Goal: Task Accomplishment & Management: Manage account settings

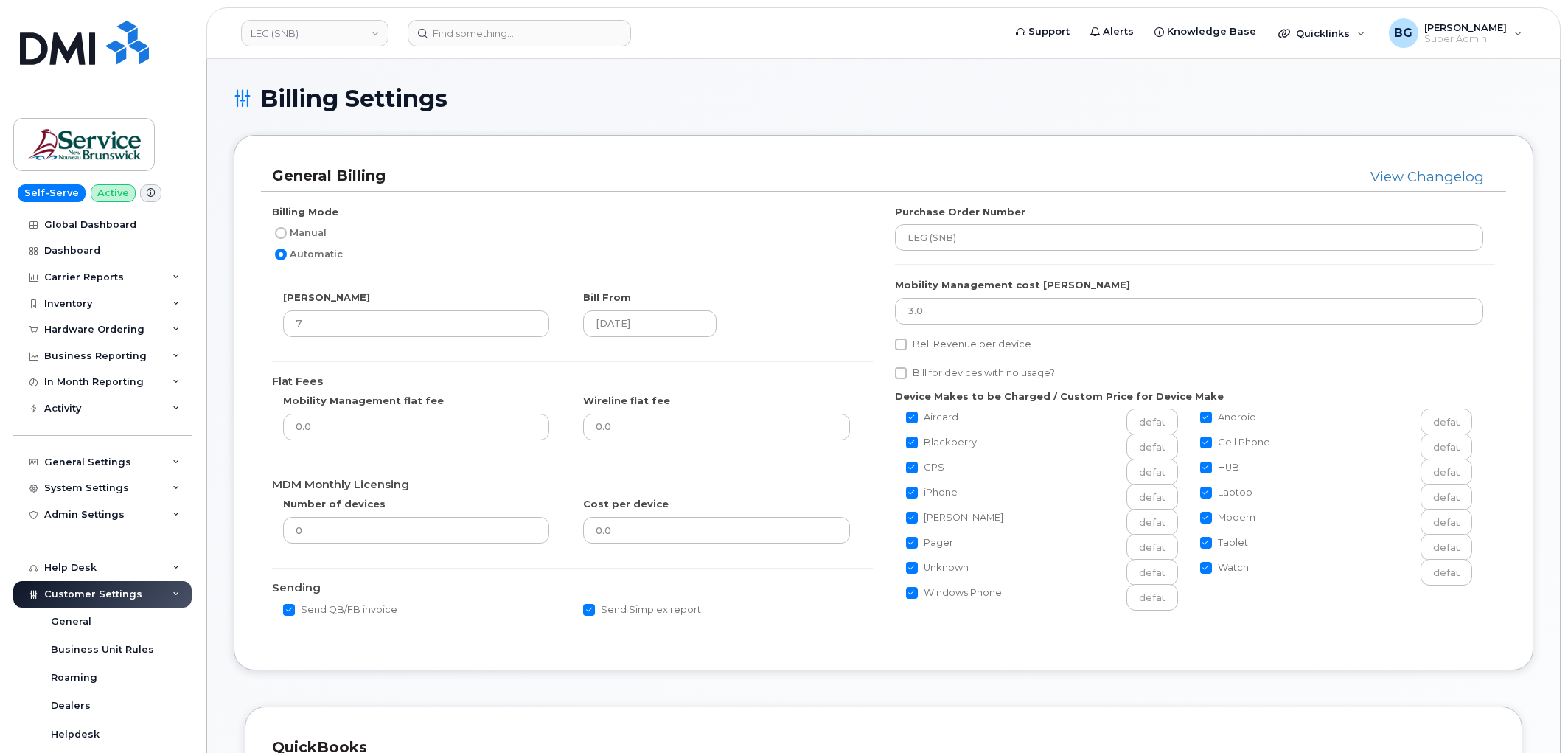
scroll to position [491, 0]
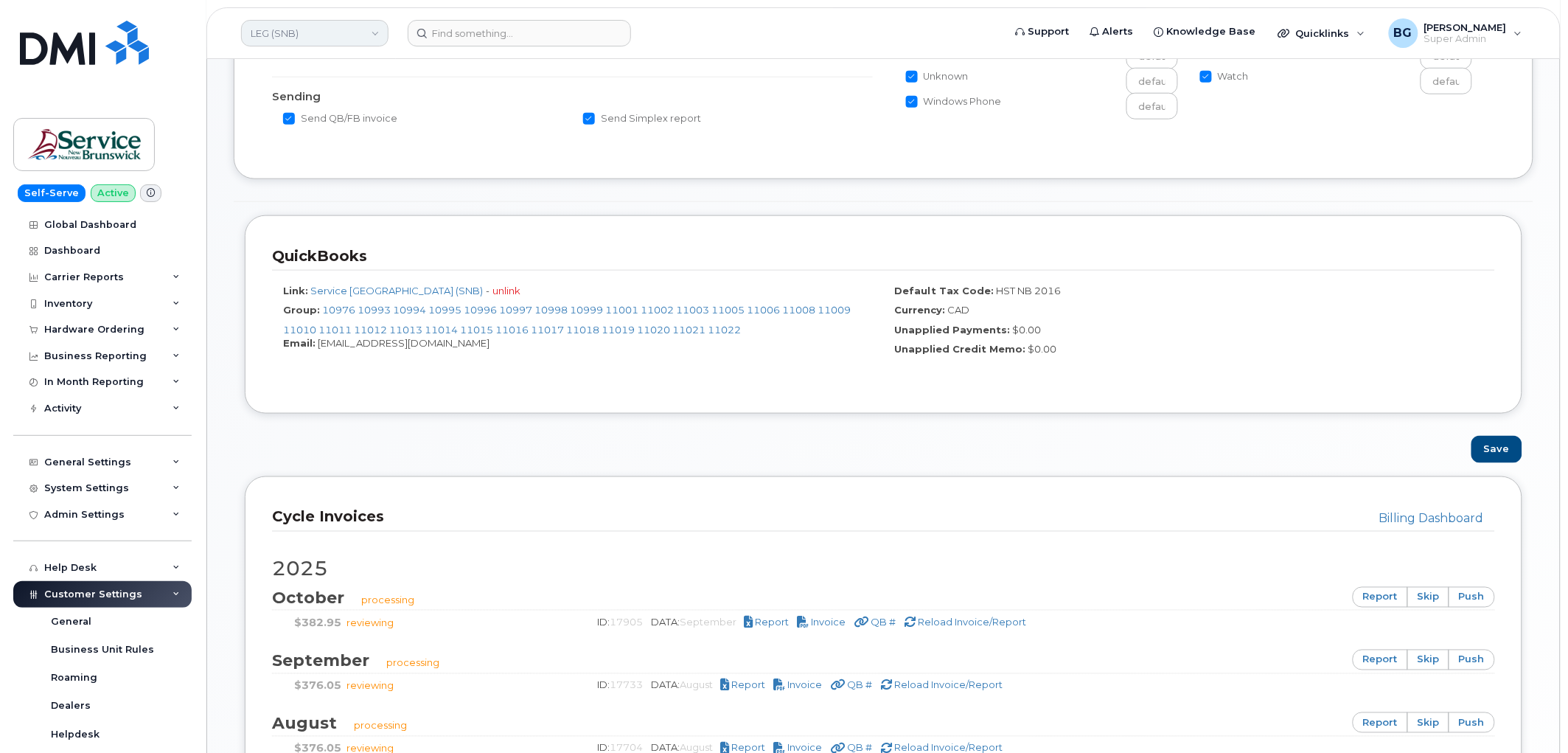
click at [327, 35] on link "LEG (SNB)" at bounding box center [314, 34] width 147 height 27
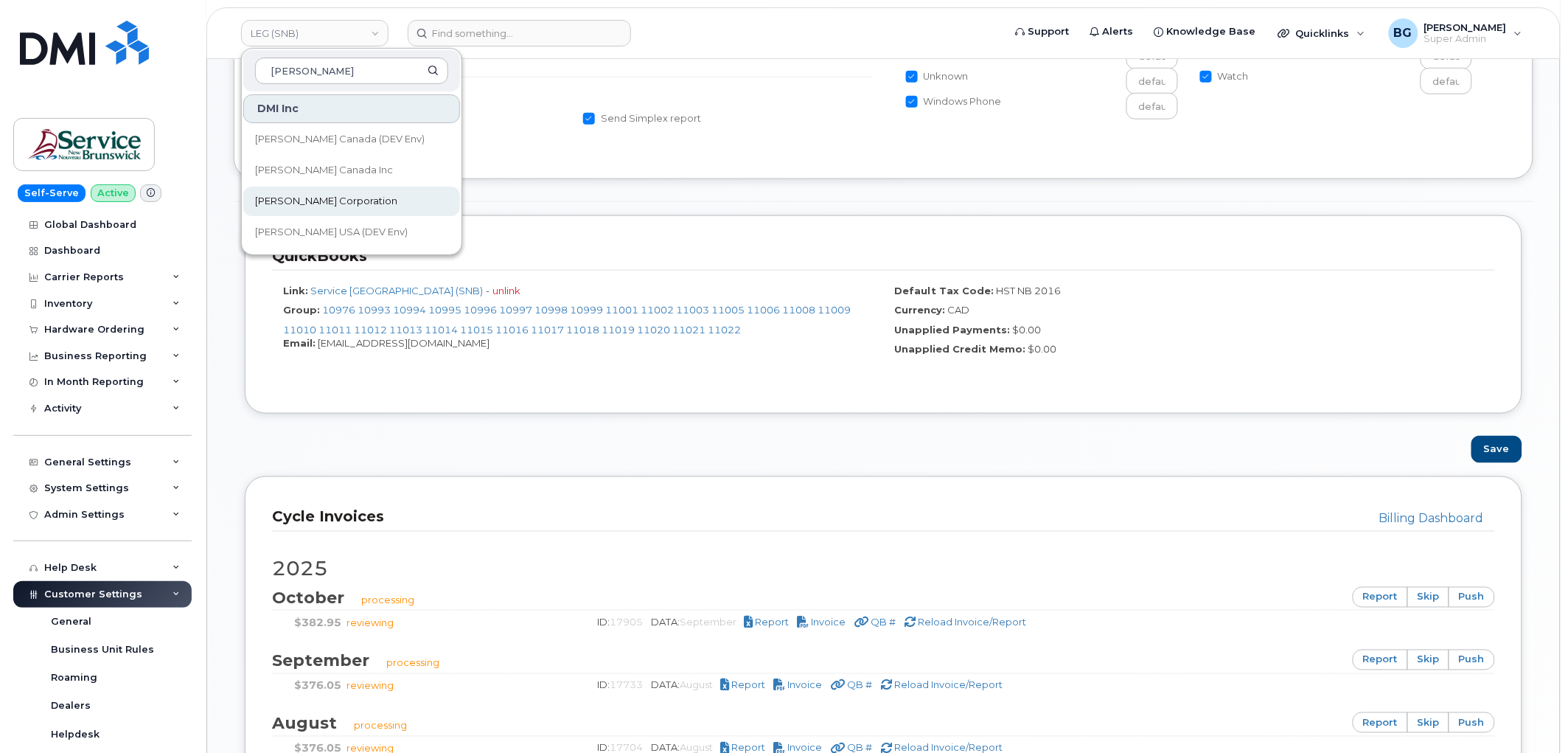
type input "kiewit"
click at [305, 199] on span "Kiewit Corporation" at bounding box center [327, 200] width 143 height 14
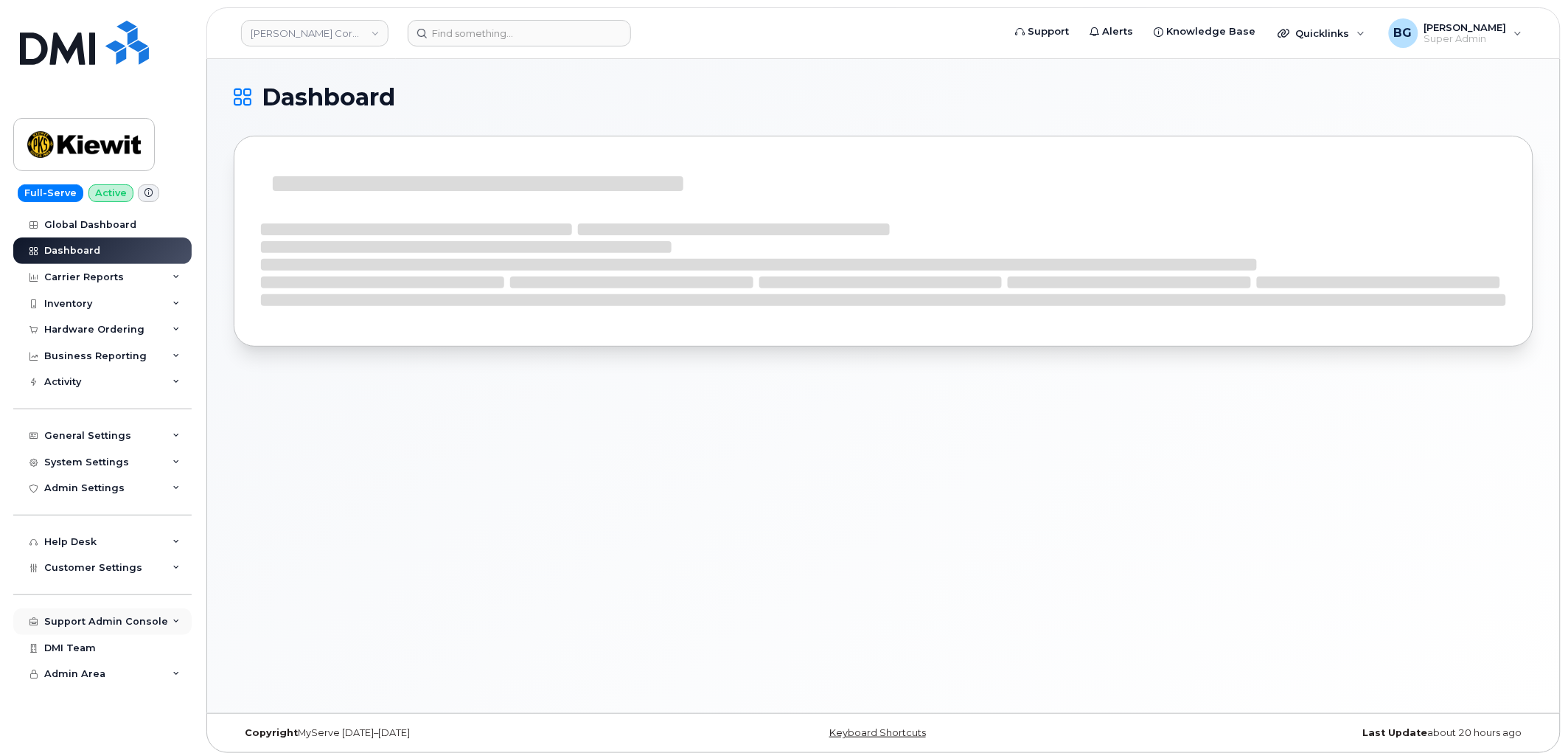
click at [74, 620] on div "Support Admin Console" at bounding box center [106, 621] width 124 height 12
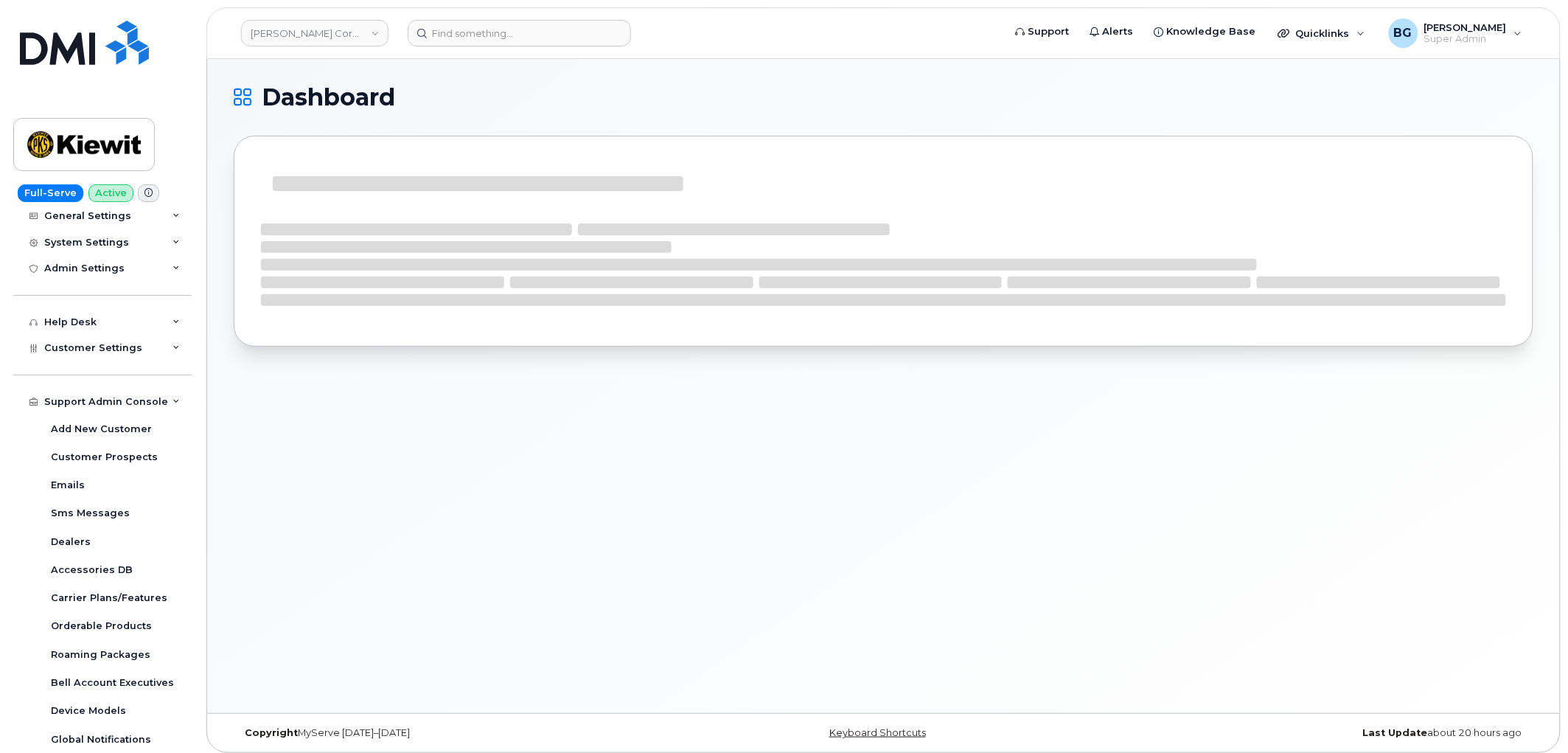
scroll to position [217, 0]
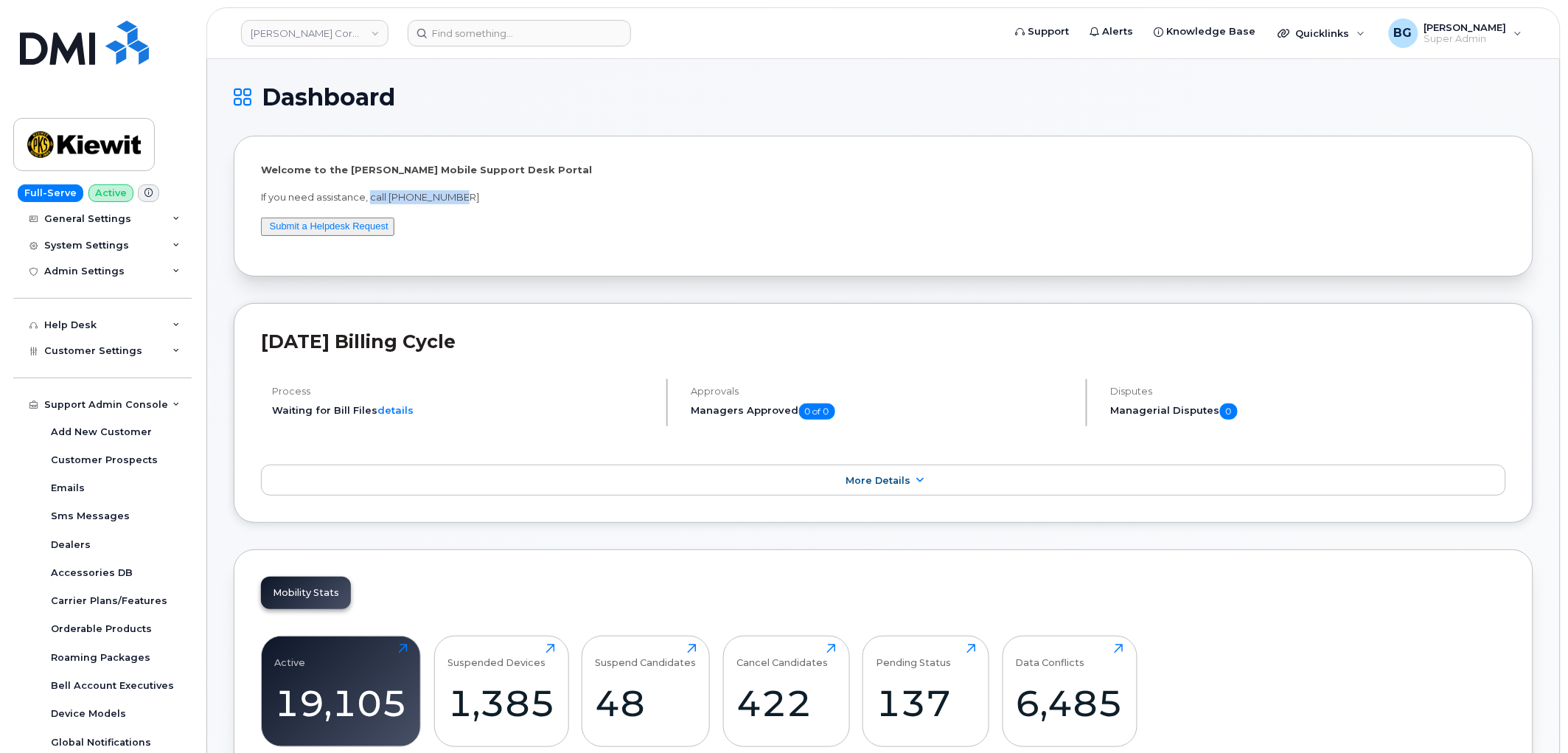
drag, startPoint x: 372, startPoint y: 195, endPoint x: 464, endPoint y: 195, distance: 92.0
click at [464, 195] on p "If you need assistance, call 877-886-7778" at bounding box center [883, 196] width 1245 height 14
copy p "call 877-886-7778"
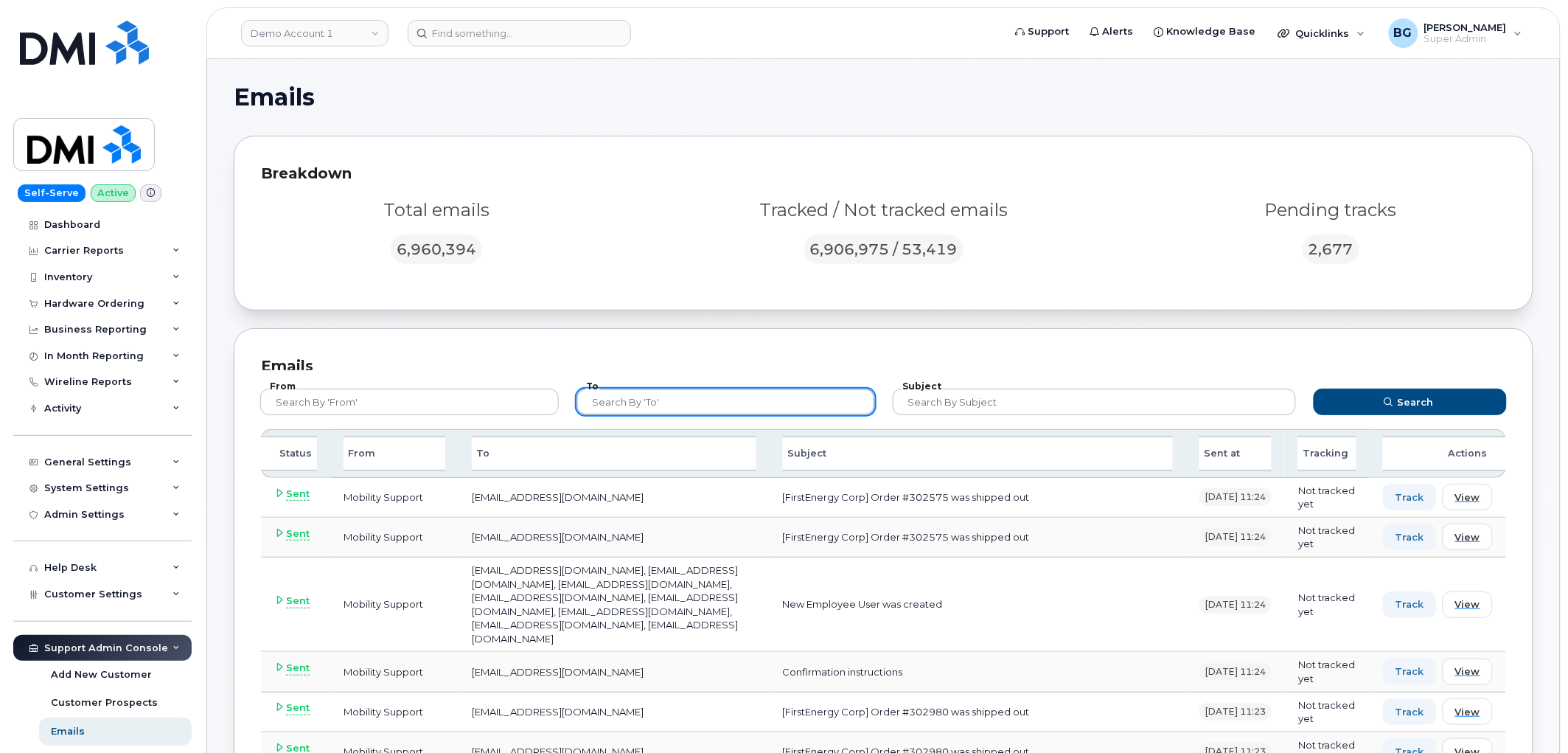
click at [692, 405] on input "text" at bounding box center [726, 402] width 299 height 27
paste input "JARROD.STEWART@KIEWIT.COM"
type input "JARROD.STEWART@KIEWIT.COM"
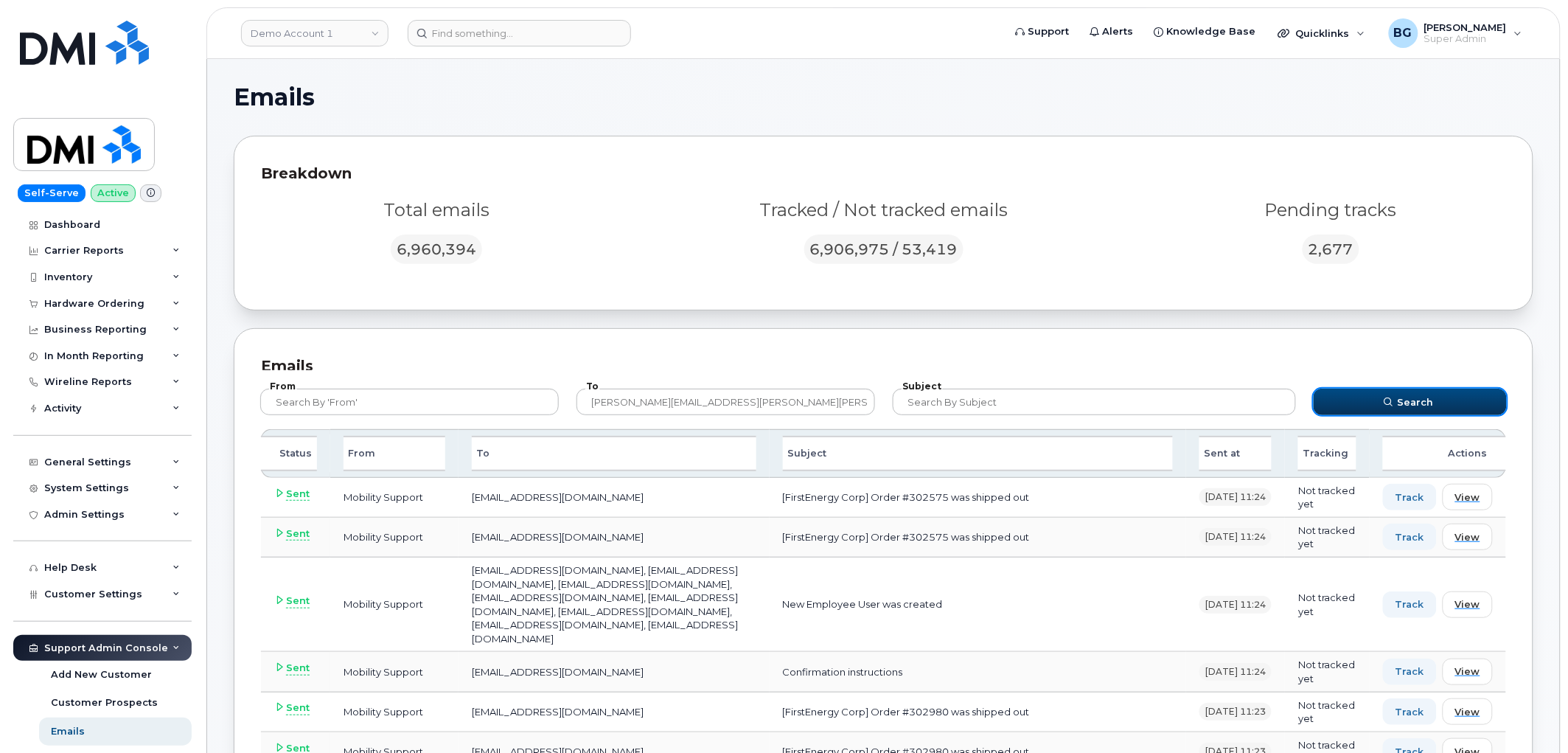
click at [1382, 402] on button "Search" at bounding box center [1410, 402] width 194 height 27
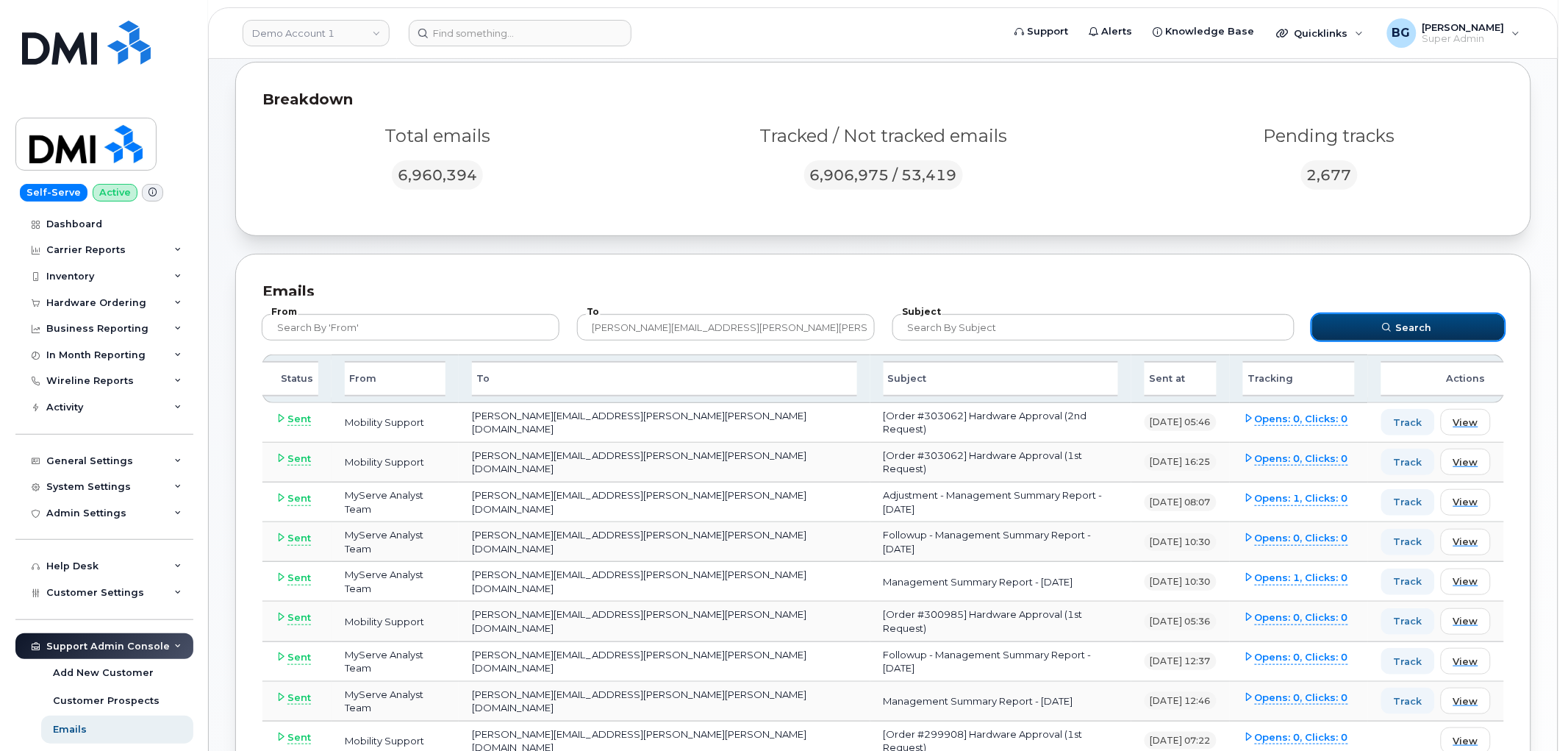
scroll to position [109, 0]
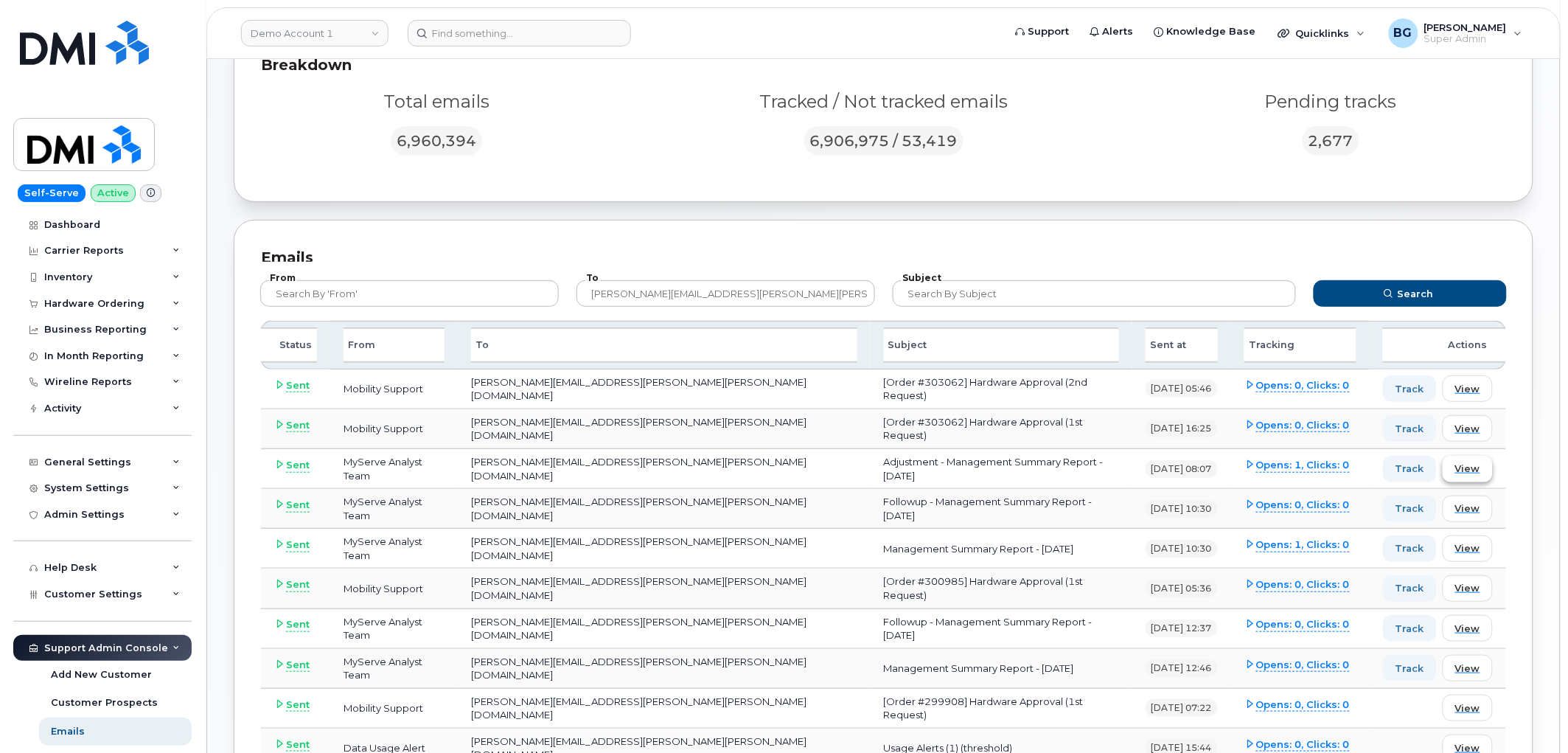
click at [1476, 461] on span "View" at bounding box center [1468, 468] width 25 height 14
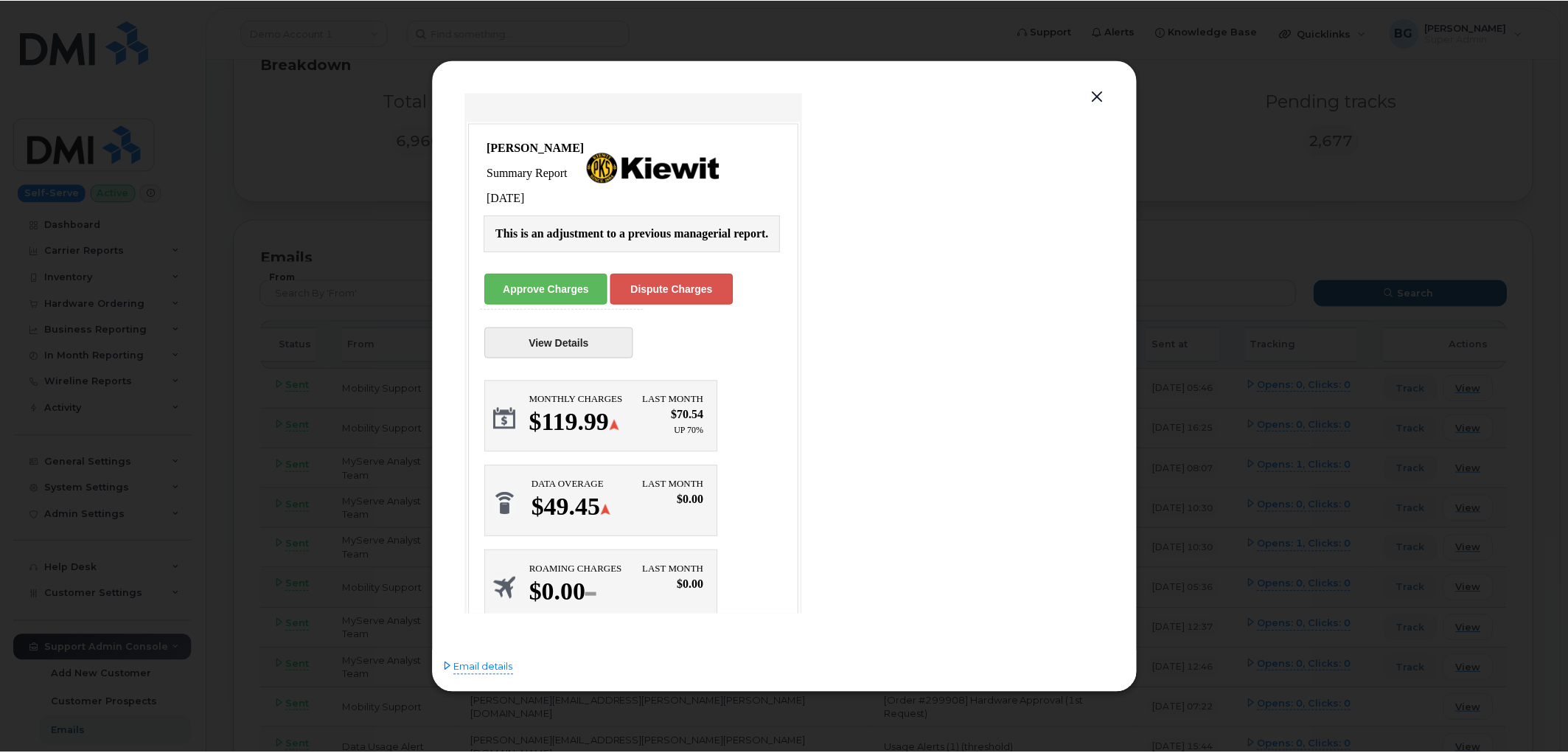
scroll to position [0, 0]
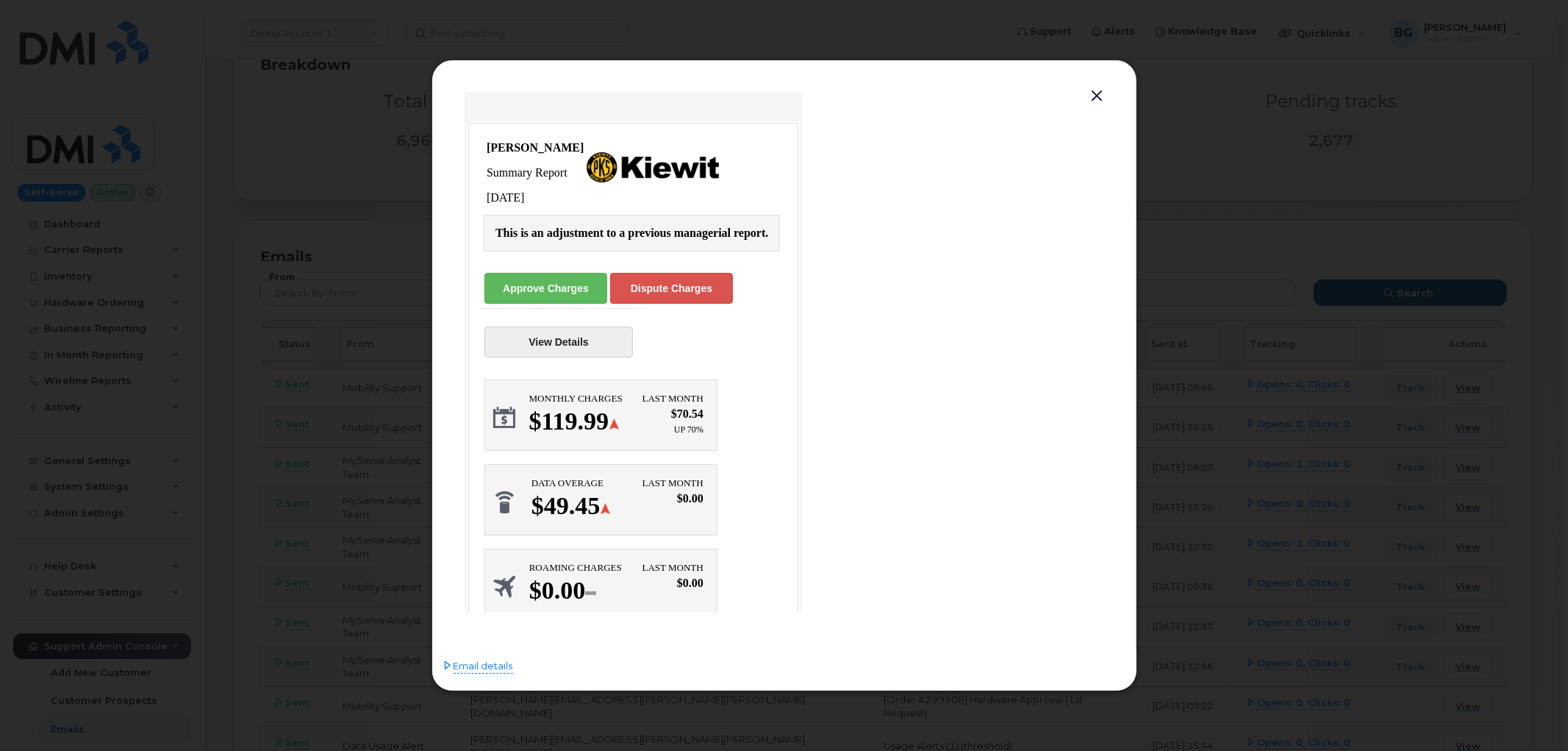
click at [561, 337] on link "View Details" at bounding box center [558, 342] width 149 height 31
click at [1098, 93] on button "button" at bounding box center [1097, 96] width 22 height 20
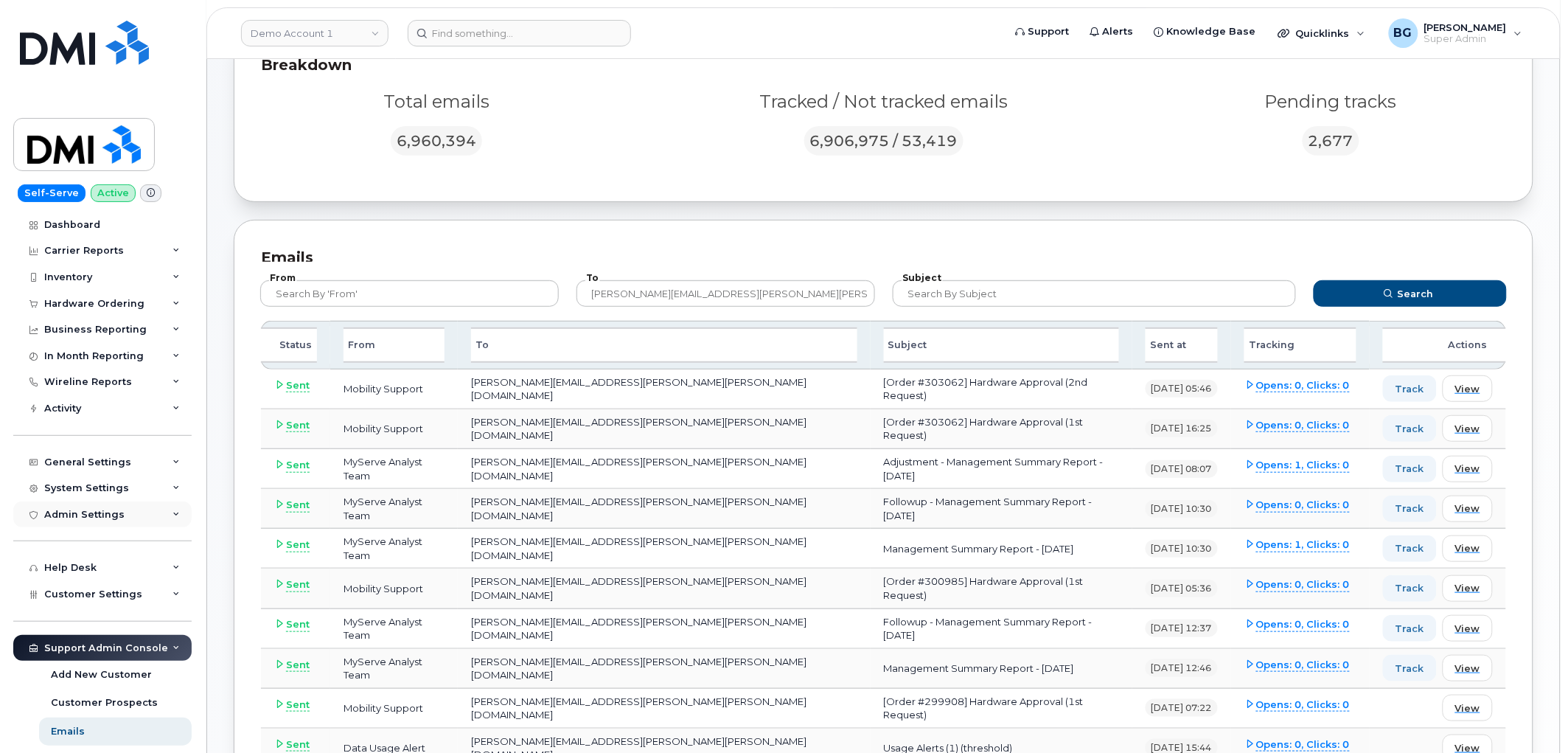
click at [81, 519] on div "Admin Settings" at bounding box center [84, 514] width 80 height 12
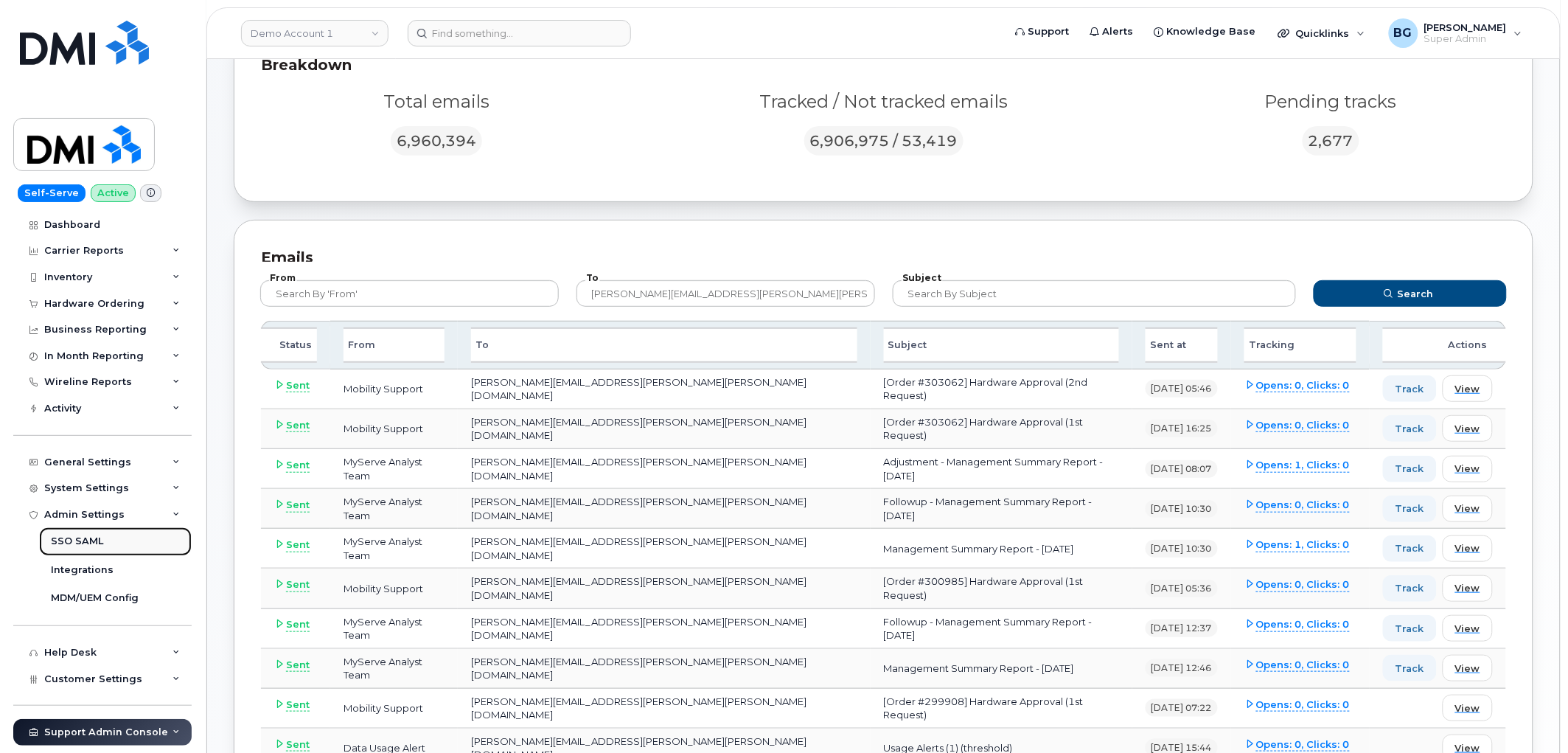
click at [70, 539] on div "SSO SAML" at bounding box center [77, 541] width 52 height 13
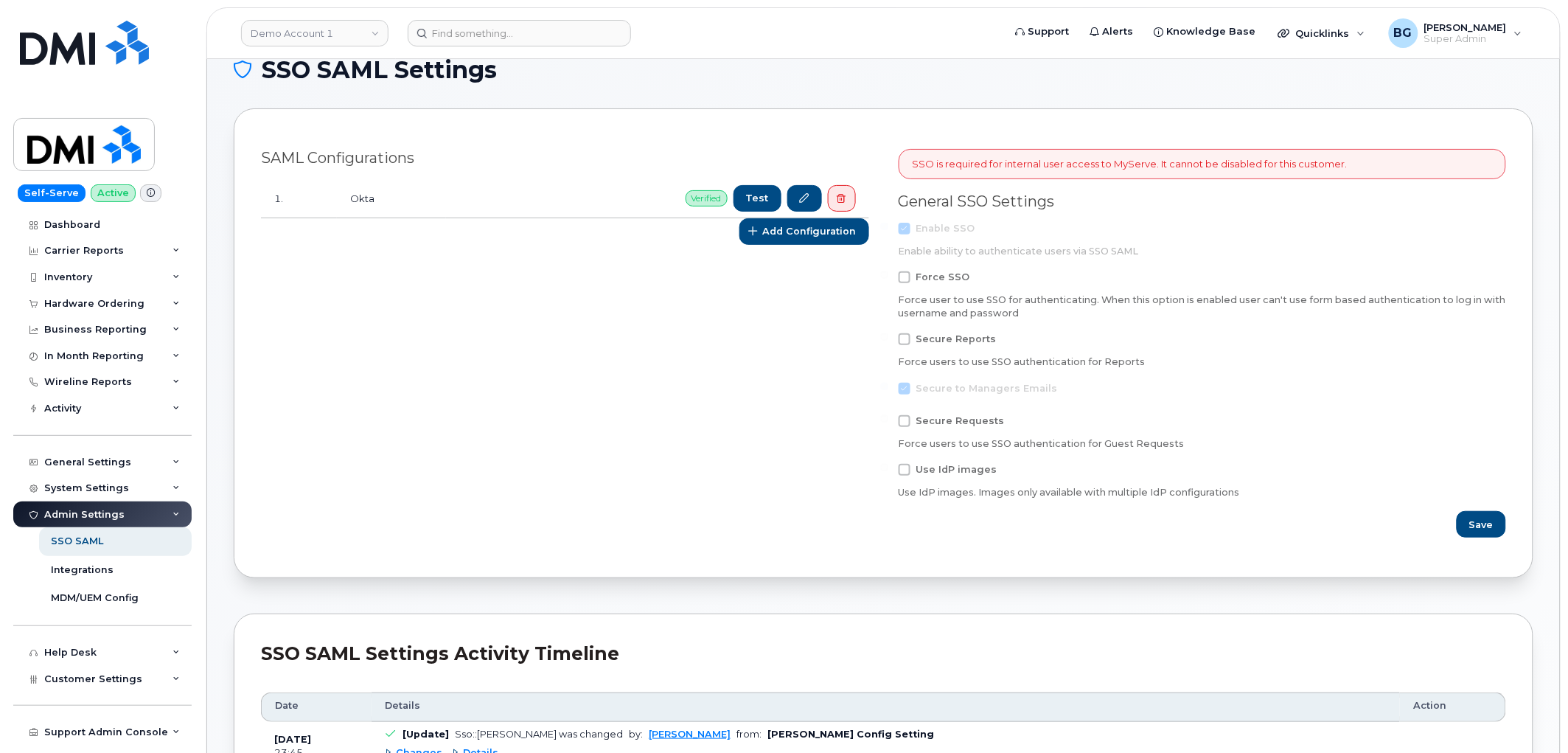
scroll to position [55, 0]
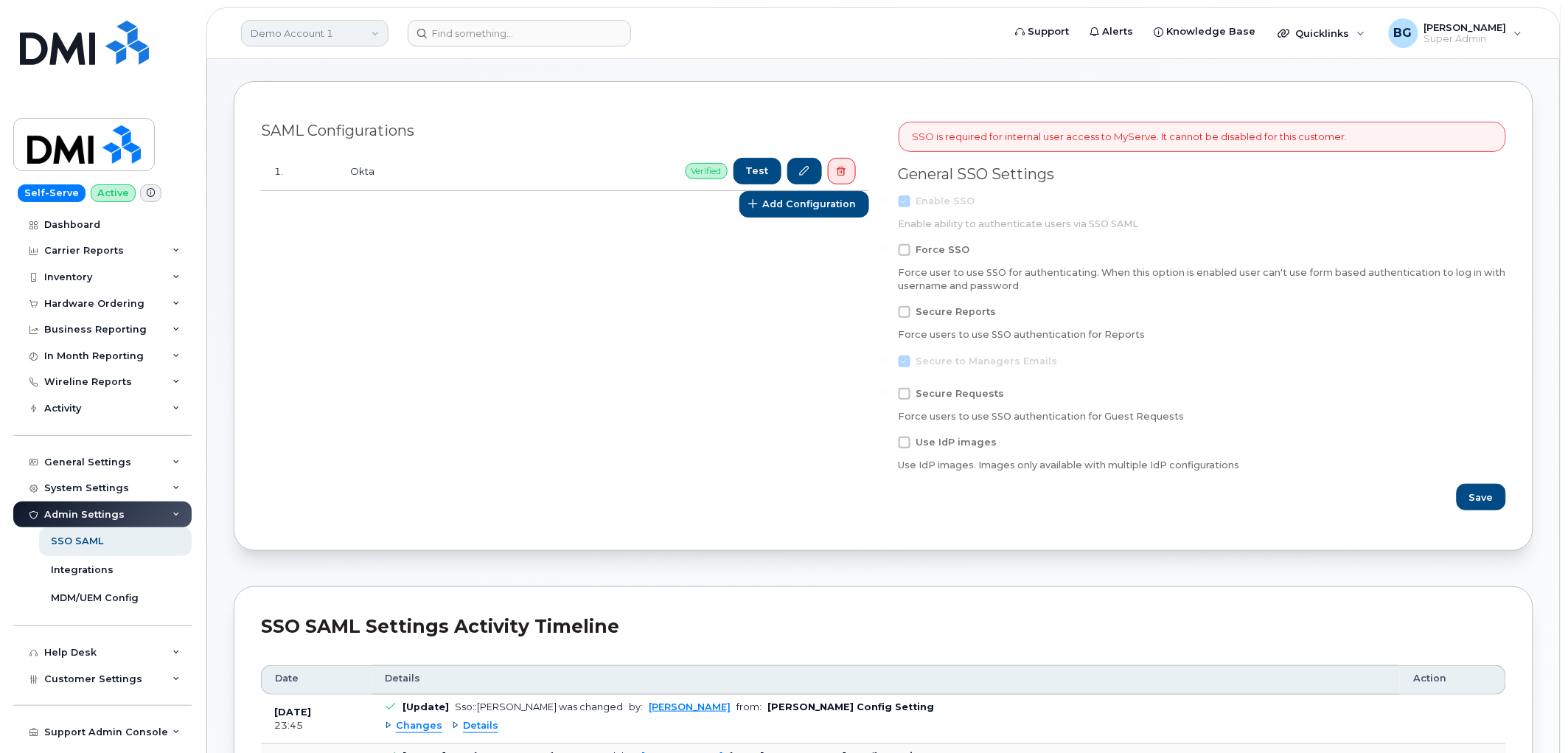
click at [275, 27] on link "Demo Account 1" at bounding box center [314, 34] width 147 height 27
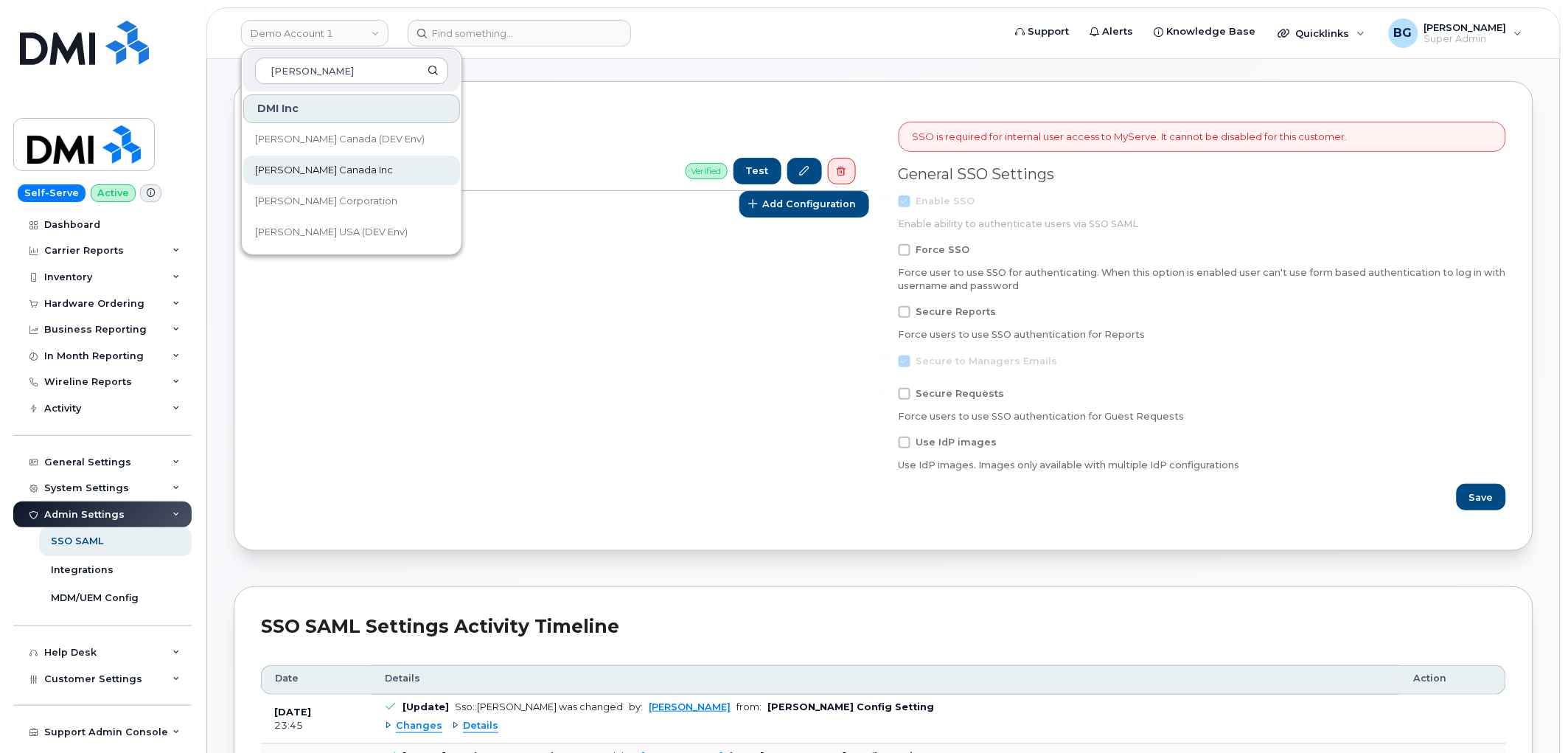
type input "kiewit"
click at [307, 166] on span "Kiewit Canada Inc" at bounding box center [324, 169] width 138 height 14
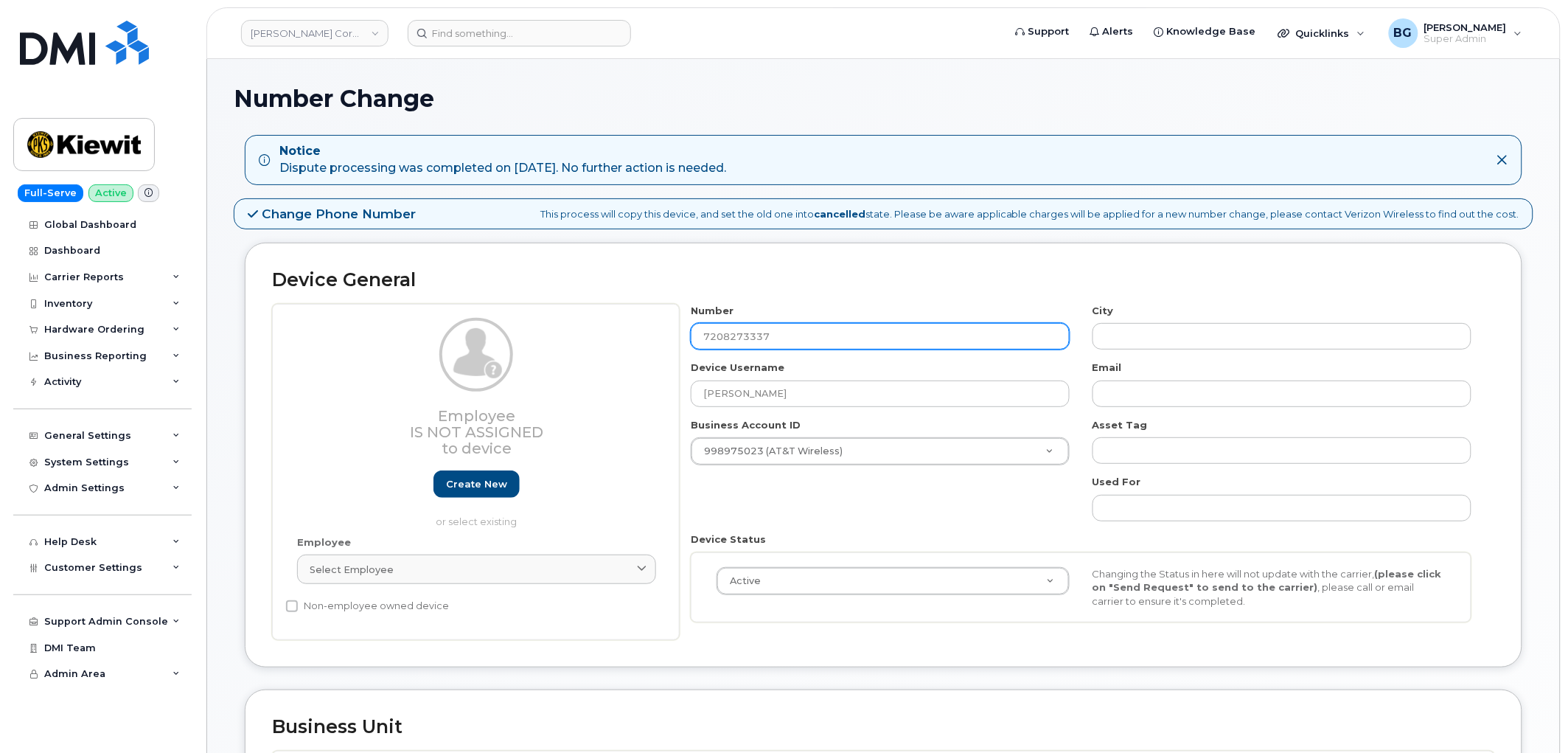
click at [731, 335] on input "7208273337" at bounding box center [879, 336] width 379 height 27
paste input "4451551"
type input "7204451551"
type input "Denver"
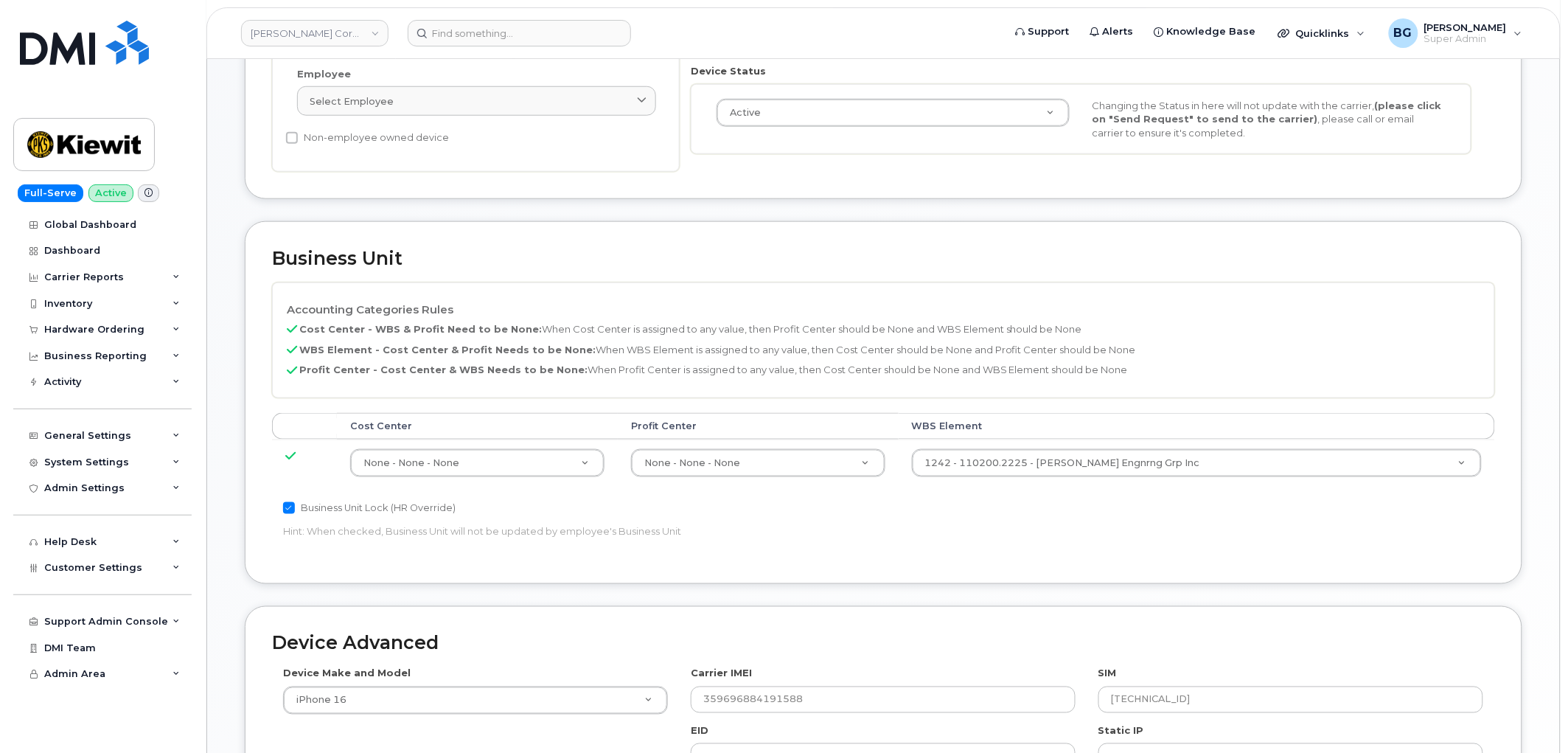
scroll to position [763, 0]
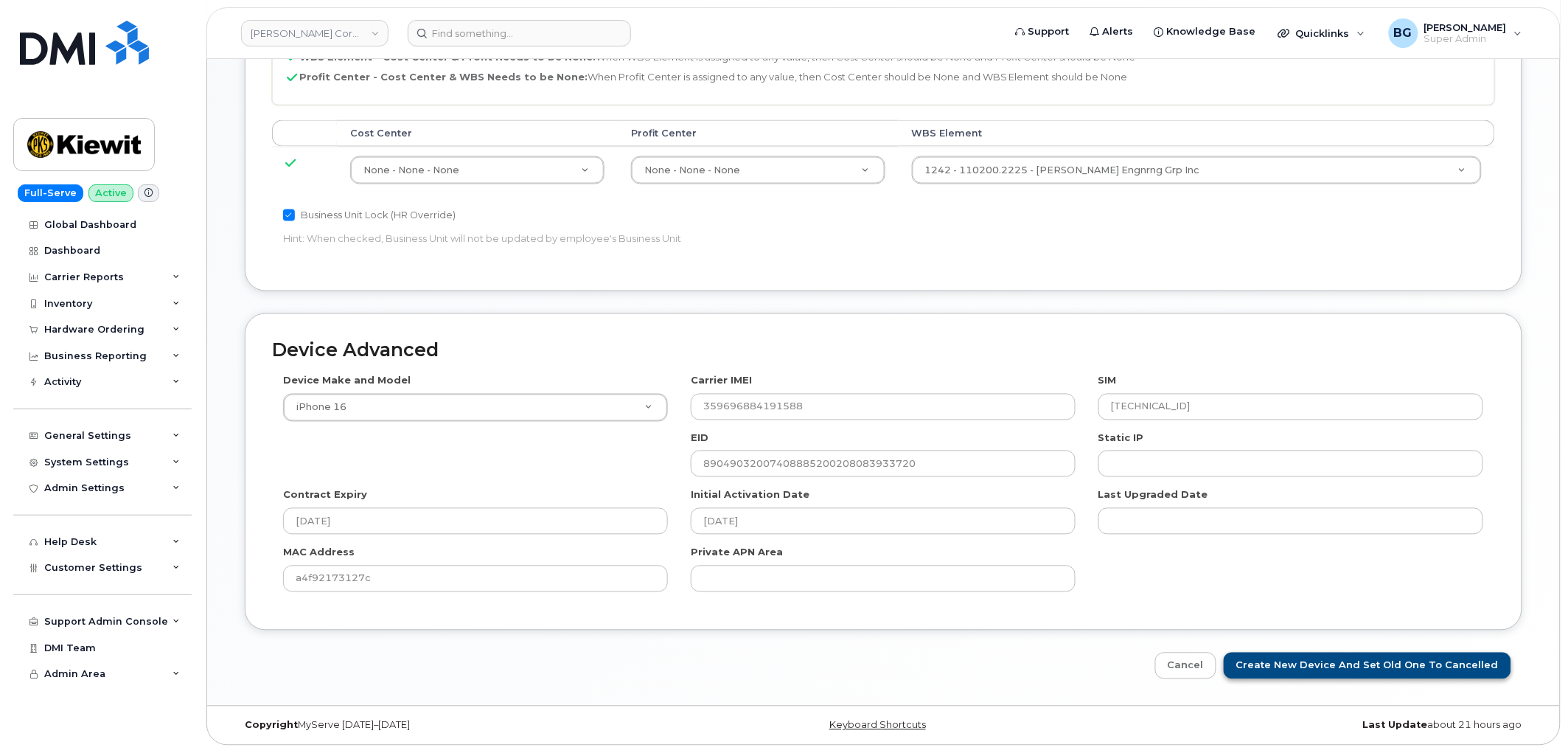
type input "7204451551"
click at [1301, 663] on input "Create New Device and set old one to Cancelled" at bounding box center [1368, 665] width 288 height 27
type input "Saving..."
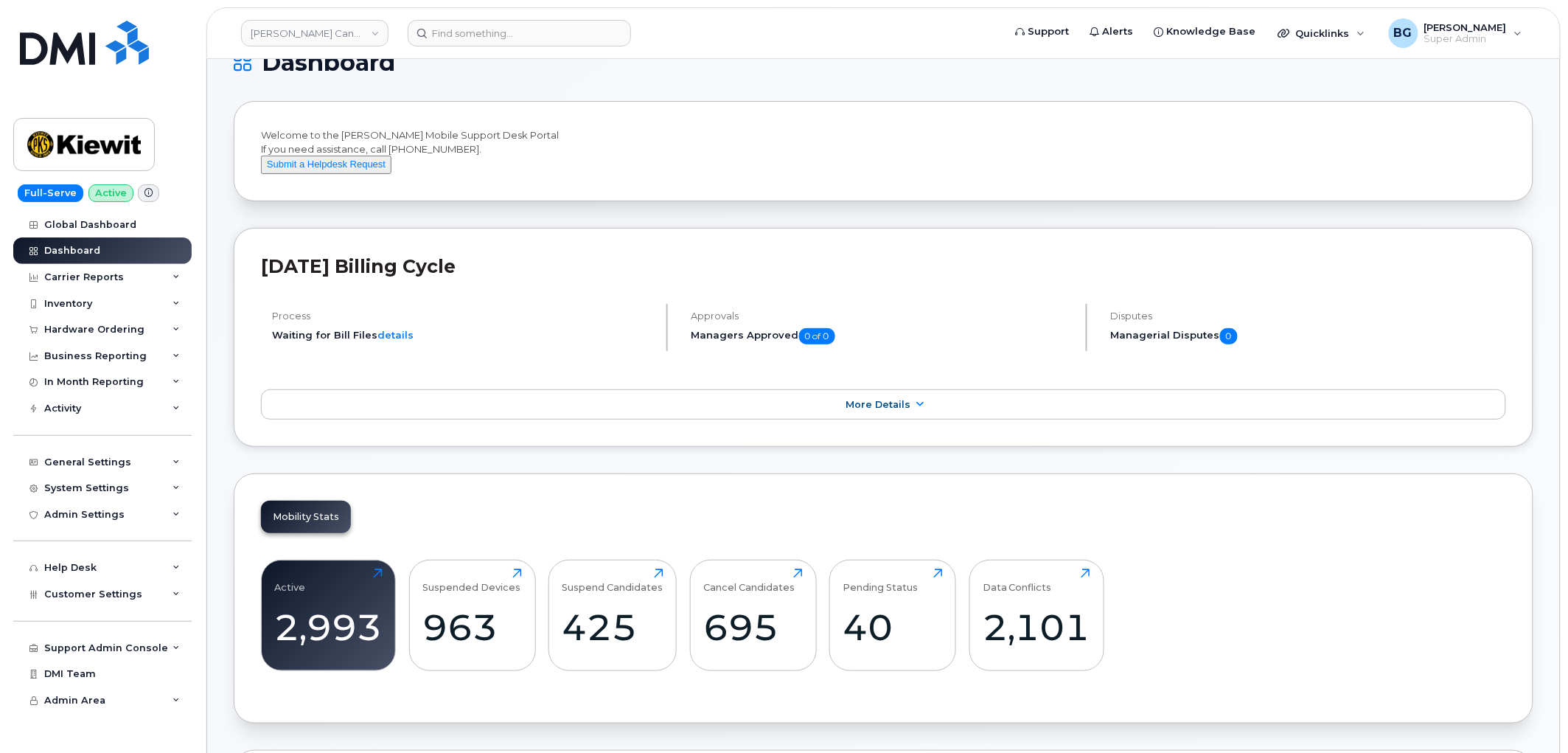
scroll to position [55, 0]
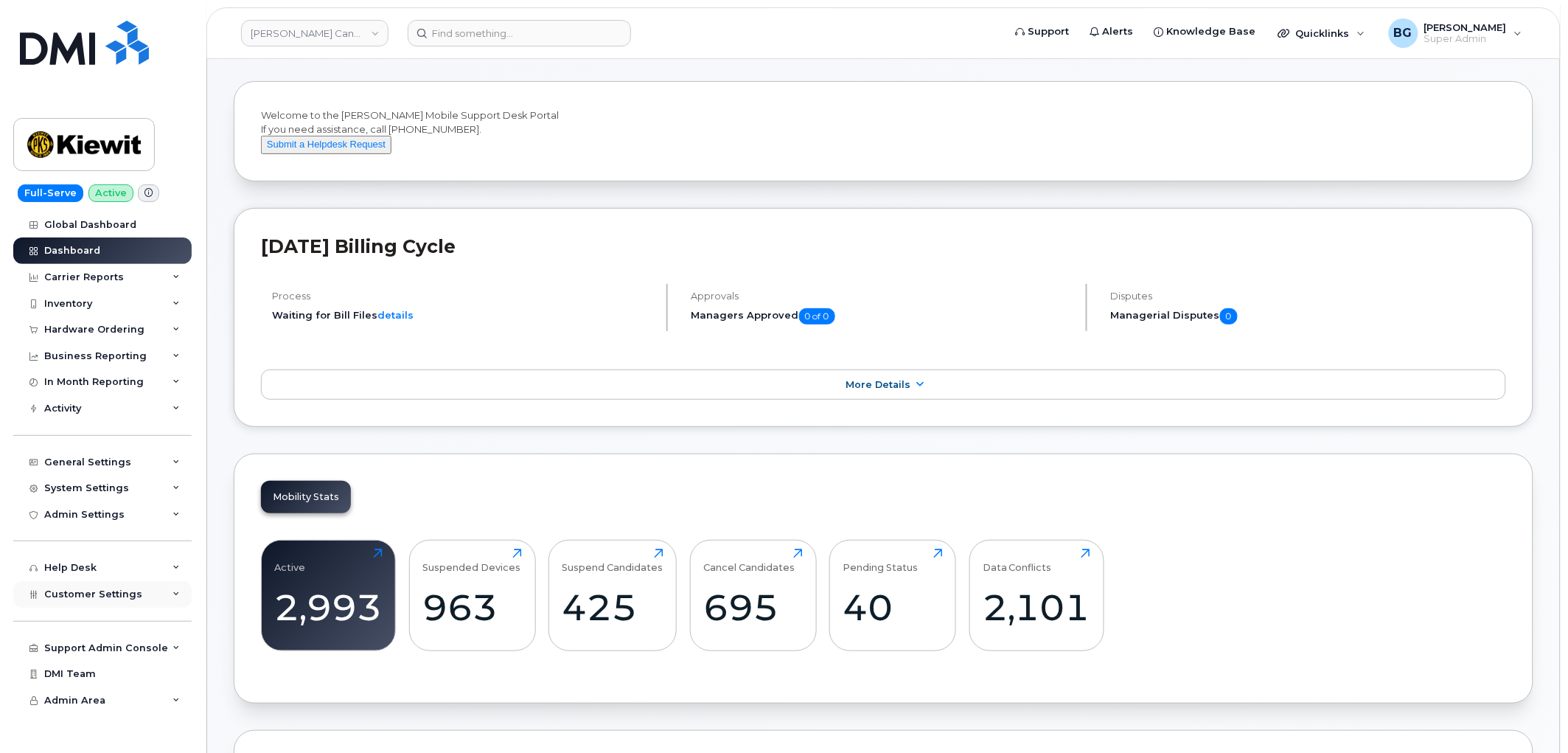
click at [74, 592] on span "Customer Settings" at bounding box center [93, 593] width 98 height 11
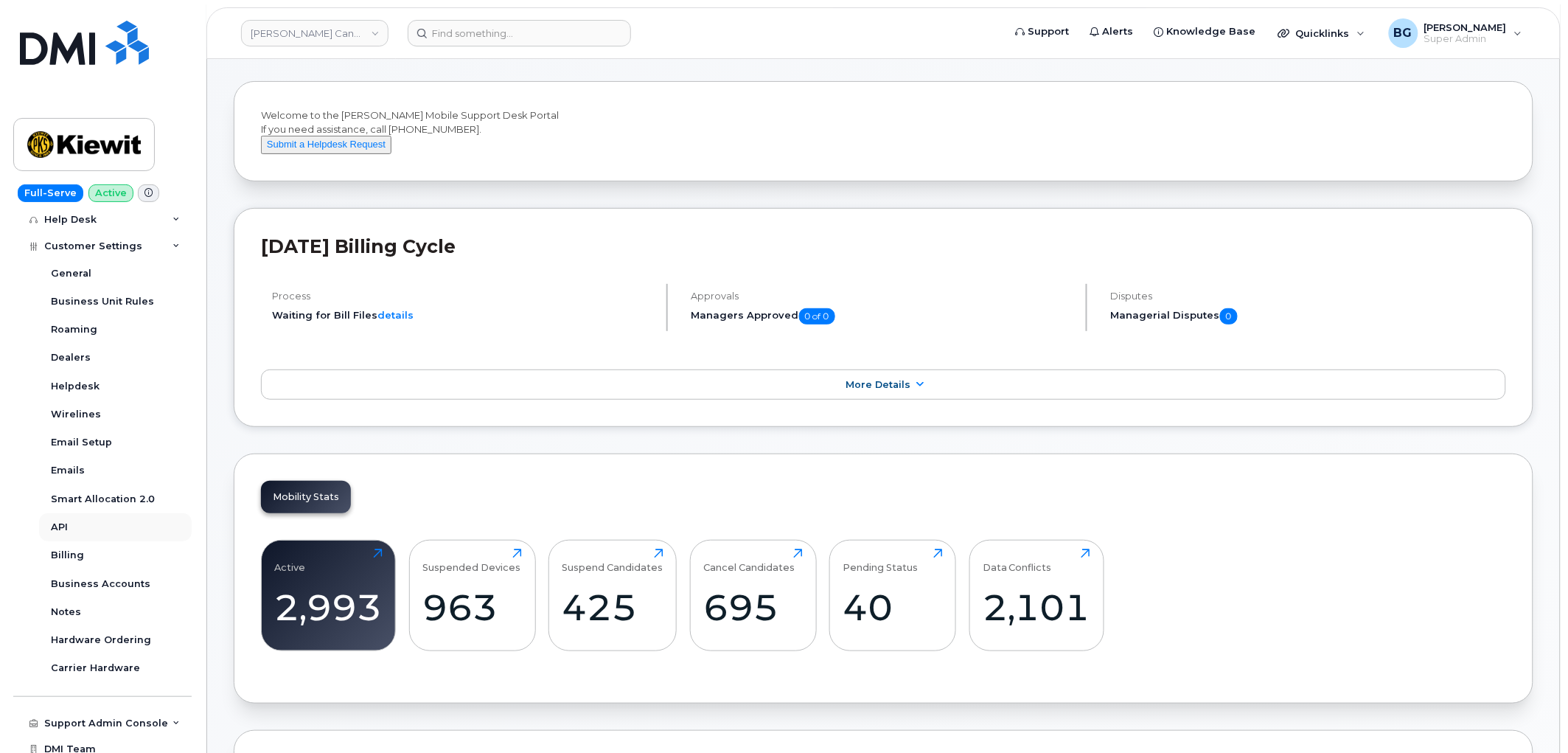
scroll to position [328, 0]
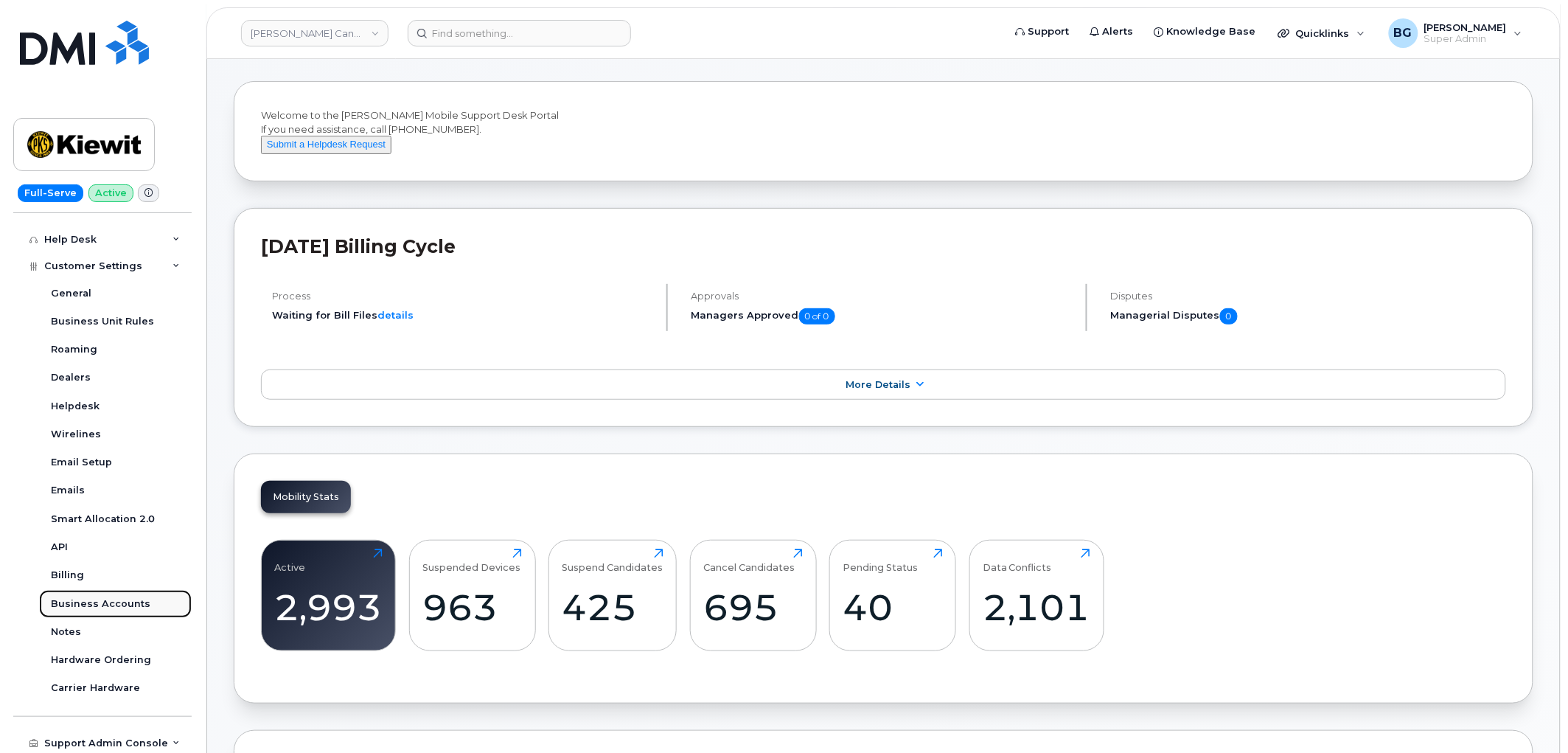
click at [97, 601] on div "Business Accounts" at bounding box center [100, 604] width 99 height 13
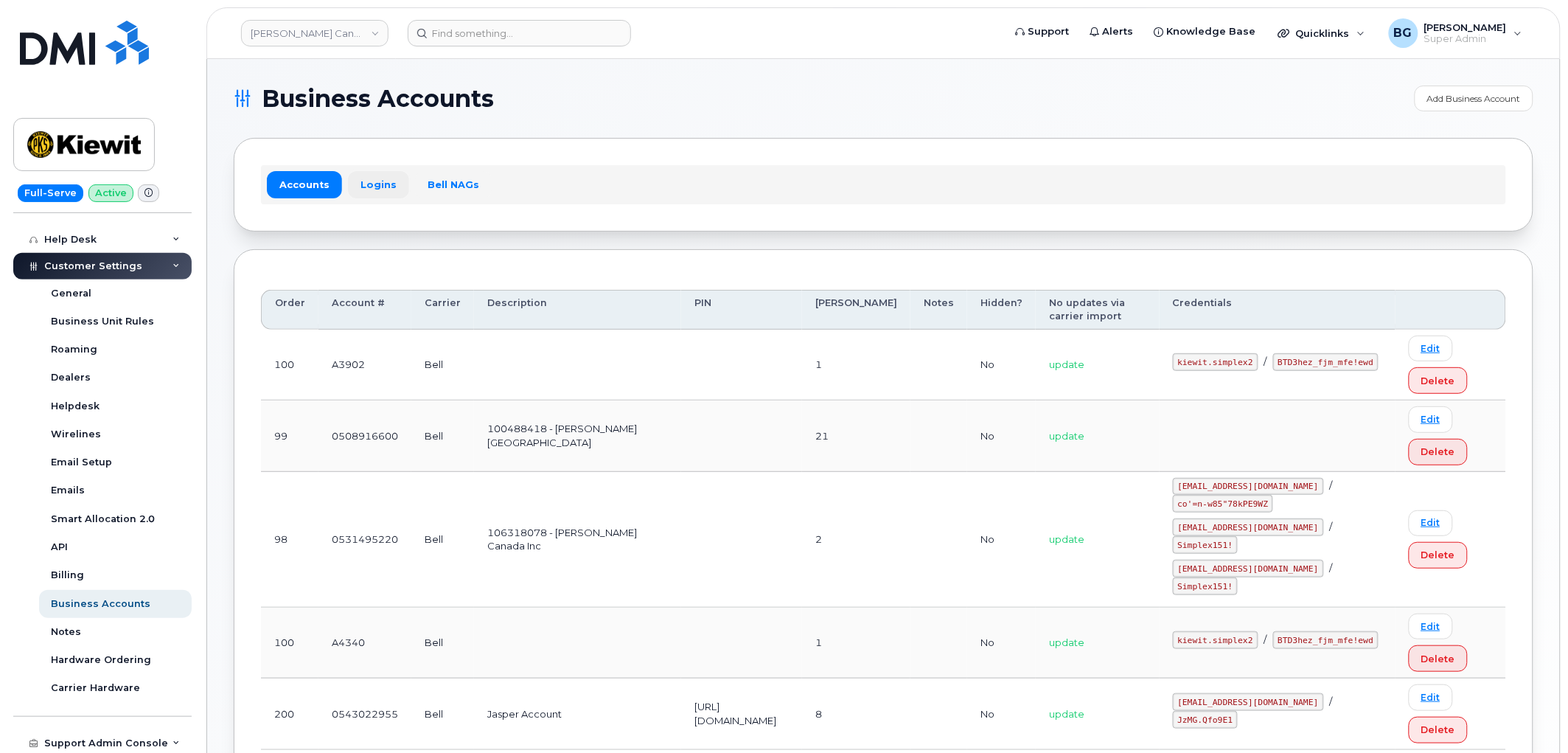
click at [367, 181] on link "Logins" at bounding box center [379, 185] width 62 height 27
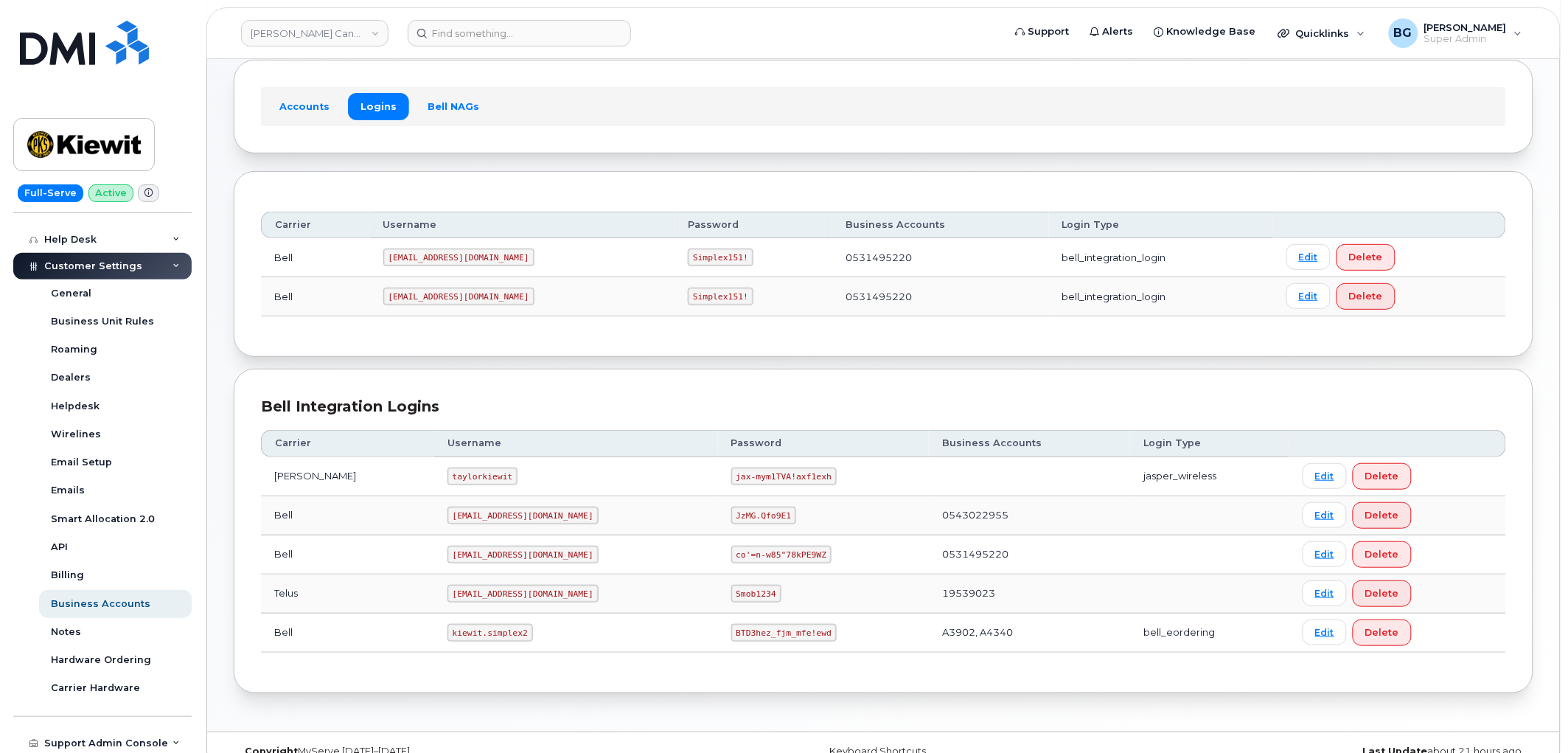
scroll to position [105, 0]
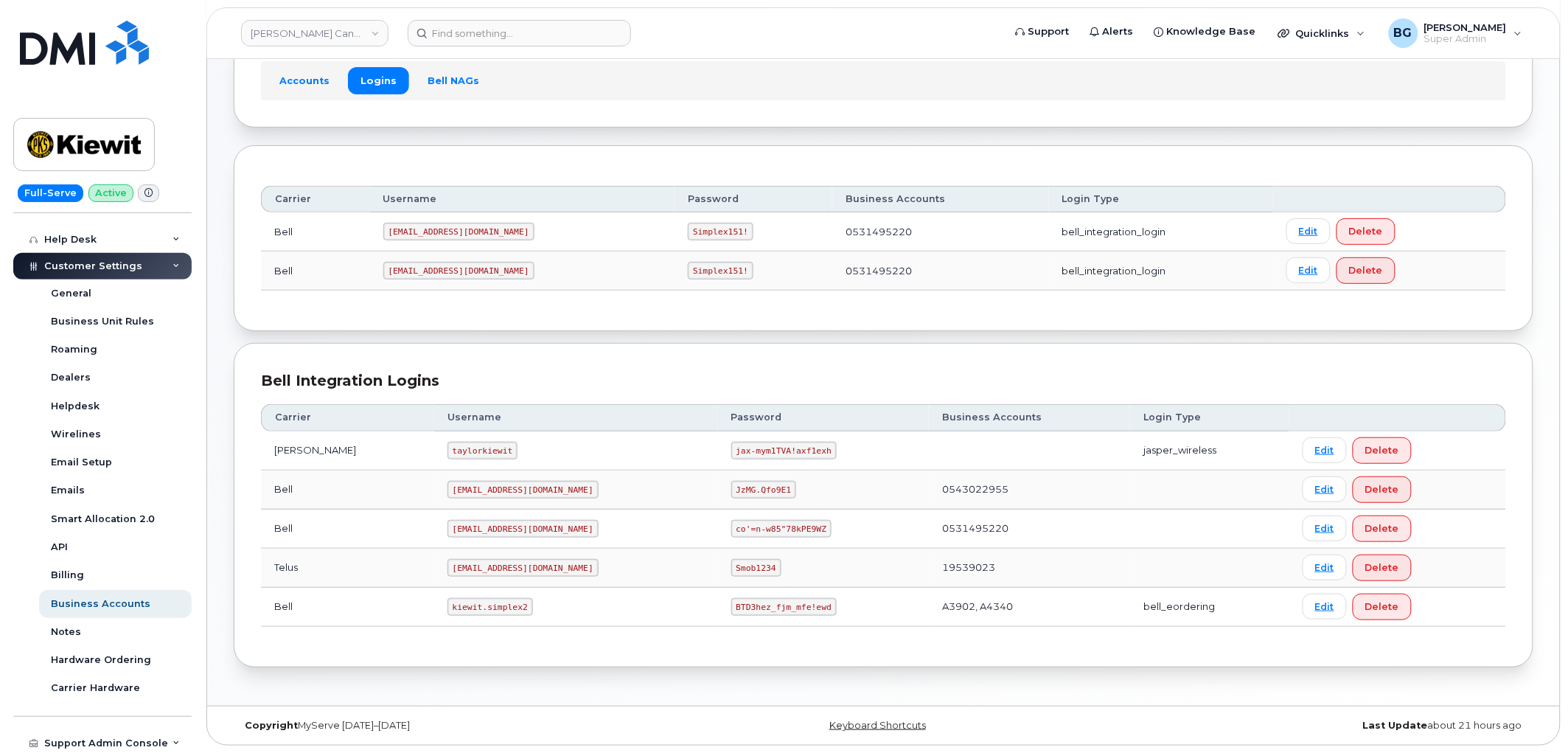
click at [448, 607] on code "kiewit.simplex2" at bounding box center [490, 607] width 86 height 17
drag, startPoint x: 429, startPoint y: 607, endPoint x: 467, endPoint y: 608, distance: 38.0
click at [467, 608] on code "kiewit.simplex2" at bounding box center [490, 607] width 86 height 17
copy code "kiewit.simplex2"
click at [731, 607] on code "BTD3hez_fjm_mfe!ewd" at bounding box center [783, 607] width 105 height 17
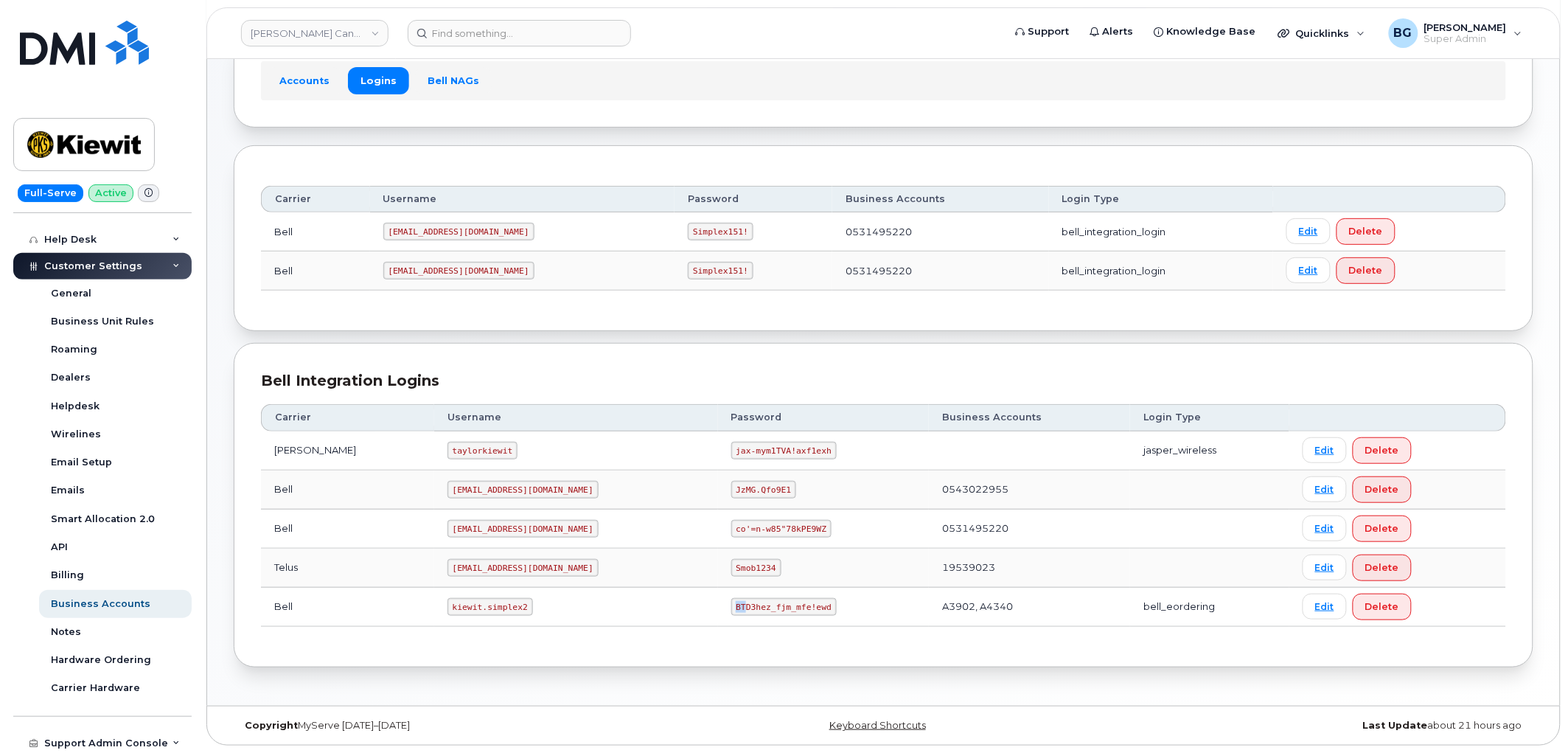
click at [731, 609] on code "BTD3hez_fjm_mfe!ewd" at bounding box center [783, 607] width 105 height 17
drag, startPoint x: 683, startPoint y: 609, endPoint x: 753, endPoint y: 610, distance: 70.0
click at [753, 610] on code "BTD3hez_fjm_mfe!ewd" at bounding box center [783, 607] width 105 height 17
click at [473, 32] on input at bounding box center [519, 34] width 223 height 27
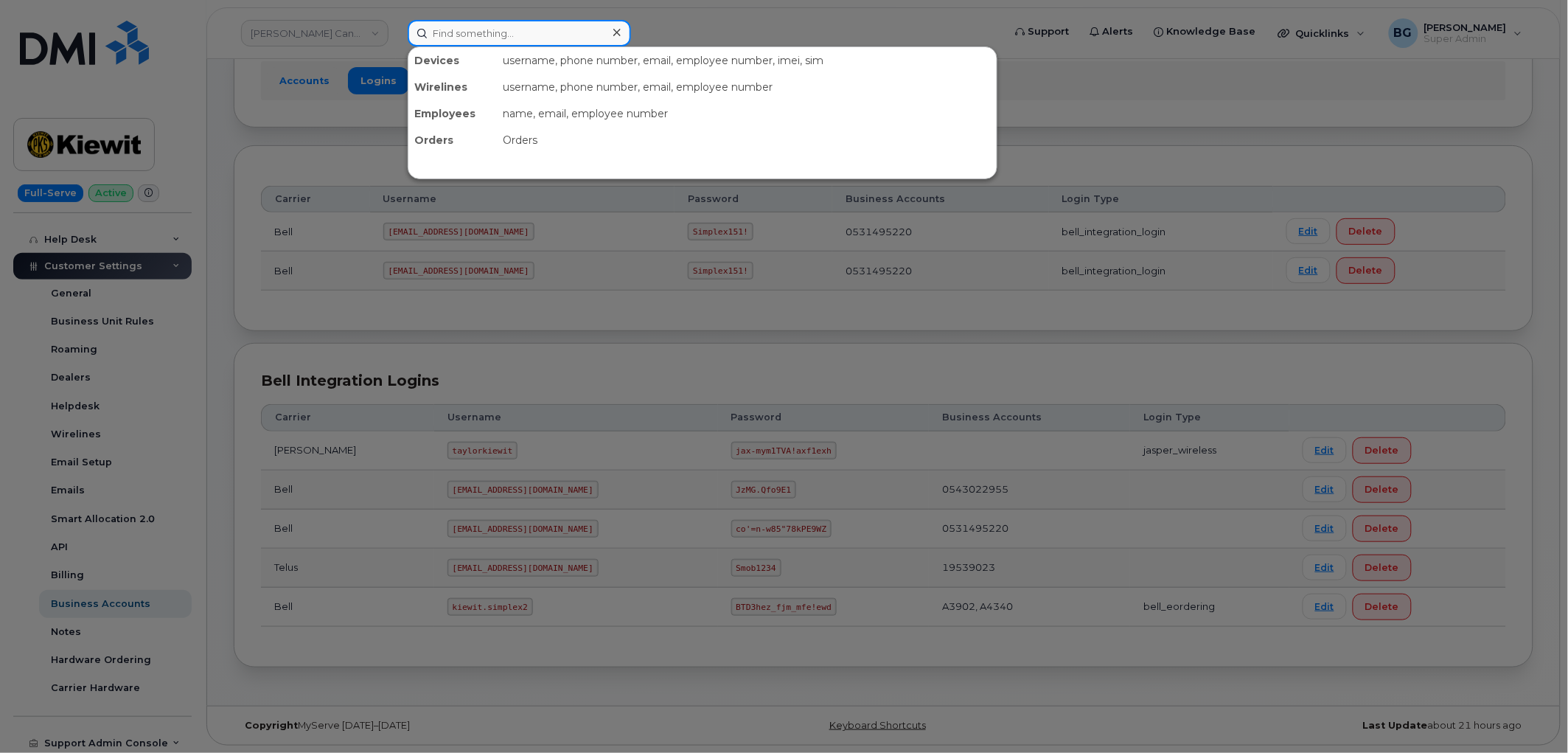
paste input "343.540.8324"
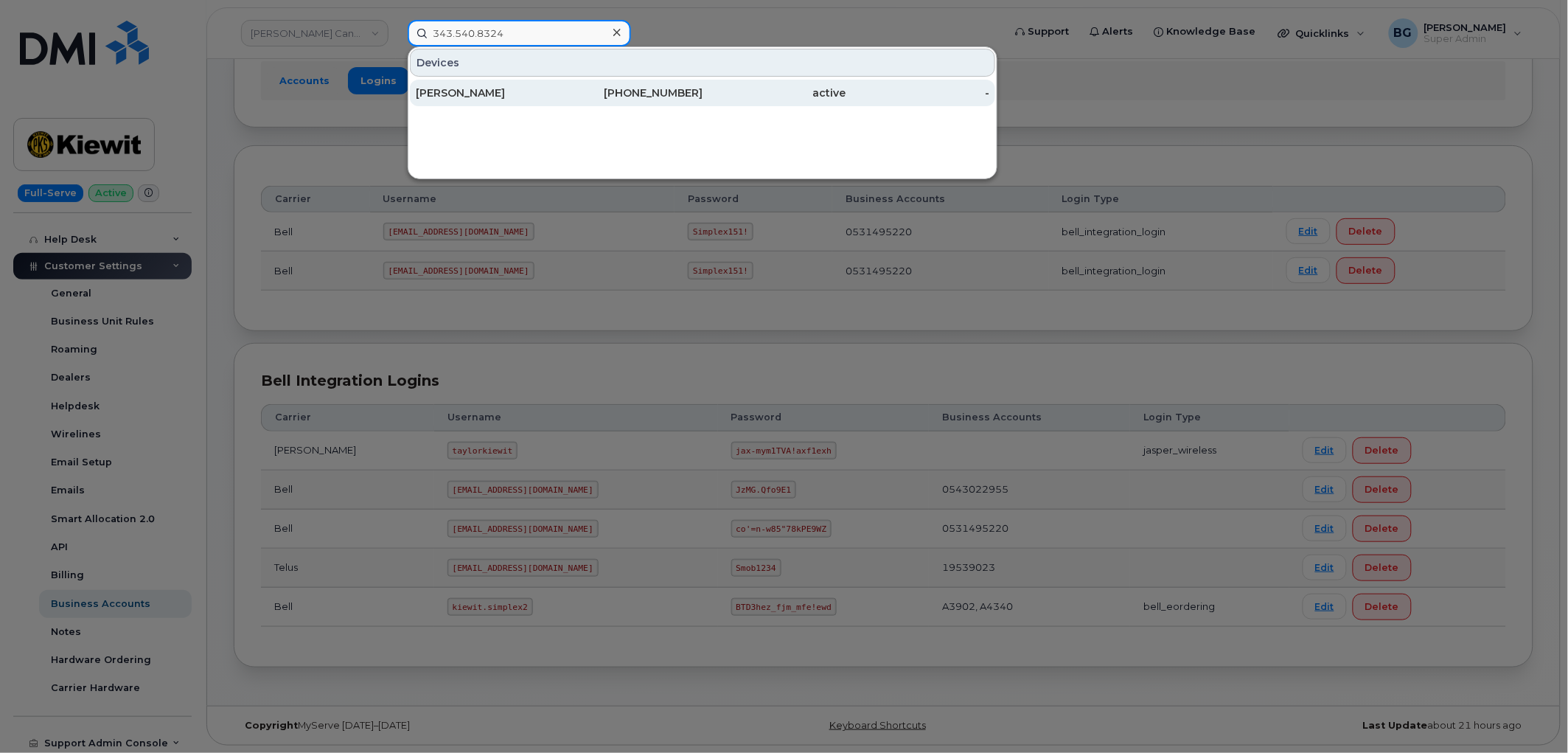
type input "343.540.8324"
click at [646, 89] on div "343-540-8324" at bounding box center [631, 92] width 144 height 14
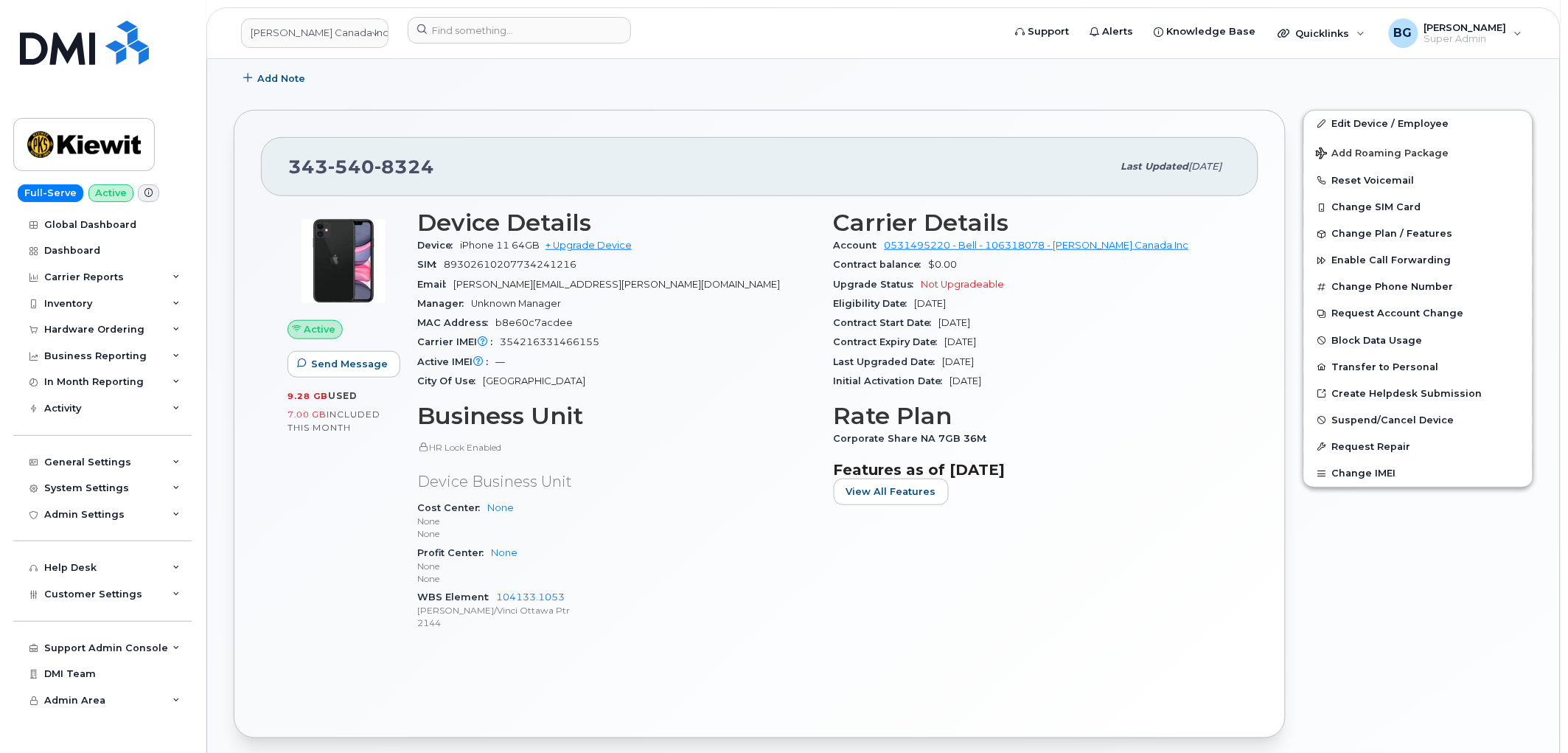
scroll to position [273, 0]
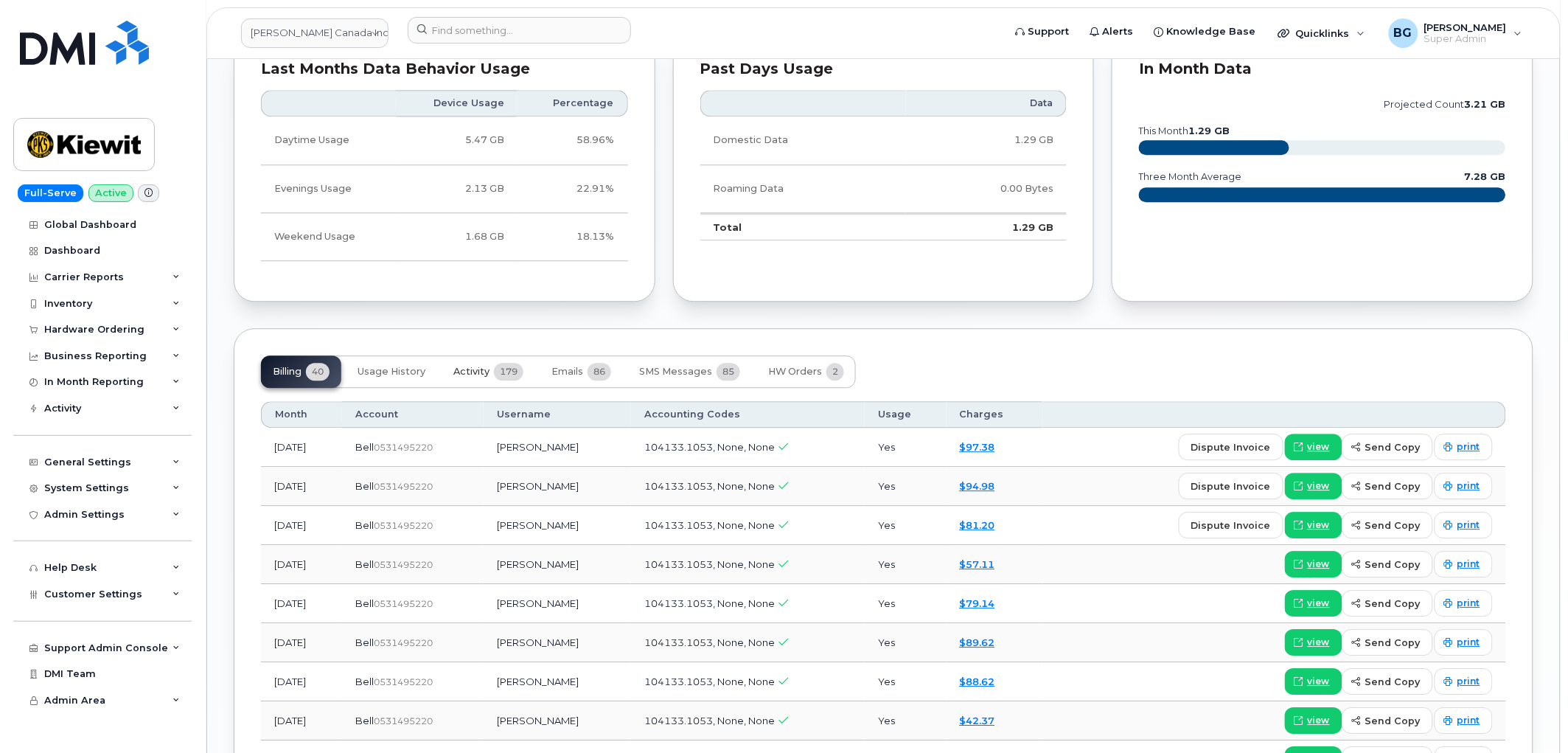
click at [483, 370] on span "Activity" at bounding box center [472, 372] width 37 height 12
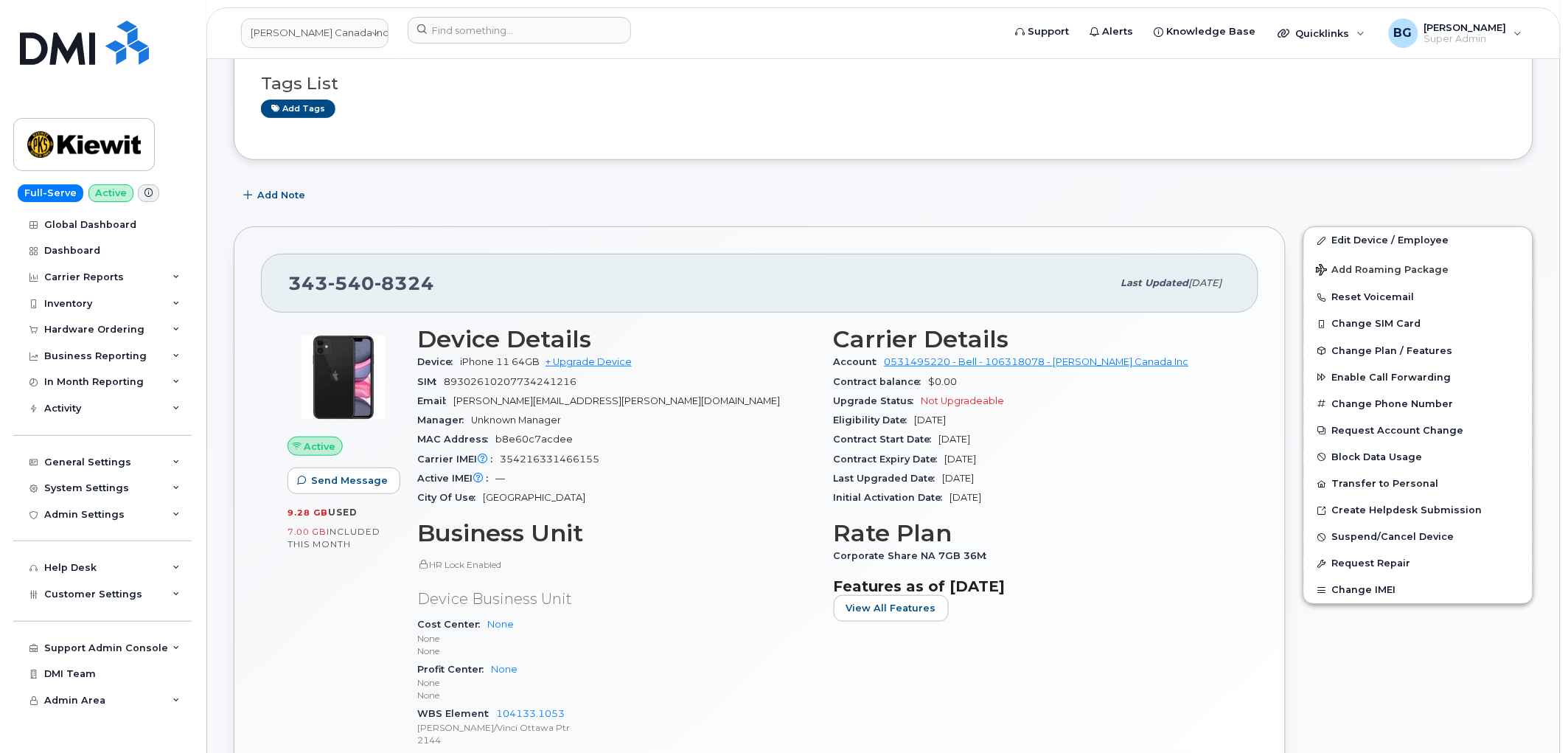
scroll to position [0, 0]
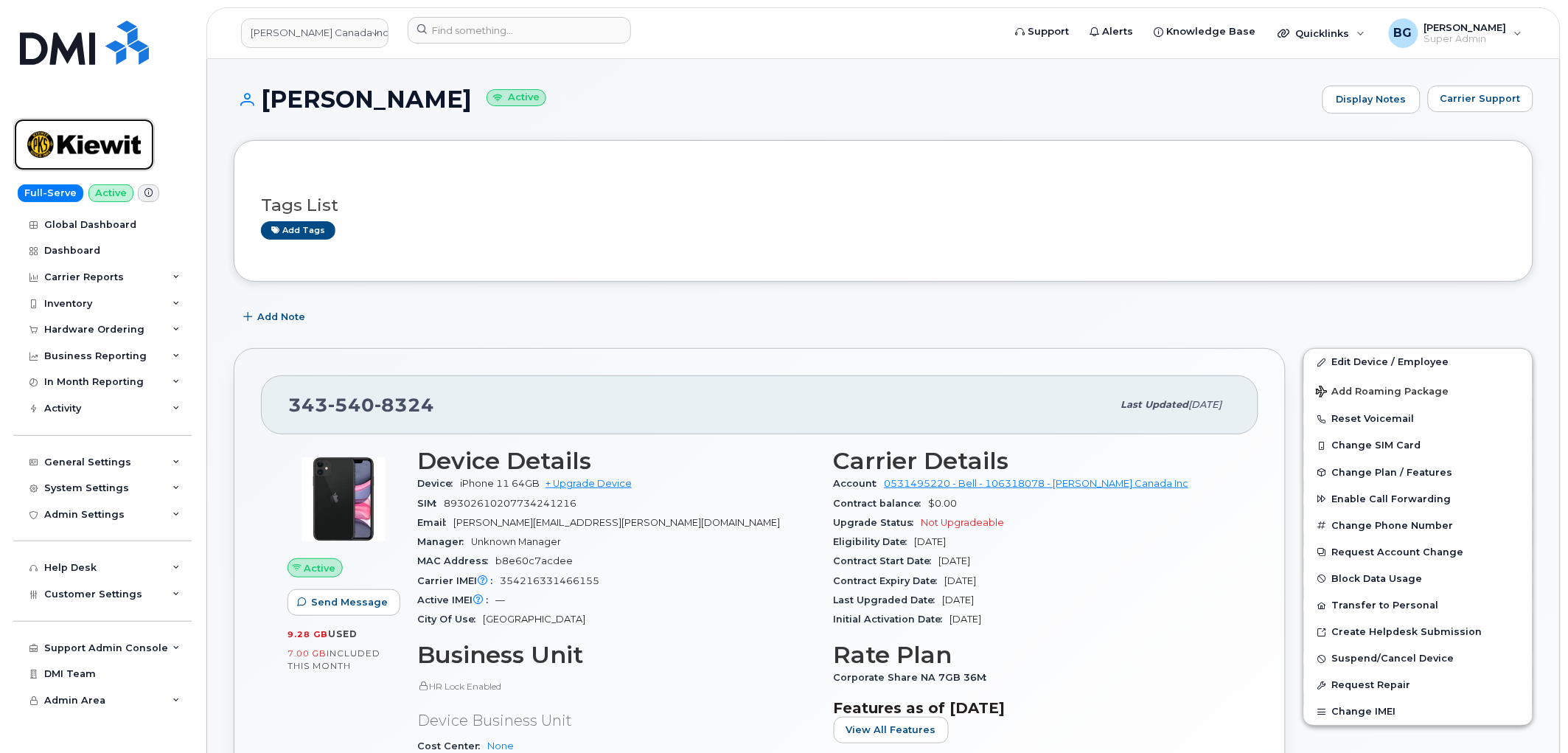
click at [60, 138] on img at bounding box center [84, 144] width 114 height 42
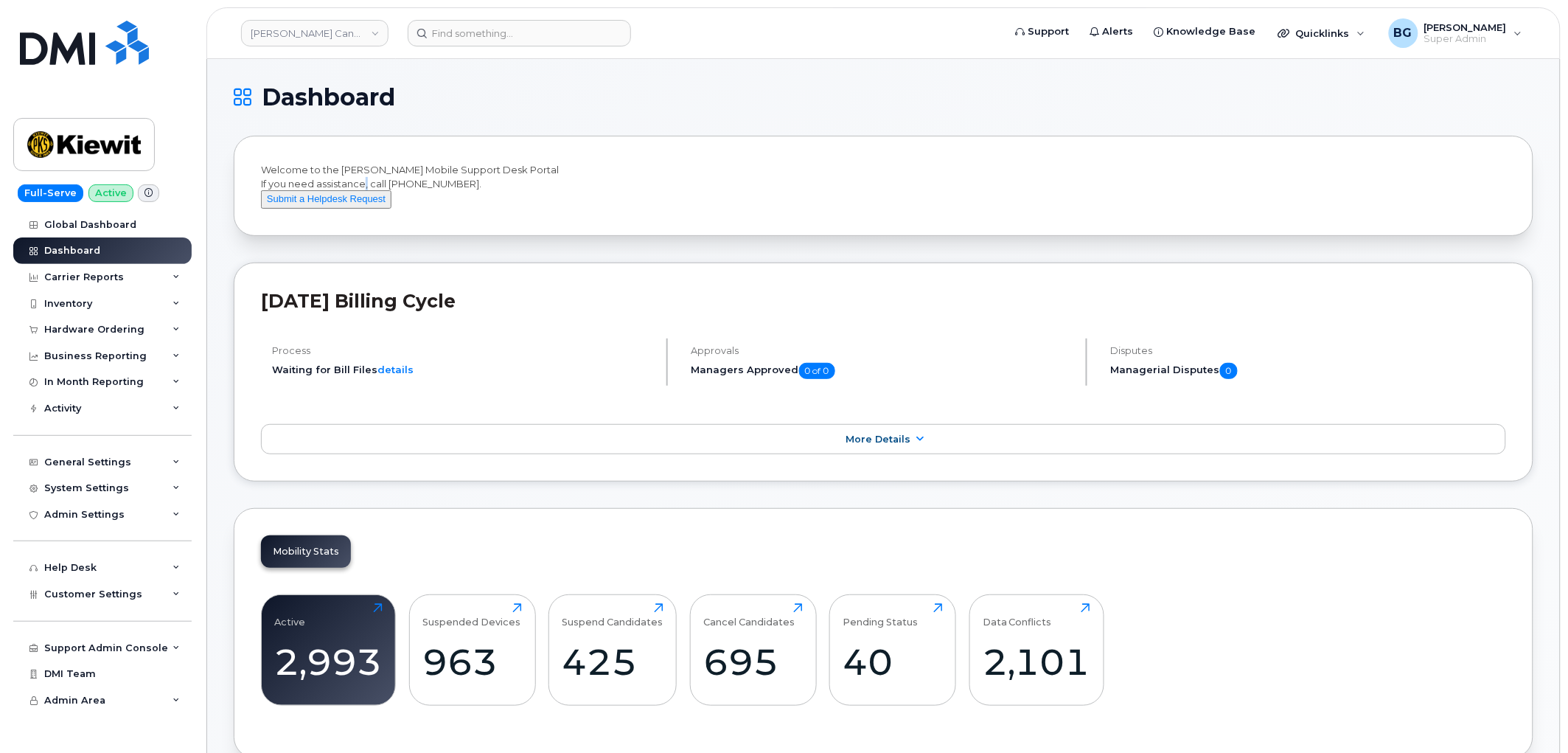
drag, startPoint x: 391, startPoint y: 183, endPoint x: 399, endPoint y: 181, distance: 8.2
click at [399, 181] on div "Welcome to the [PERSON_NAME] Mobile Support Desk Portal If you need assistance,…" at bounding box center [883, 185] width 1245 height 45
click at [379, 183] on div "Welcome to the Kiewit Mobile Support Desk Portal If you need assistance, call 8…" at bounding box center [883, 185] width 1245 height 45
drag, startPoint x: 379, startPoint y: 183, endPoint x: 448, endPoint y: 178, distance: 69.2
click at [451, 178] on div "Welcome to the Kiewit Mobile Support Desk Portal If you need assistance, call 8…" at bounding box center [883, 185] width 1245 height 45
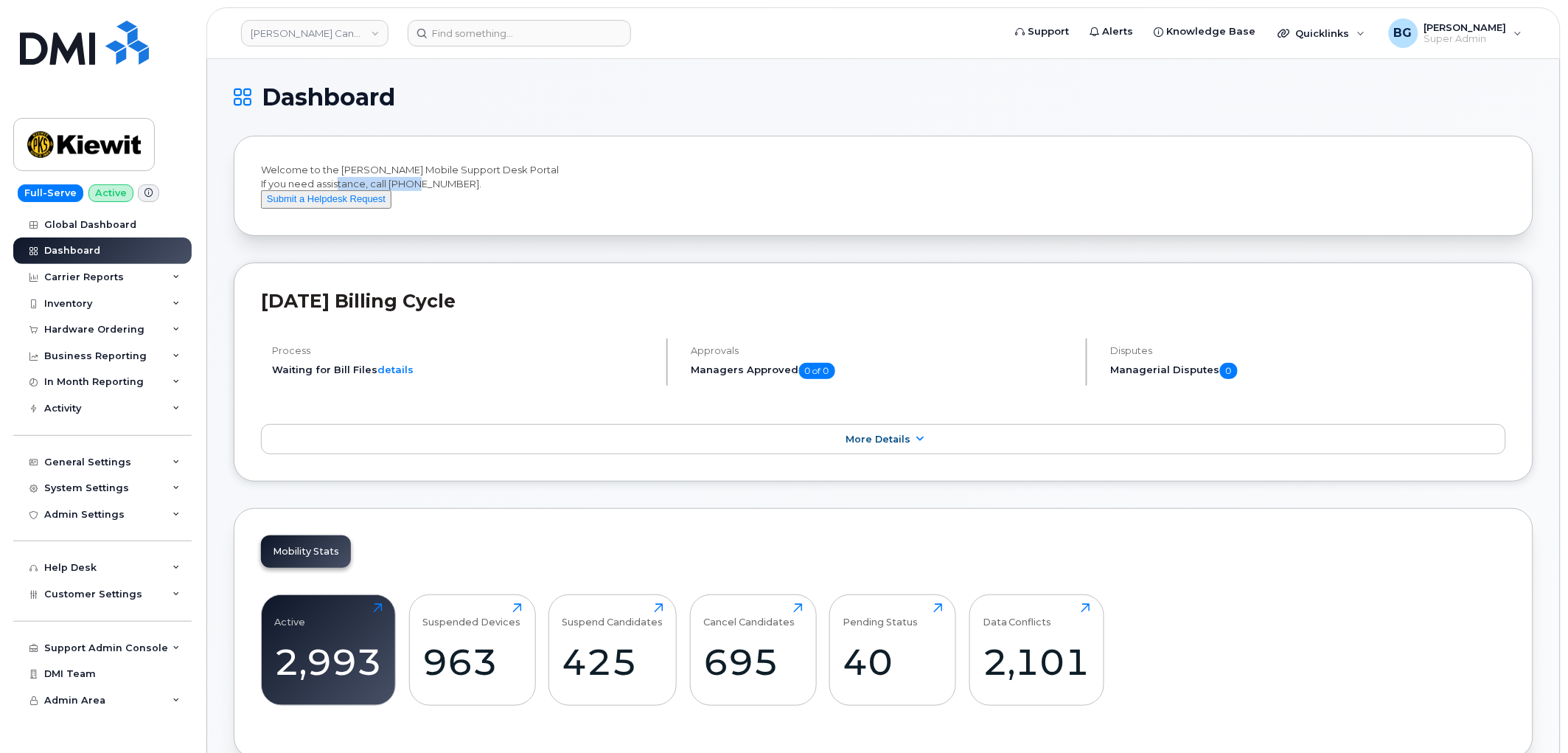
copy div "call 877-886-7778"
click at [87, 486] on div "System Settings" at bounding box center [87, 488] width 85 height 12
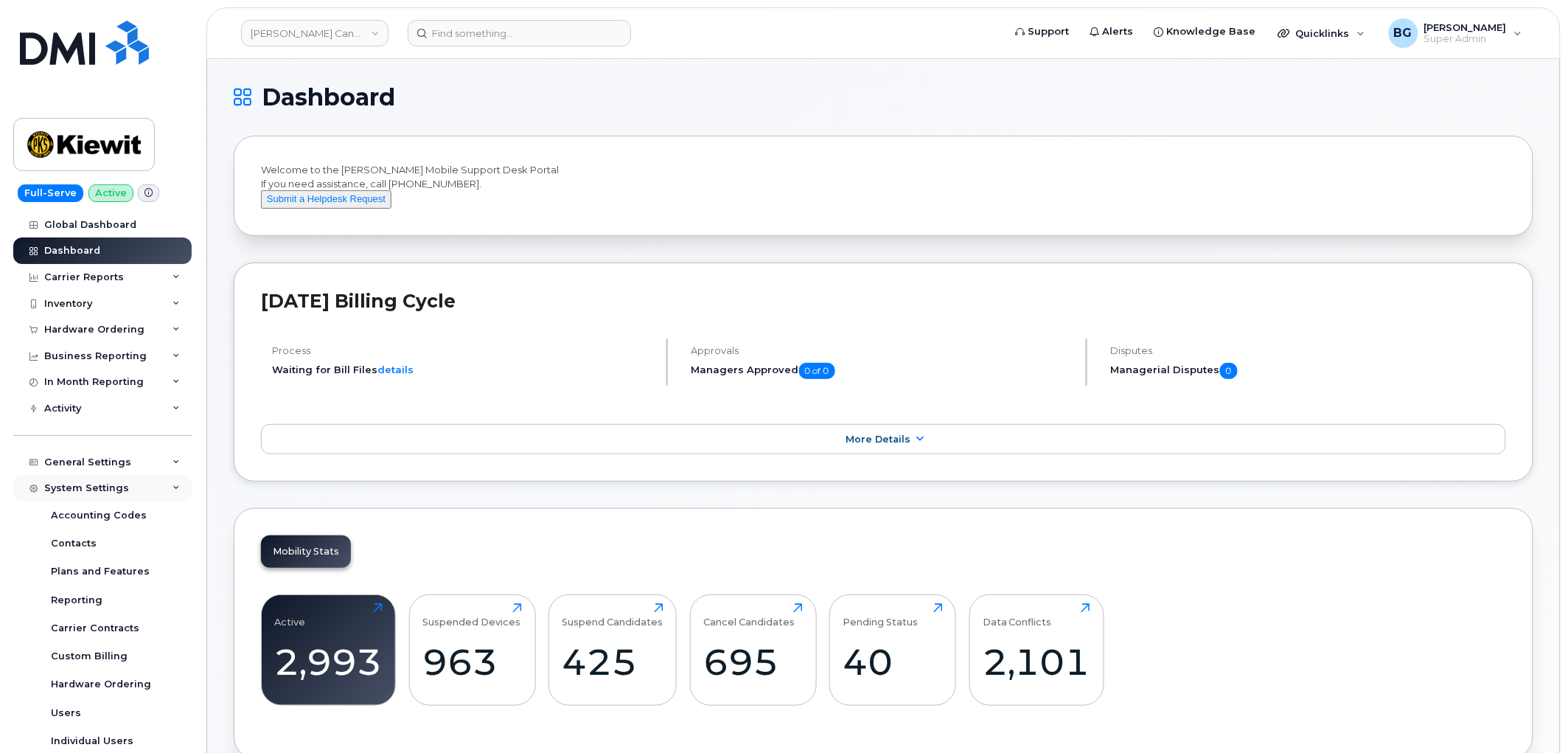
click at [92, 486] on div "System Settings" at bounding box center [87, 488] width 85 height 12
drag, startPoint x: 83, startPoint y: 484, endPoint x: 90, endPoint y: 495, distance: 13.0
click at [83, 485] on div "System Settings" at bounding box center [87, 488] width 85 height 12
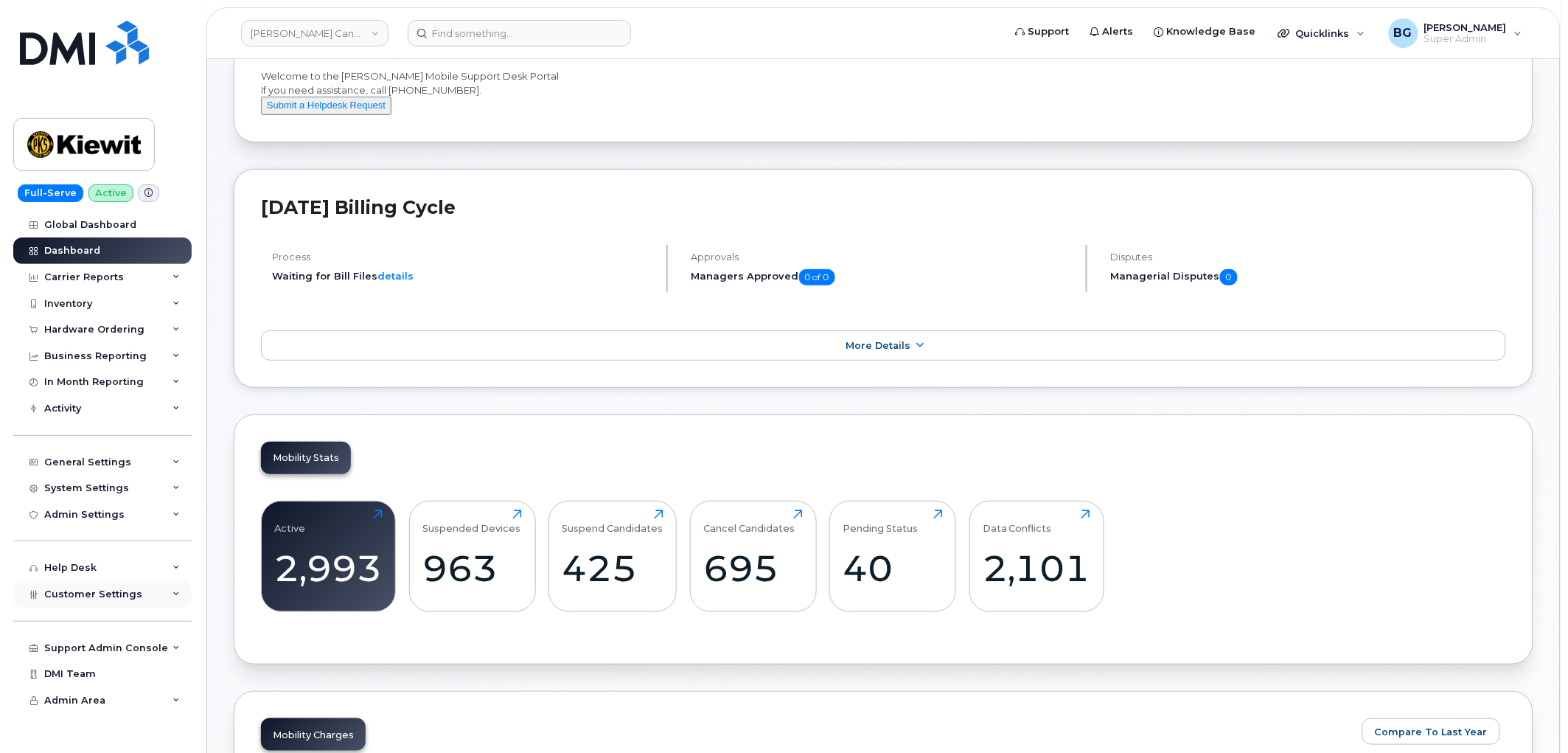
scroll to position [109, 0]
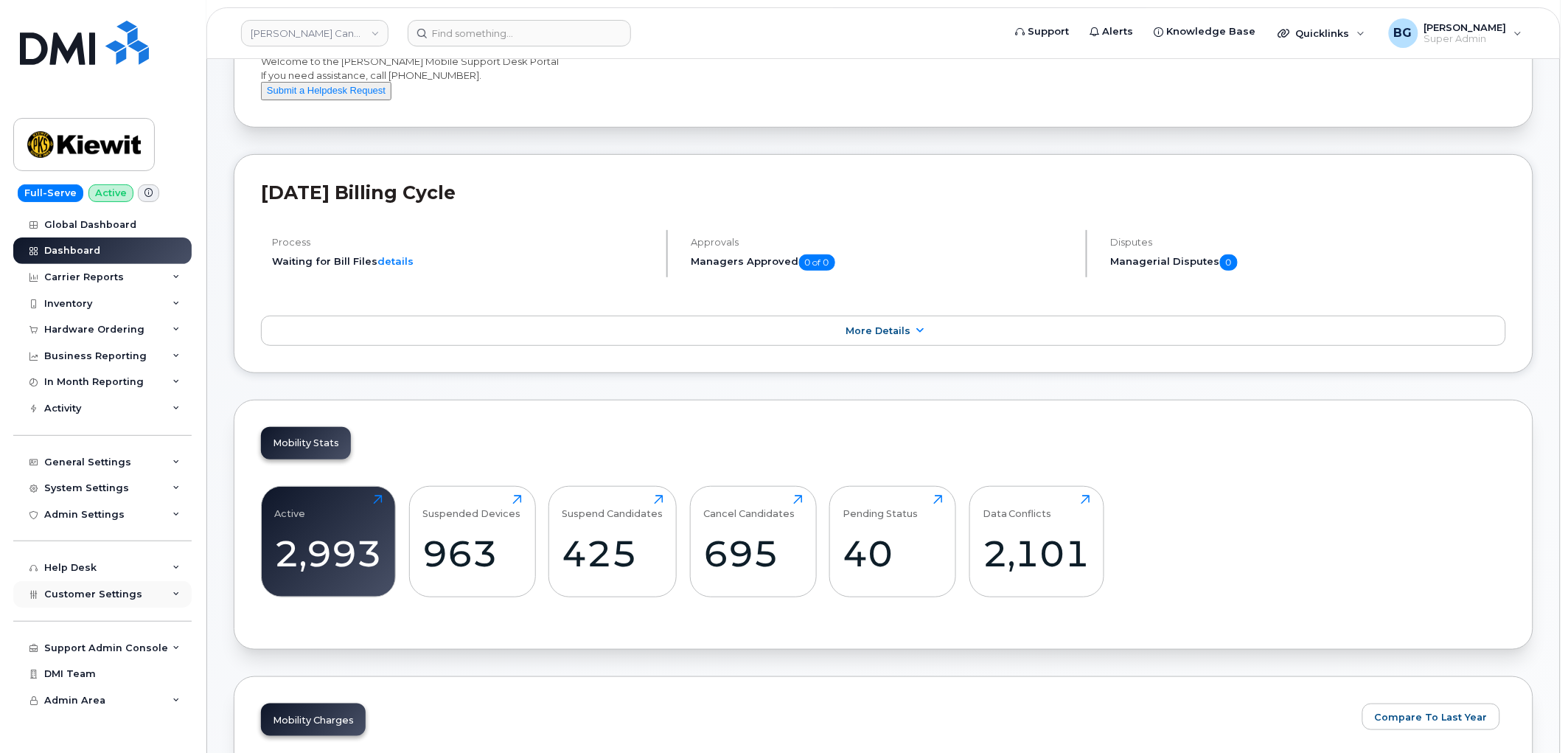
click at [82, 584] on div "Customer Settings" at bounding box center [102, 594] width 178 height 27
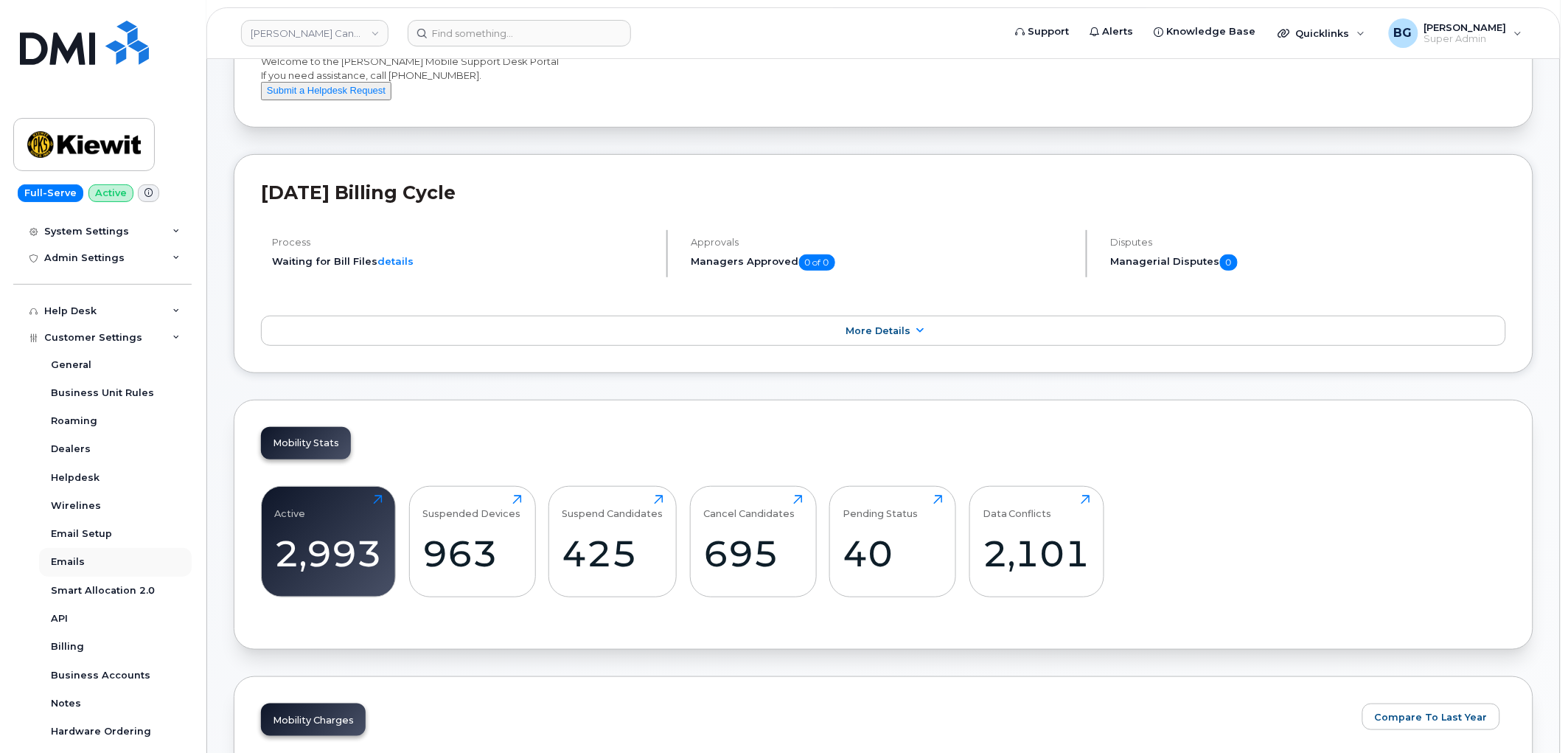
scroll to position [273, 0]
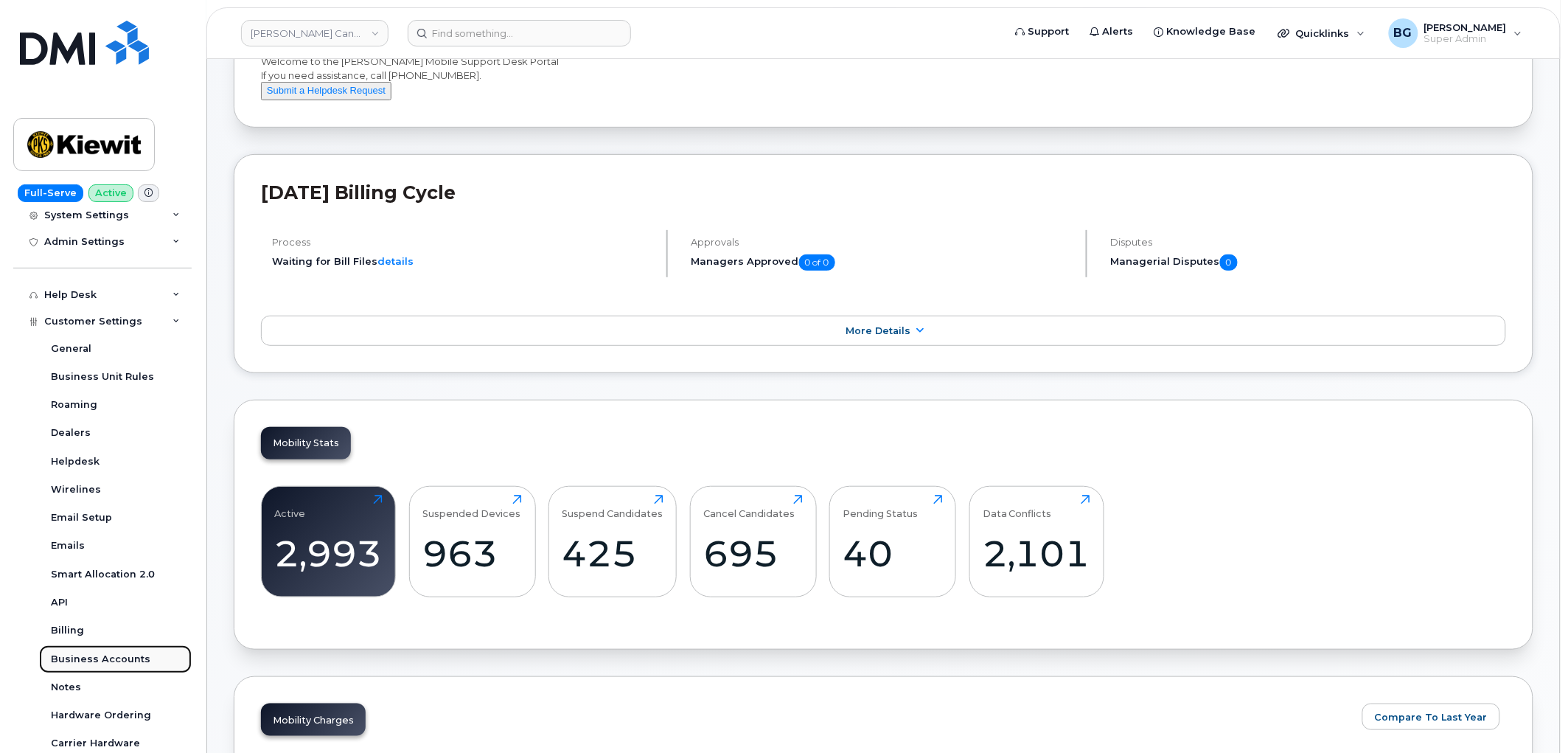
click at [85, 659] on div "Business Accounts" at bounding box center [100, 659] width 99 height 13
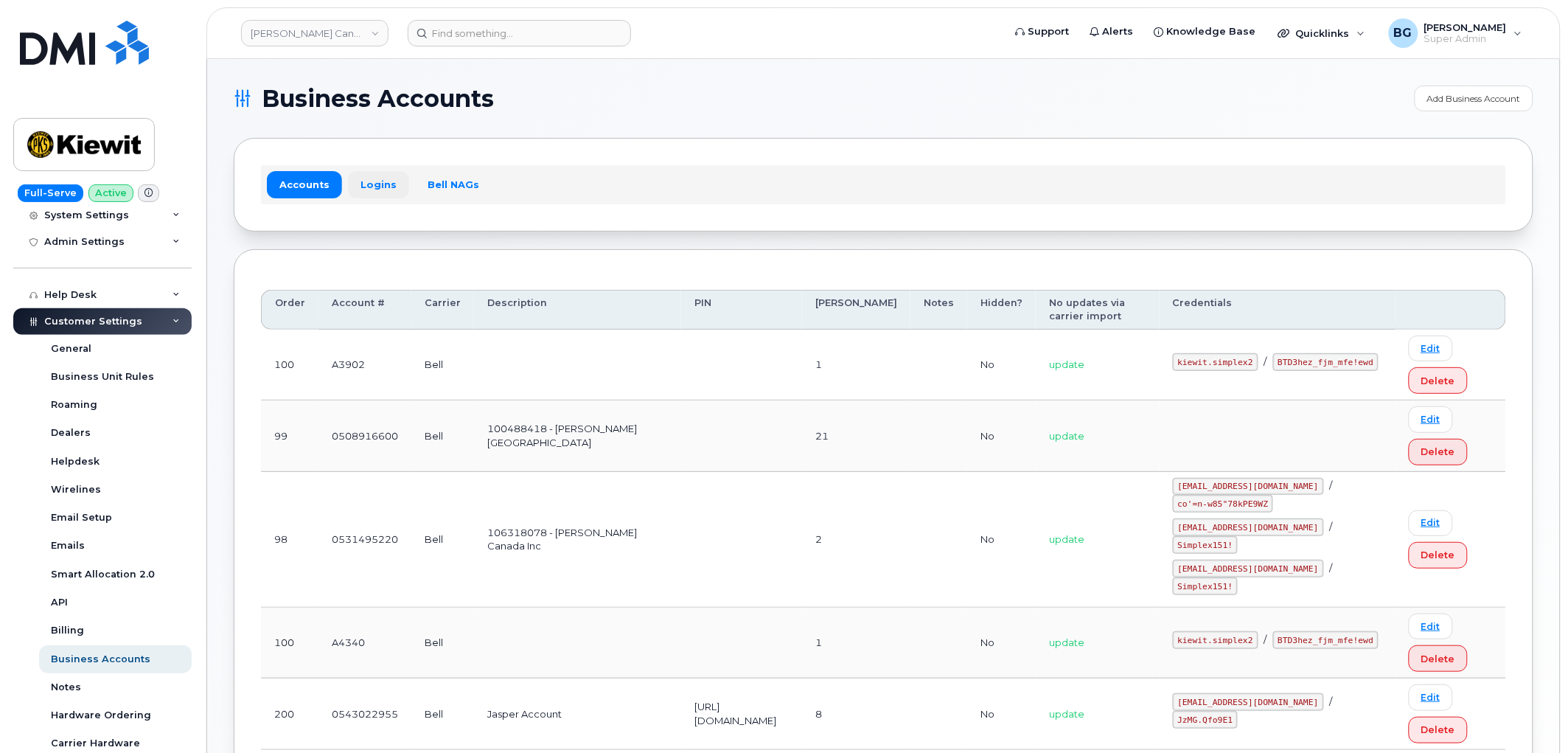
click at [379, 183] on link "Logins" at bounding box center [379, 185] width 62 height 27
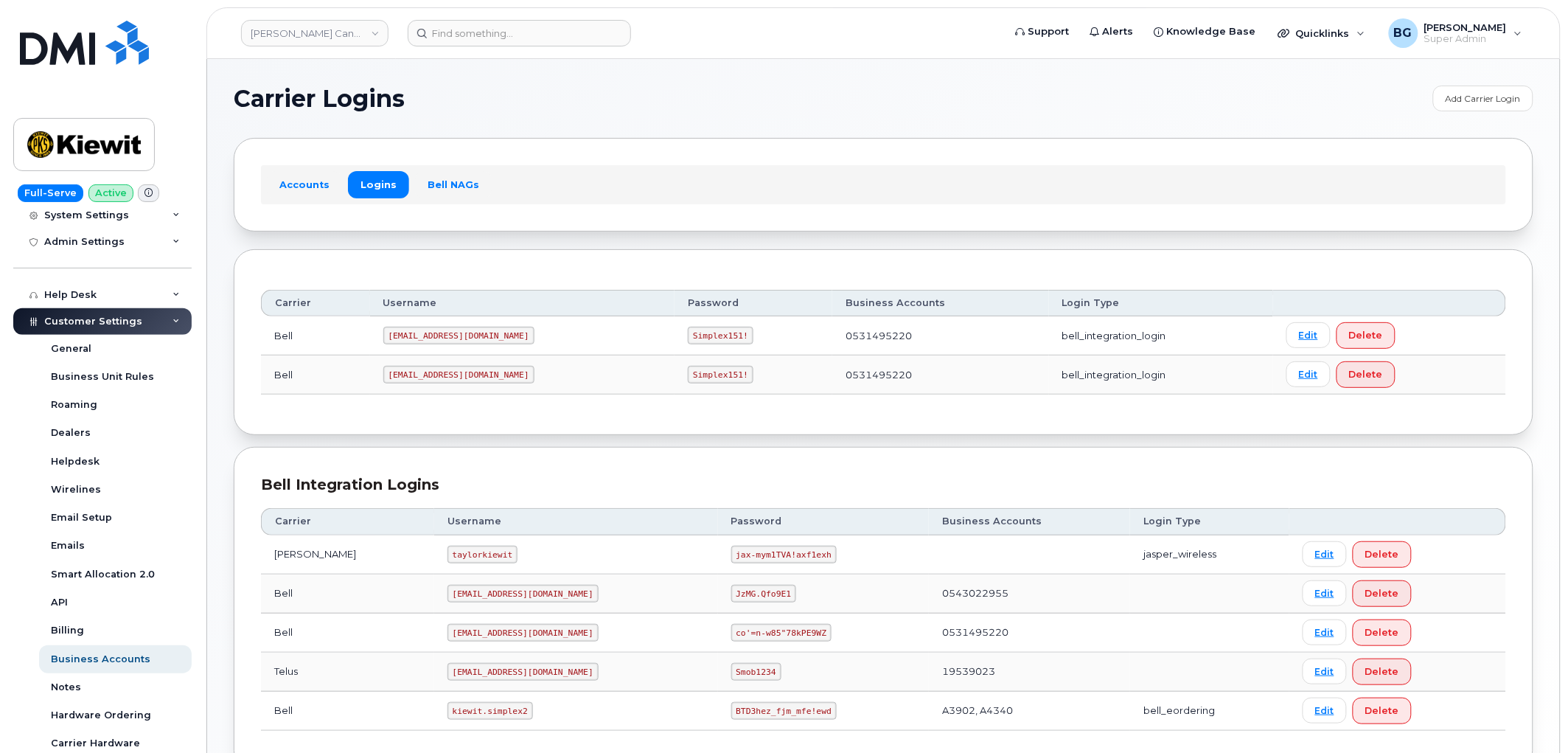
click at [410, 374] on code "PeterKie2@myserve.ca" at bounding box center [458, 375] width 151 height 17
drag, startPoint x: 410, startPoint y: 374, endPoint x: 480, endPoint y: 373, distance: 70.0
click at [480, 373] on code "PeterKie2@myserve.ca" at bounding box center [458, 375] width 151 height 17
copy code "PeterKie2@myserve.ca"
click at [688, 372] on code "Simplex151!" at bounding box center [720, 375] width 65 height 17
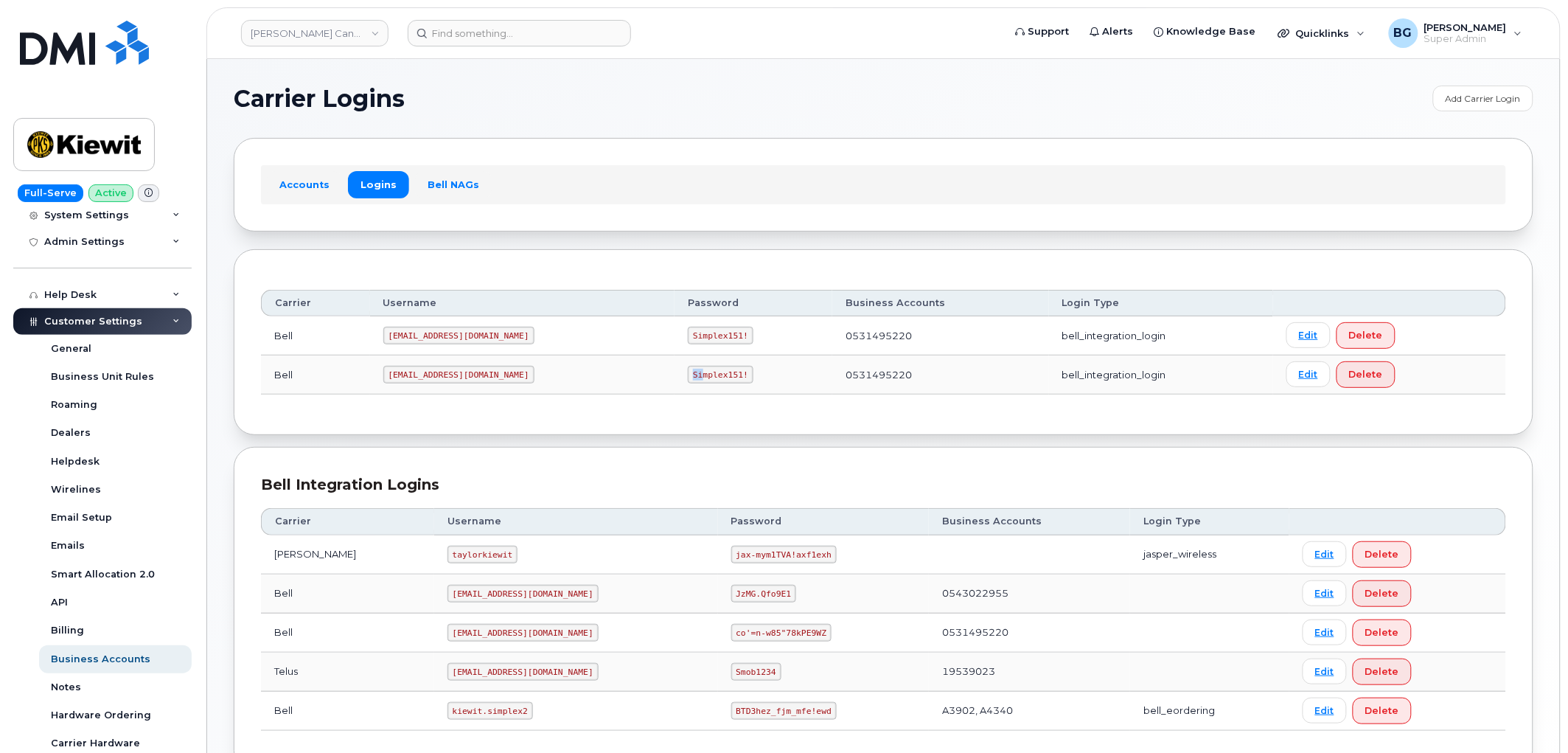
click at [688, 372] on code "Simplex151!" at bounding box center [720, 375] width 65 height 17
click at [688, 374] on code "Simplex151!" at bounding box center [720, 375] width 65 height 17
drag, startPoint x: 647, startPoint y: 374, endPoint x: 684, endPoint y: 377, distance: 37.1
click at [688, 377] on code "Simplex151!" at bounding box center [720, 375] width 65 height 17
copy code "Simplex151!"
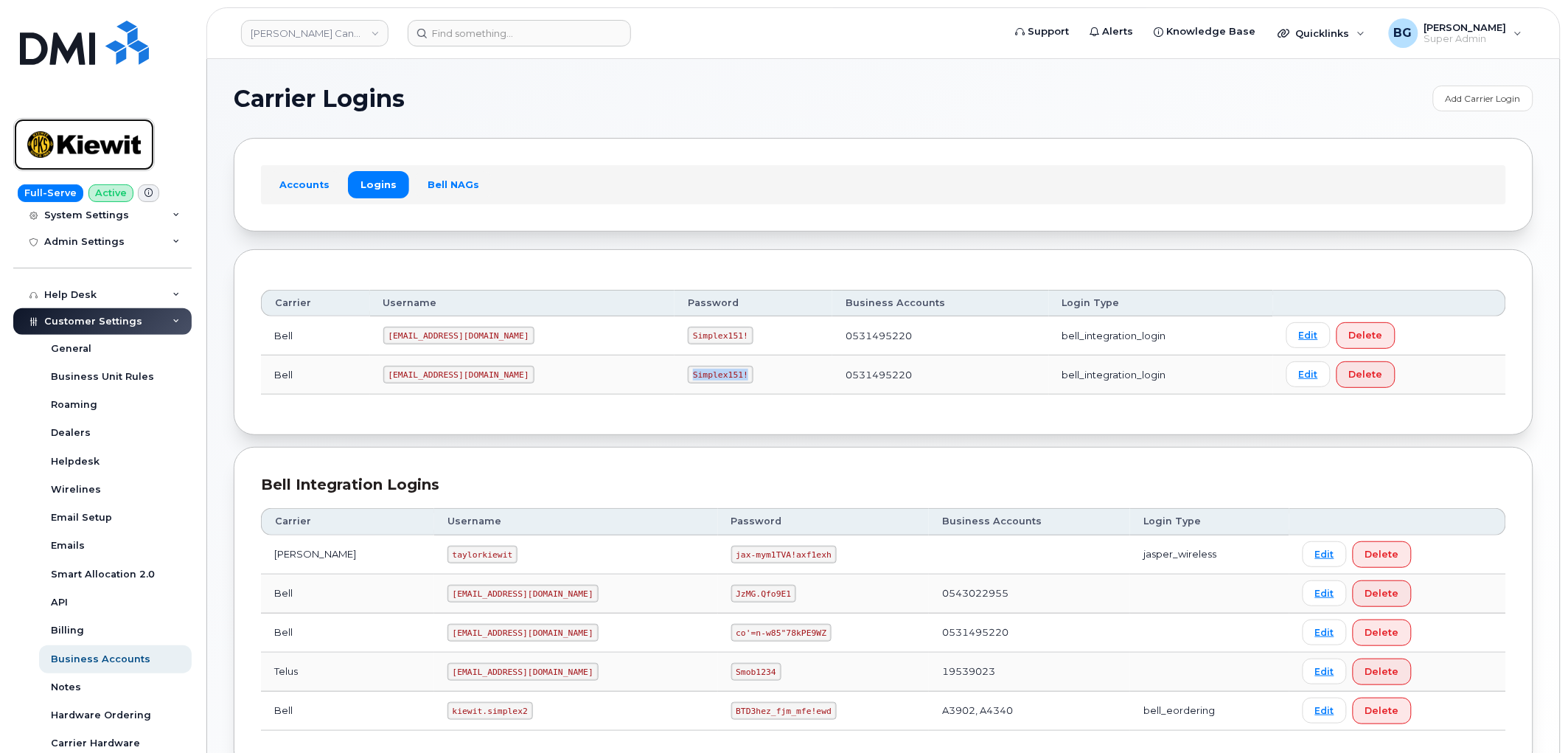
click at [57, 148] on img at bounding box center [84, 144] width 114 height 42
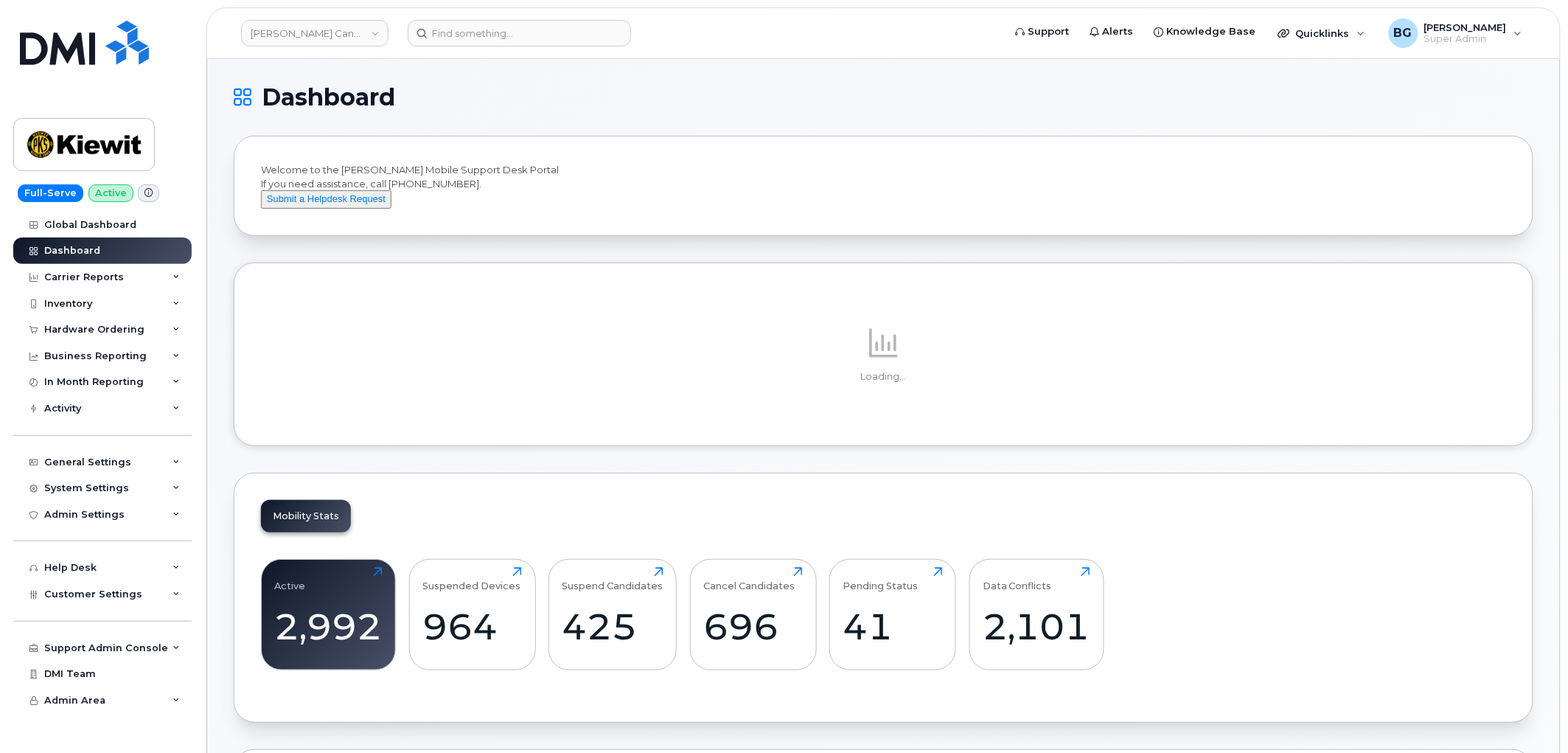
click at [400, 183] on div "Welcome to the [PERSON_NAME] Mobile Support Desk Portal If you need assistance,…" at bounding box center [883, 185] width 1245 height 45
drag, startPoint x: 406, startPoint y: 183, endPoint x: 452, endPoint y: 178, distance: 46.3
click at [452, 178] on div "Welcome to the [PERSON_NAME] Mobile Support Desk Portal If you need assistance,…" at bounding box center [883, 185] width 1245 height 45
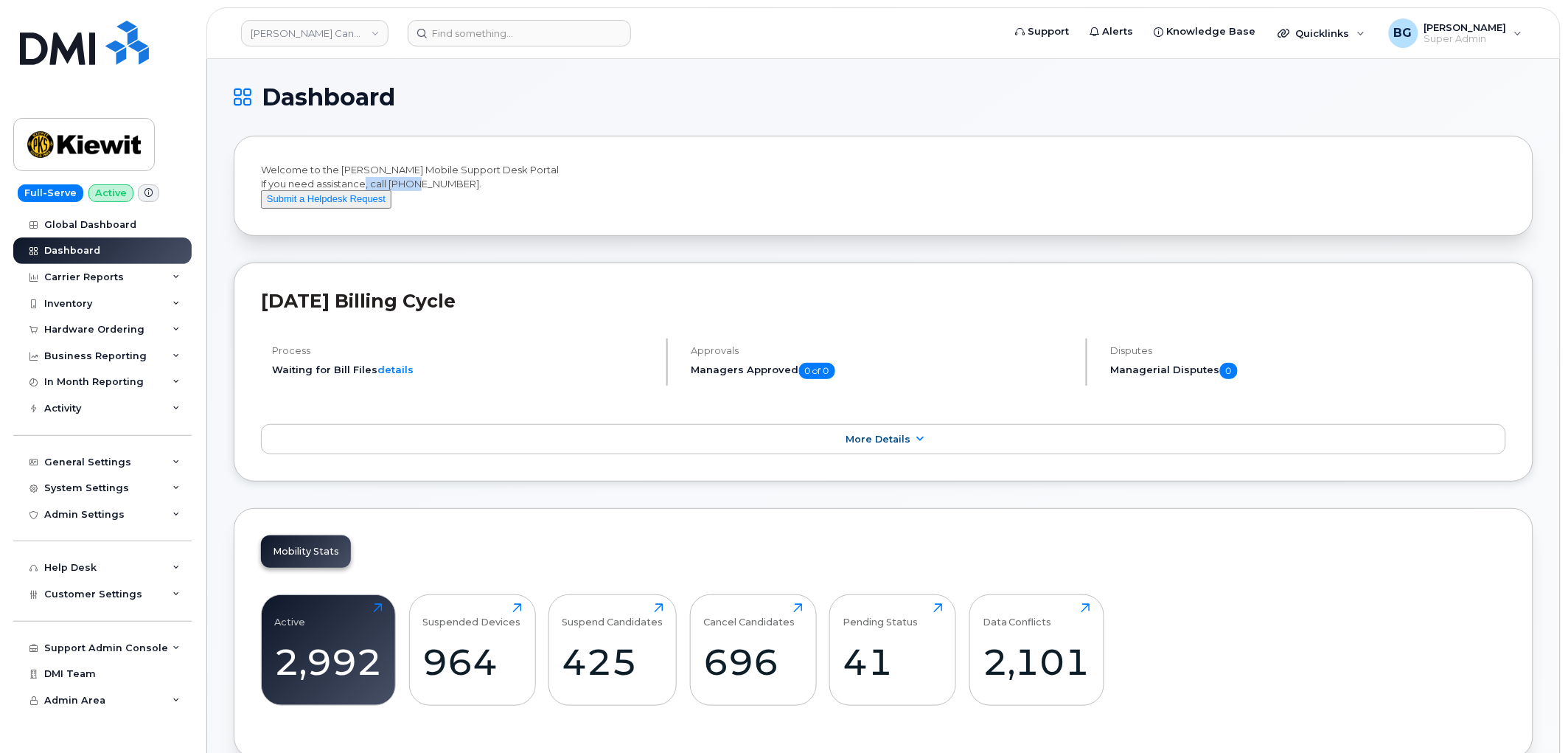
copy div "[PHONE_NUMBER]"
click at [373, 182] on div "Welcome to the [PERSON_NAME] Mobile Support Desk Portal If you need assistance,…" at bounding box center [883, 185] width 1245 height 45
drag, startPoint x: 373, startPoint y: 182, endPoint x: 445, endPoint y: 185, distance: 72.1
click at [445, 185] on div "Welcome to the [PERSON_NAME] Mobile Support Desk Portal If you need assistance,…" at bounding box center [883, 185] width 1245 height 45
copy div "call [PHONE_NUMBER]"
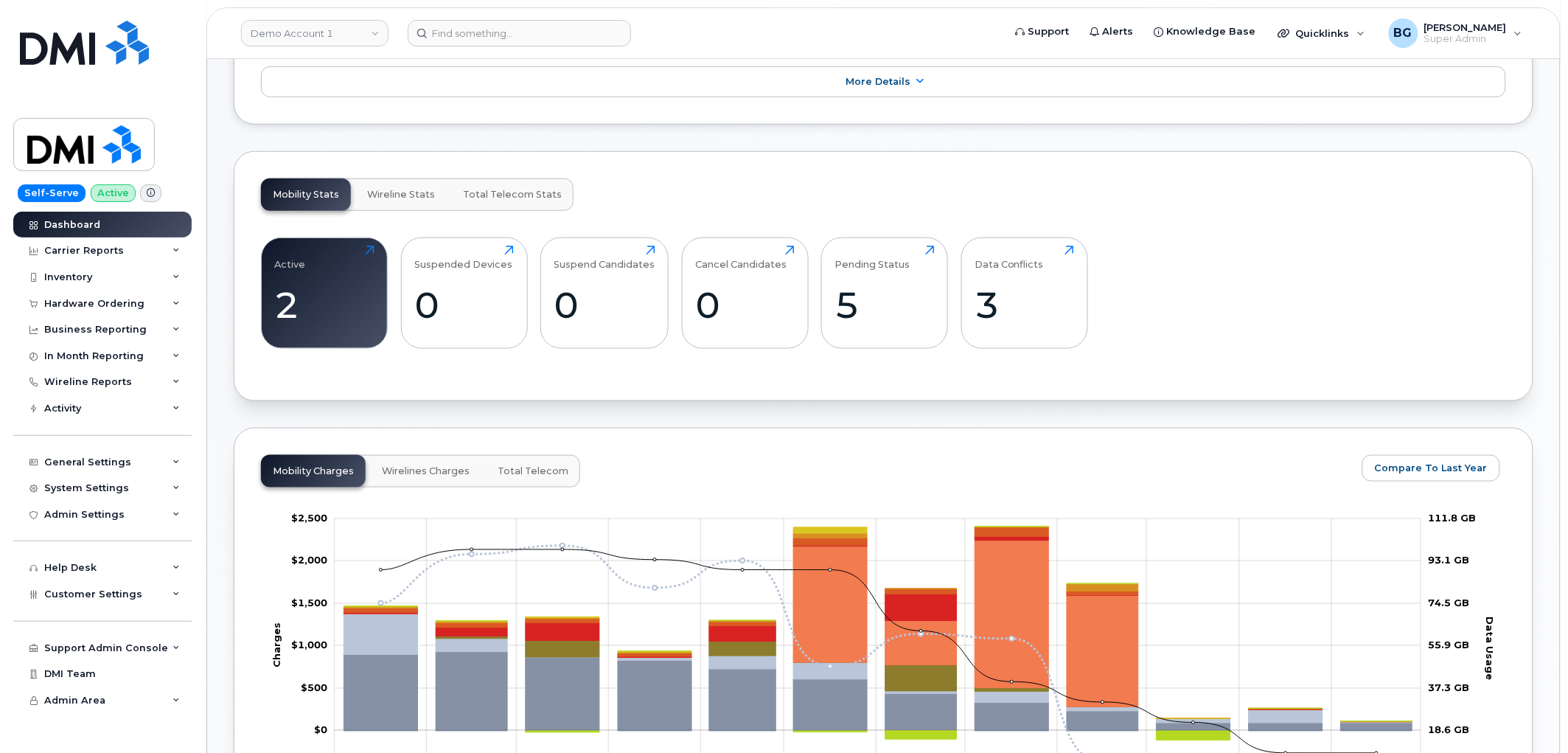
scroll to position [436, 0]
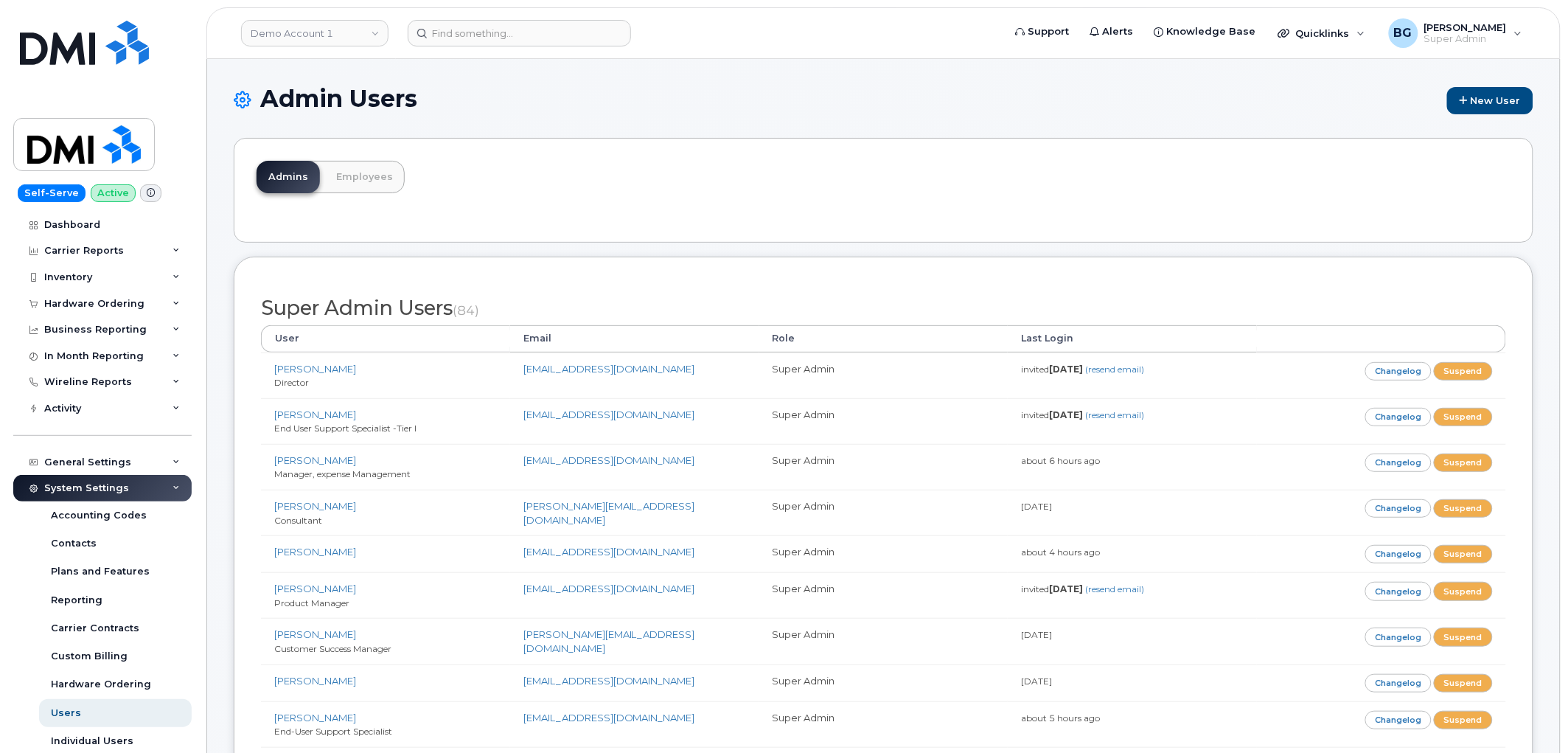
click at [690, 170] on div "Admins Employees" at bounding box center [884, 190] width 1300 height 105
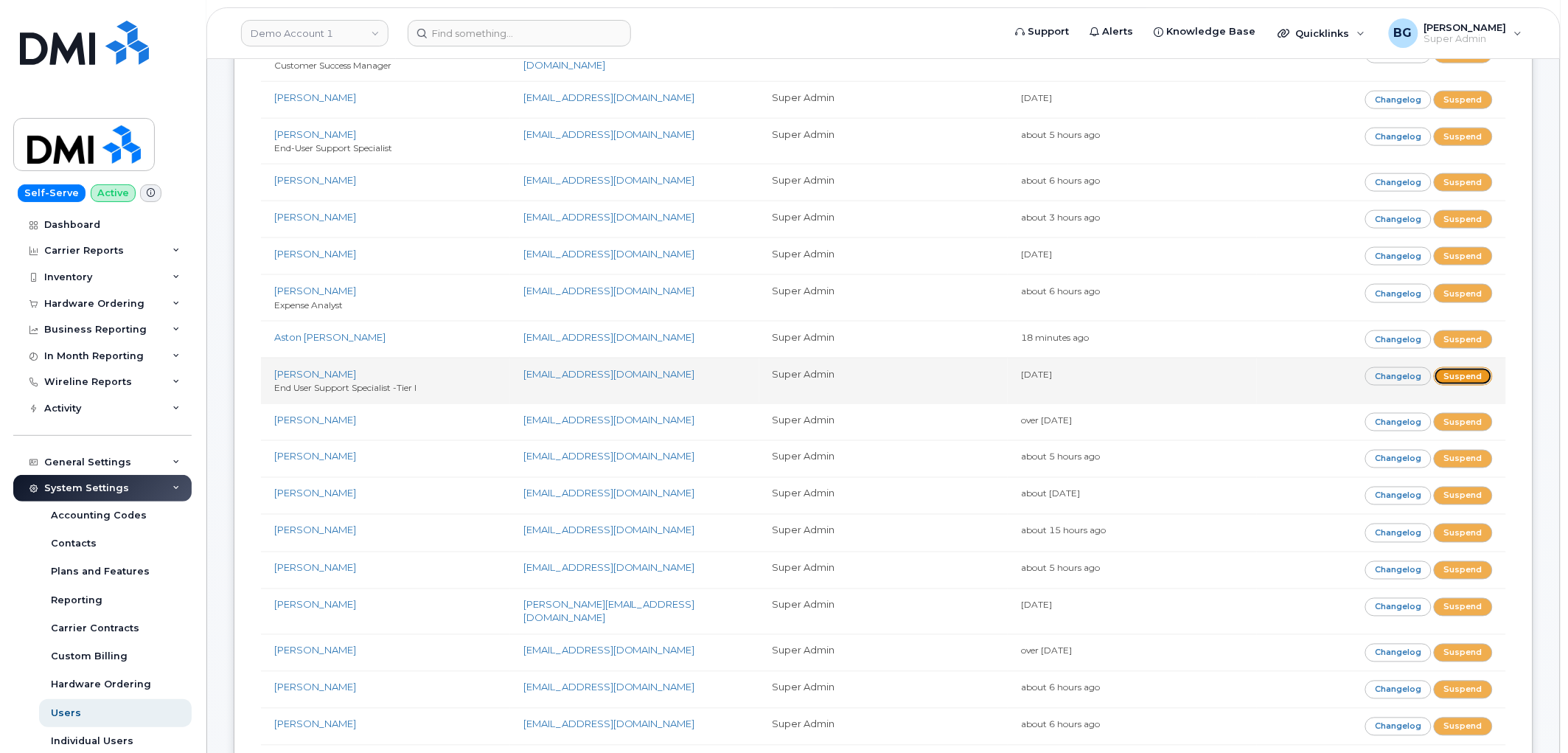
click at [1471, 378] on link "Suspend" at bounding box center [1463, 376] width 59 height 18
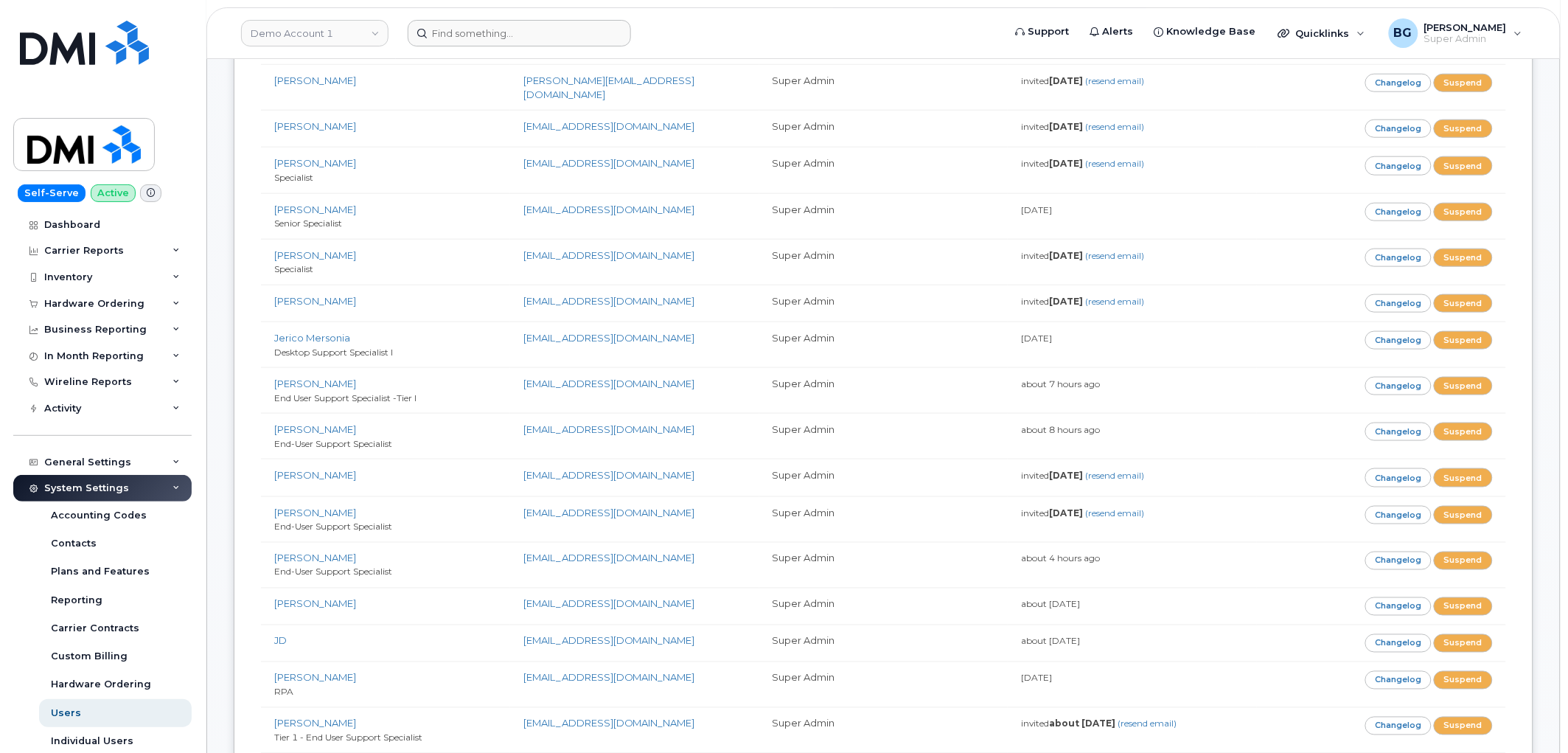
scroll to position [9038, 0]
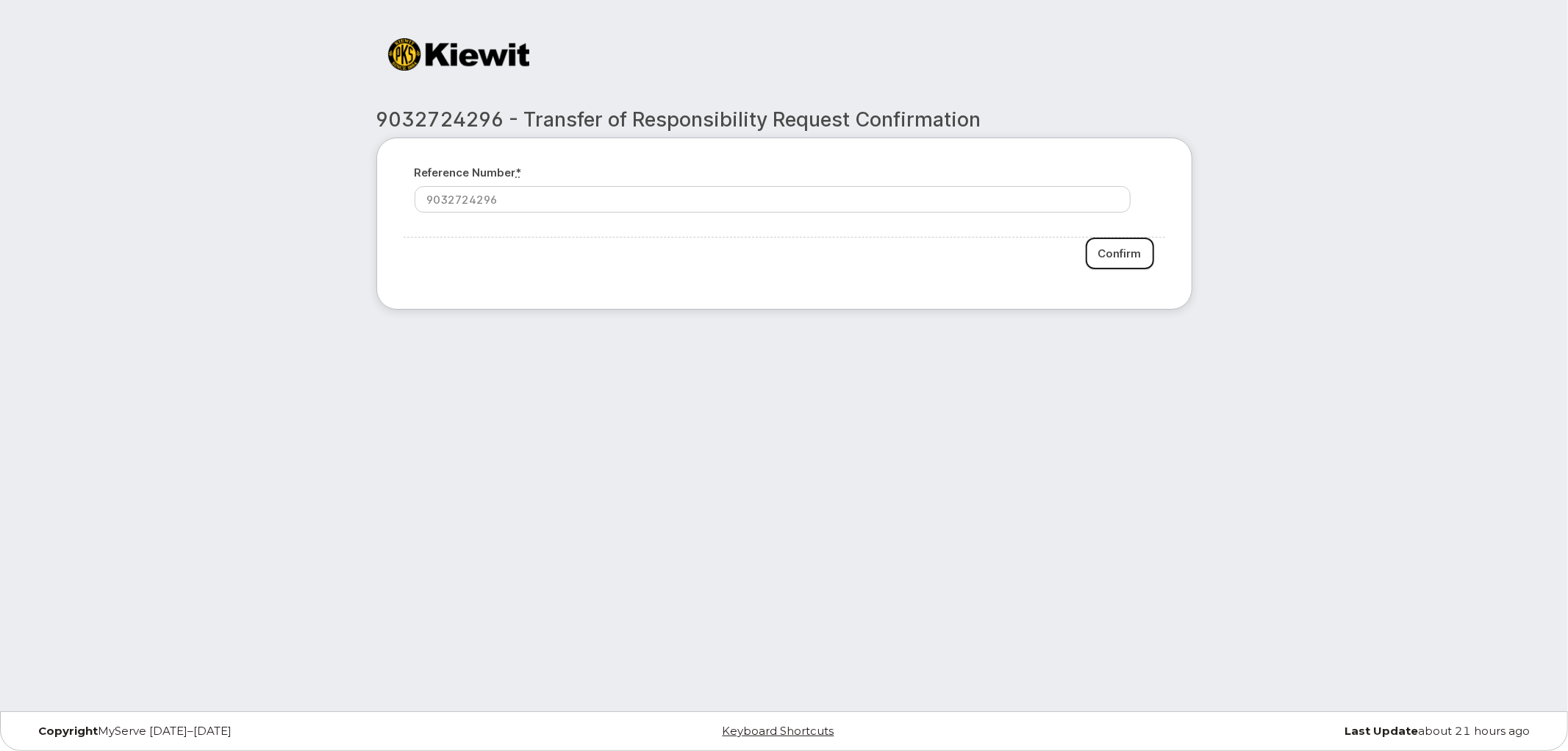
click at [1104, 254] on input "Confirm" at bounding box center [1120, 253] width 68 height 32
type input "Please wait..."
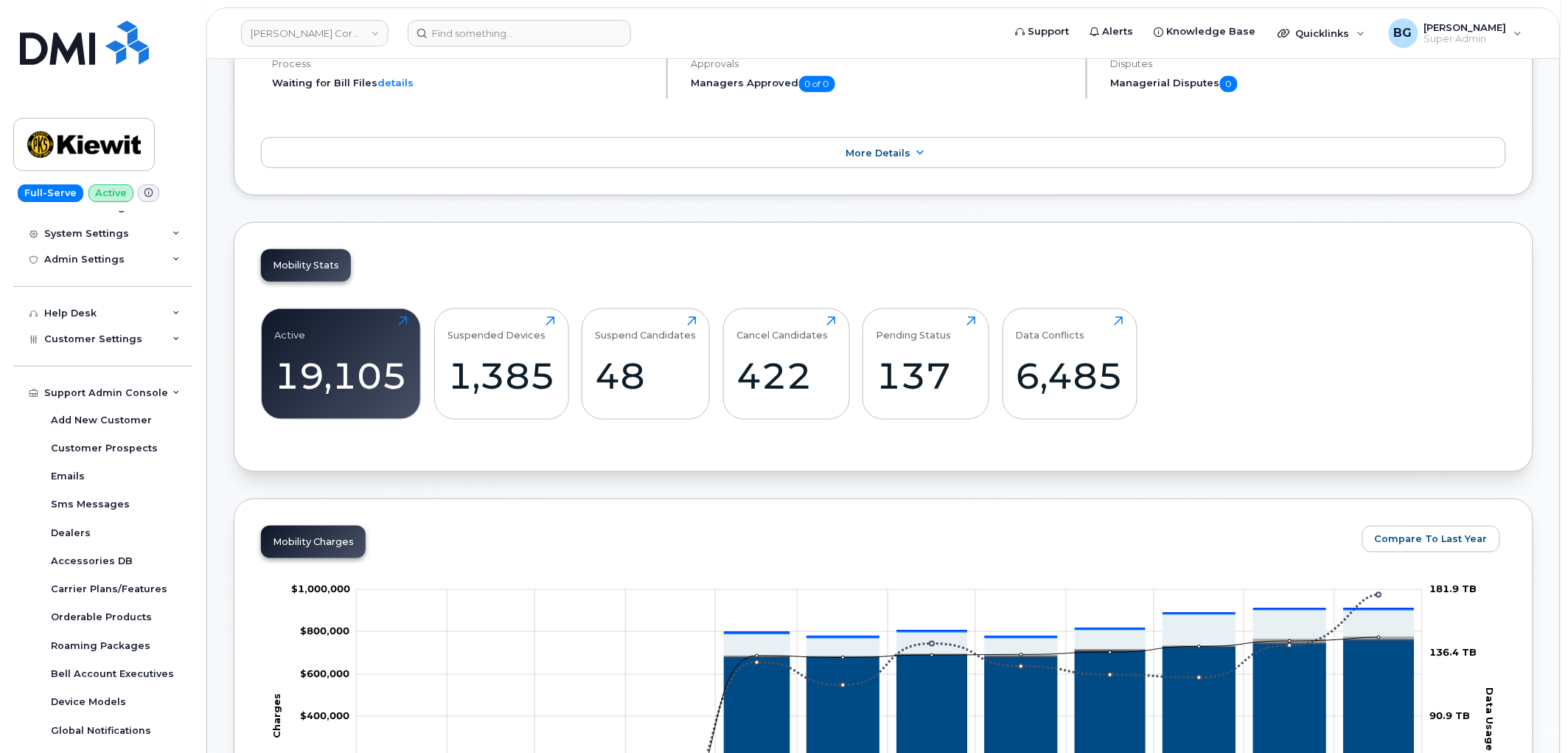
scroll to position [163, 0]
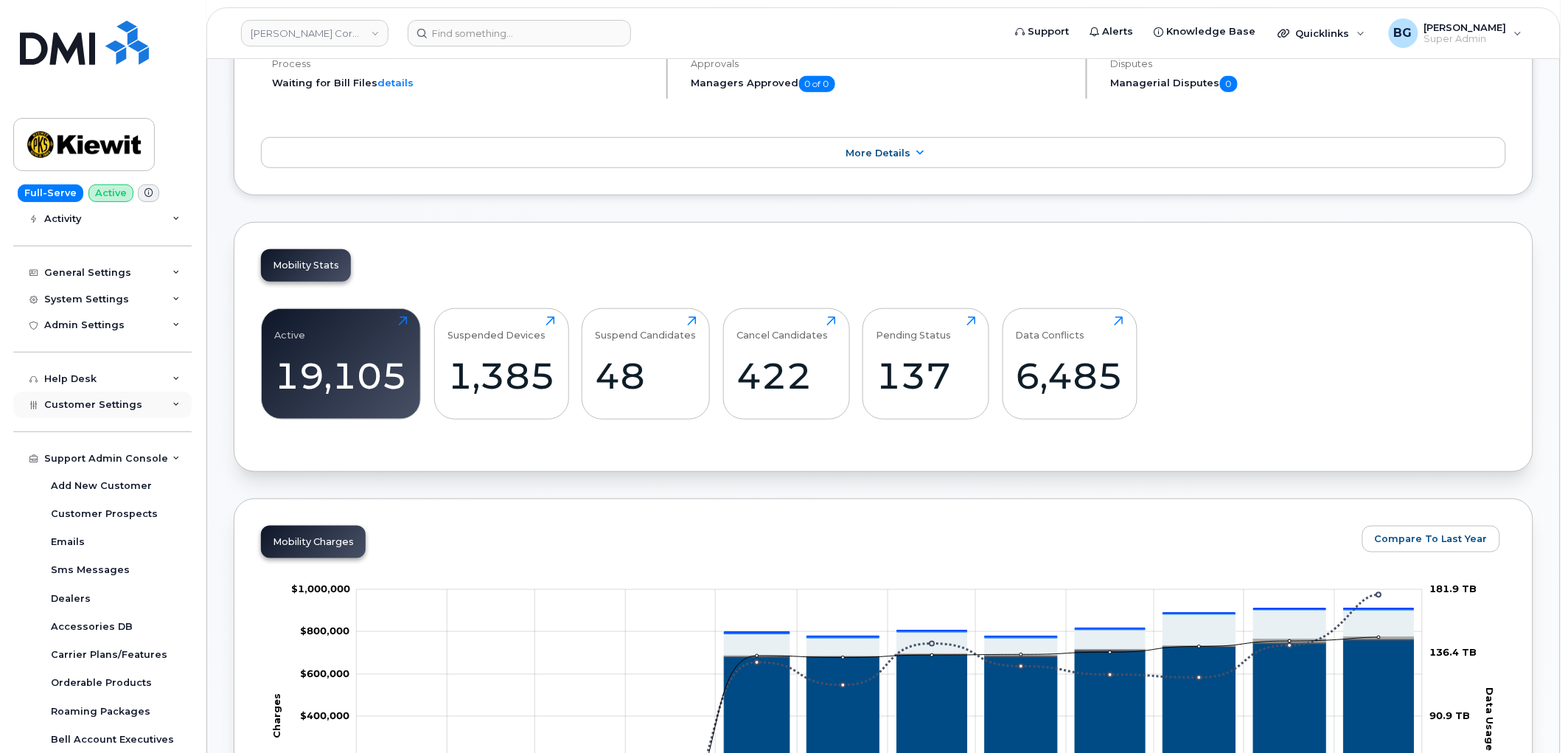
click at [86, 406] on span "Customer Settings" at bounding box center [93, 403] width 98 height 11
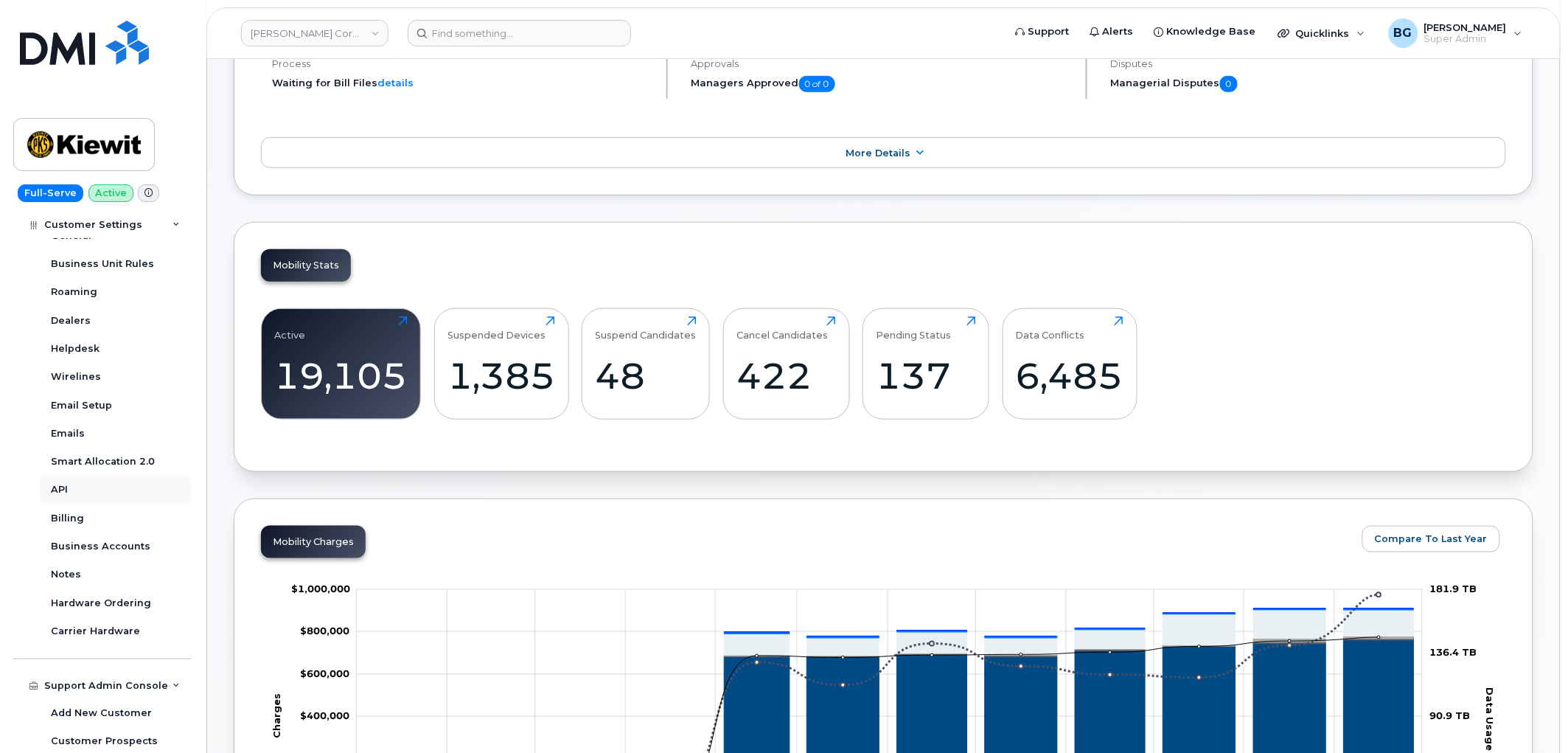
scroll to position [435, 0]
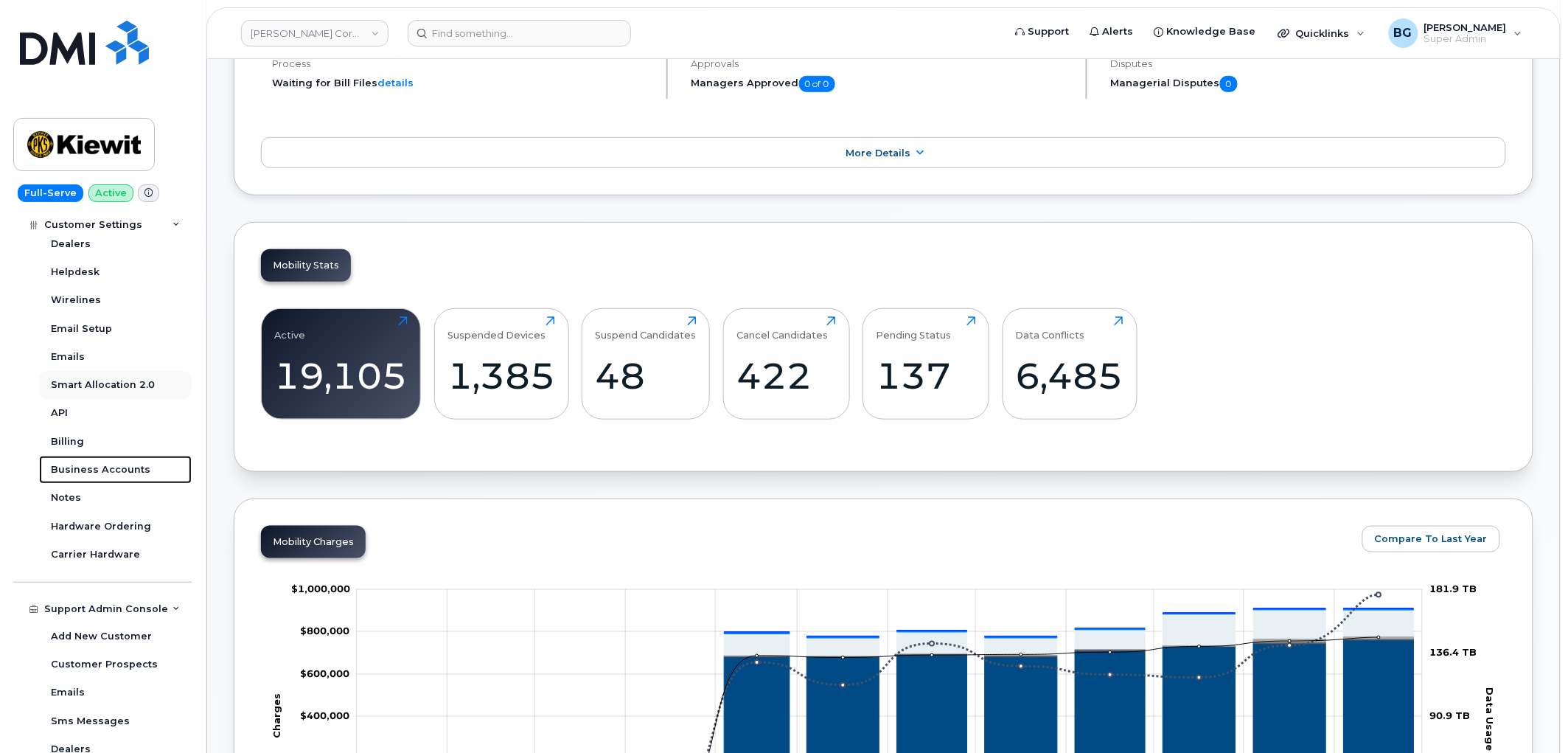
drag, startPoint x: 90, startPoint y: 467, endPoint x: 137, endPoint y: 470, distance: 47.1
click at [90, 467] on div "Business Accounts" at bounding box center [100, 470] width 99 height 13
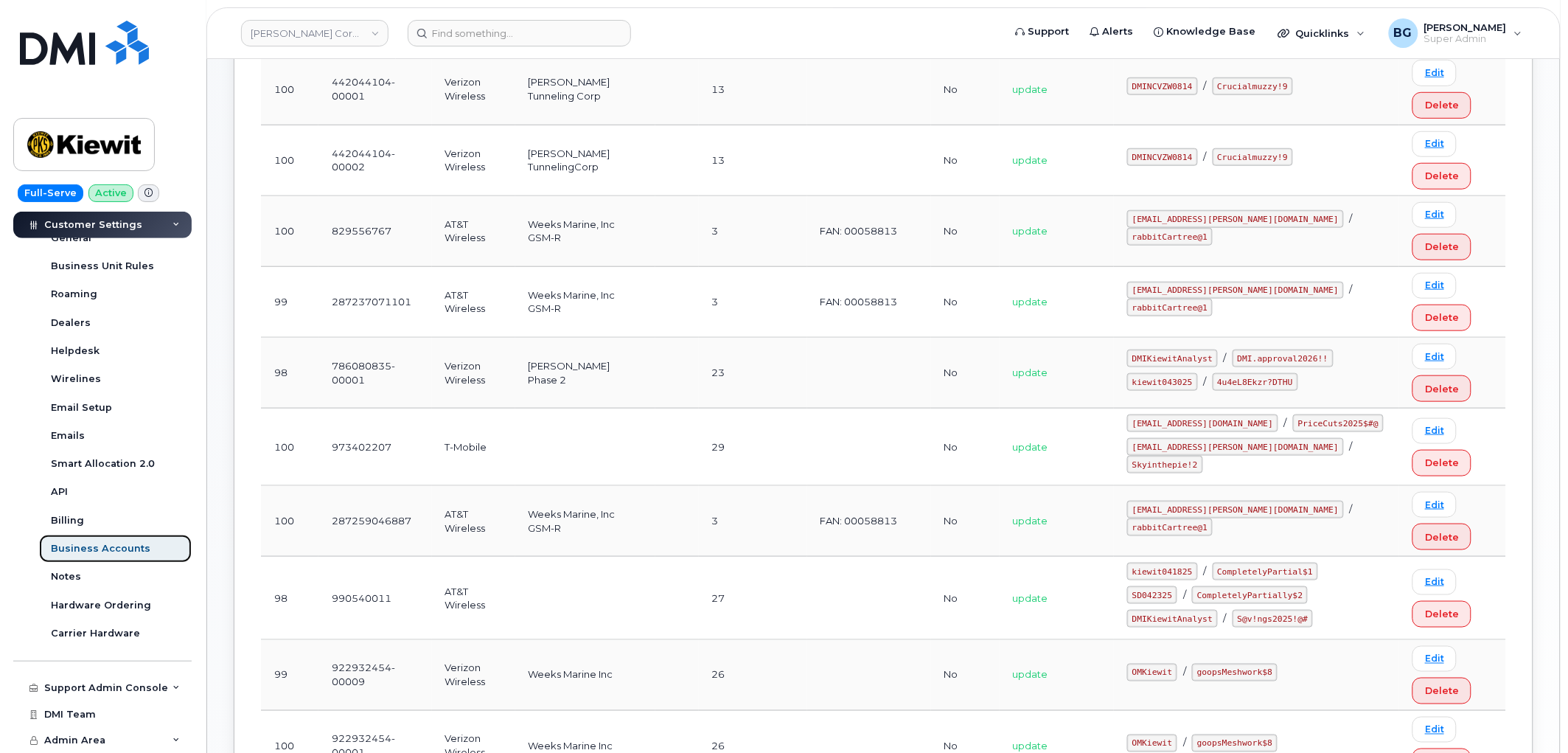
scroll to position [327, 0]
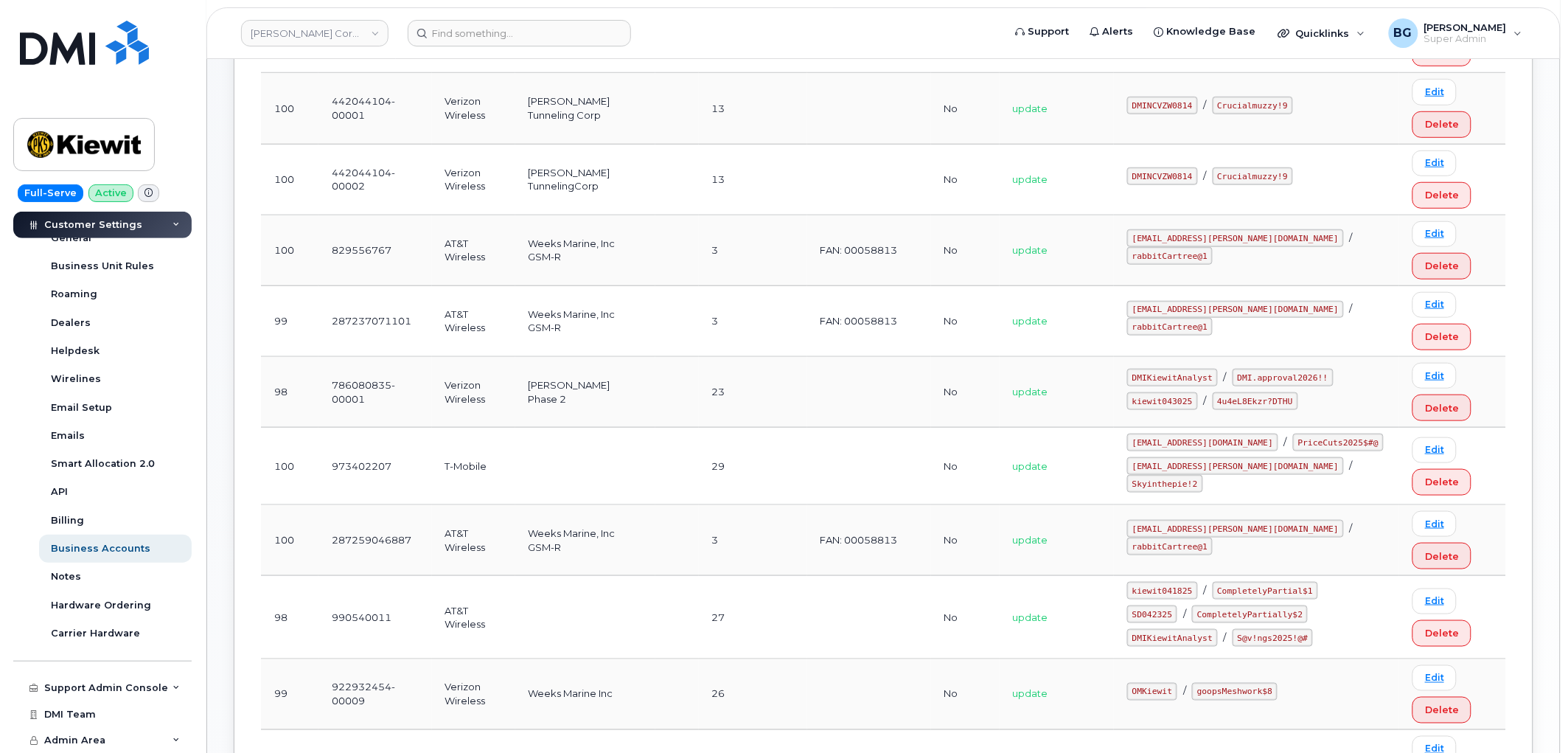
click at [1168, 397] on code "kiewit043025" at bounding box center [1162, 401] width 70 height 17
copy code "kiewit043025"
click at [1241, 400] on code "4u4eL8Ekzr?DTHU" at bounding box center [1255, 401] width 86 height 17
drag, startPoint x: 1241, startPoint y: 400, endPoint x: 1300, endPoint y: 403, distance: 59.1
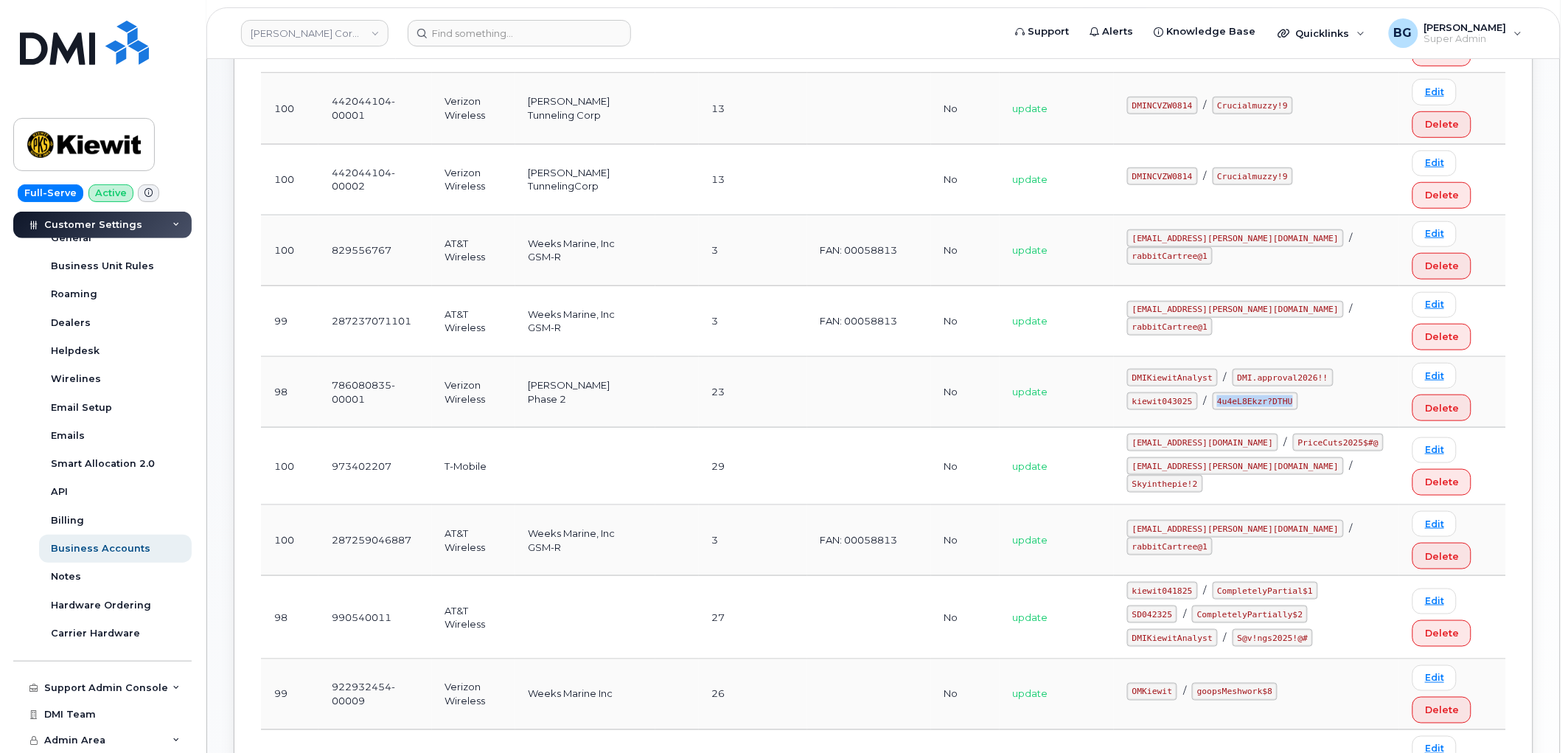
click at [1298, 403] on code "4u4eL8Ekzr?DTHU" at bounding box center [1255, 401] width 86 height 17
copy code "4u4eL8Ekzr?DTHU"
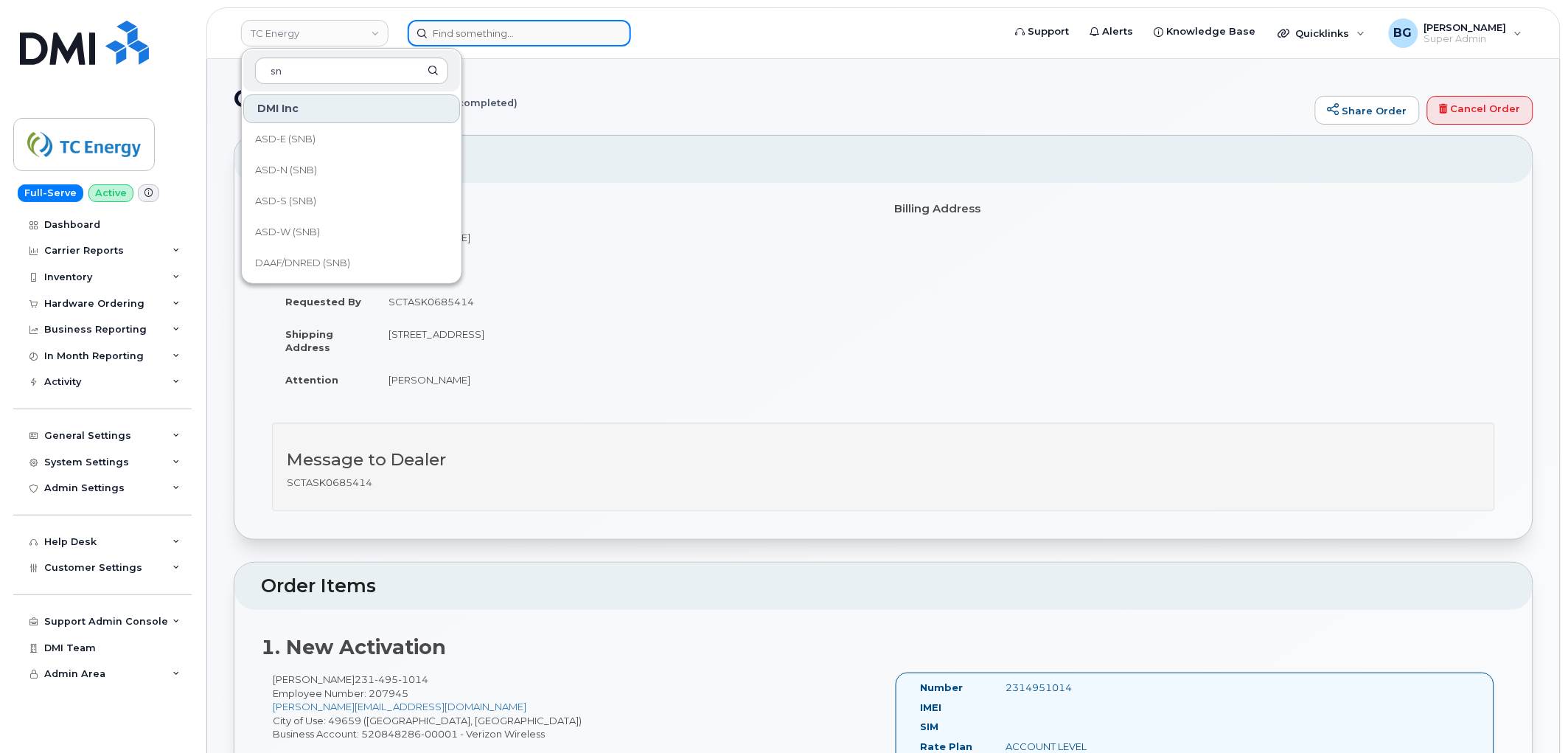
click at [491, 26] on input at bounding box center [519, 34] width 223 height 27
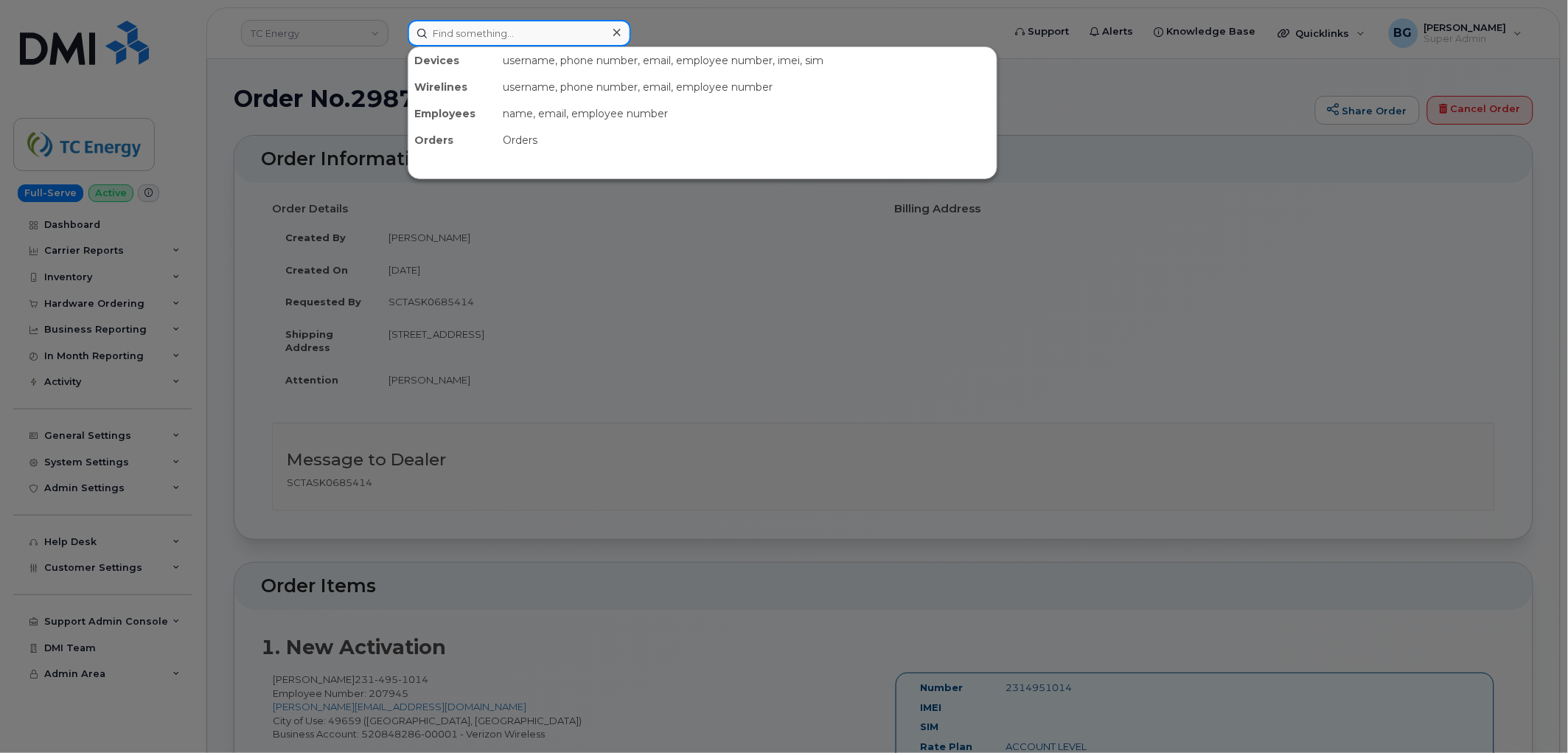
paste input "303-905-1505"
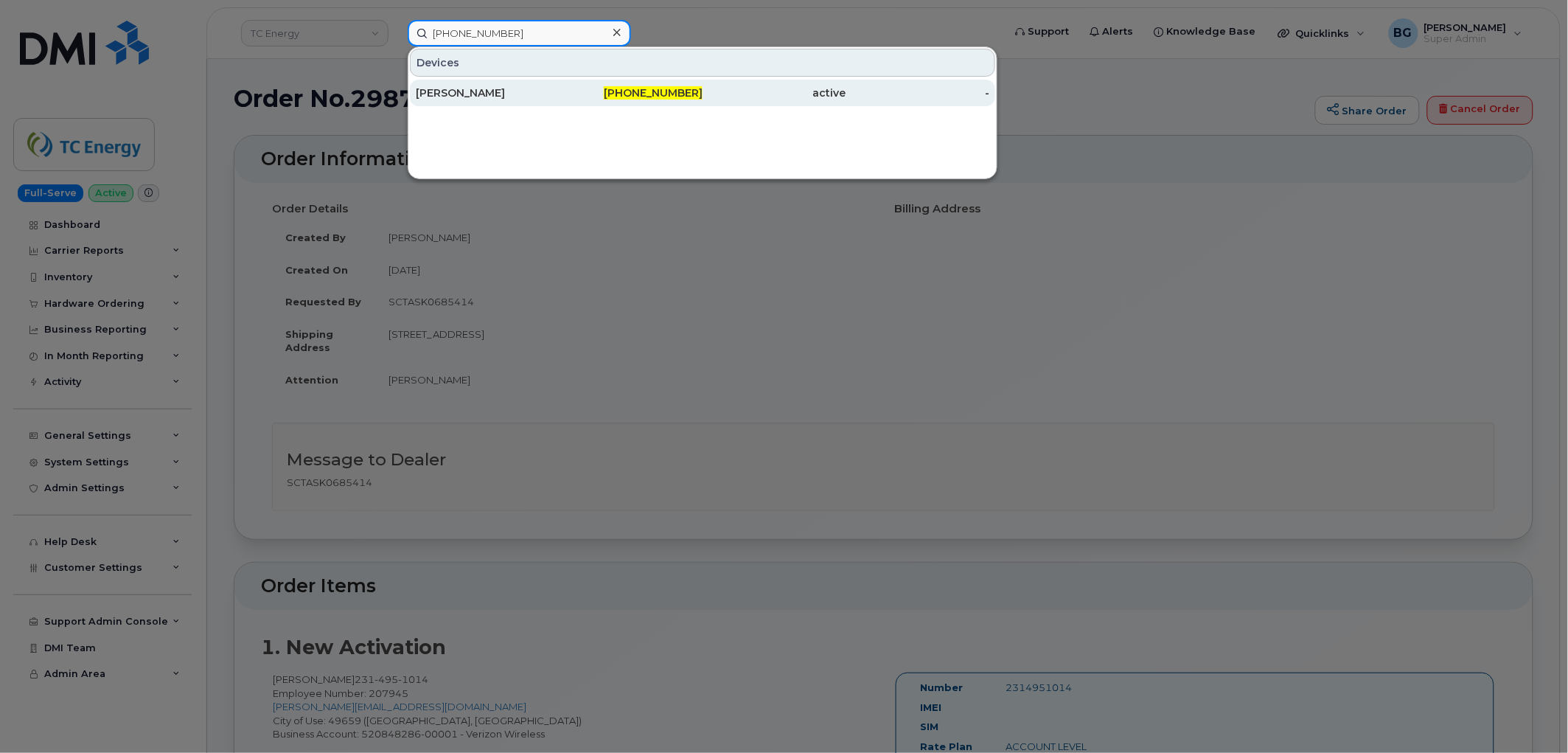
type input "303-905-1505"
click at [484, 92] on div "MICHAEL SVOBODA" at bounding box center [487, 92] width 144 height 14
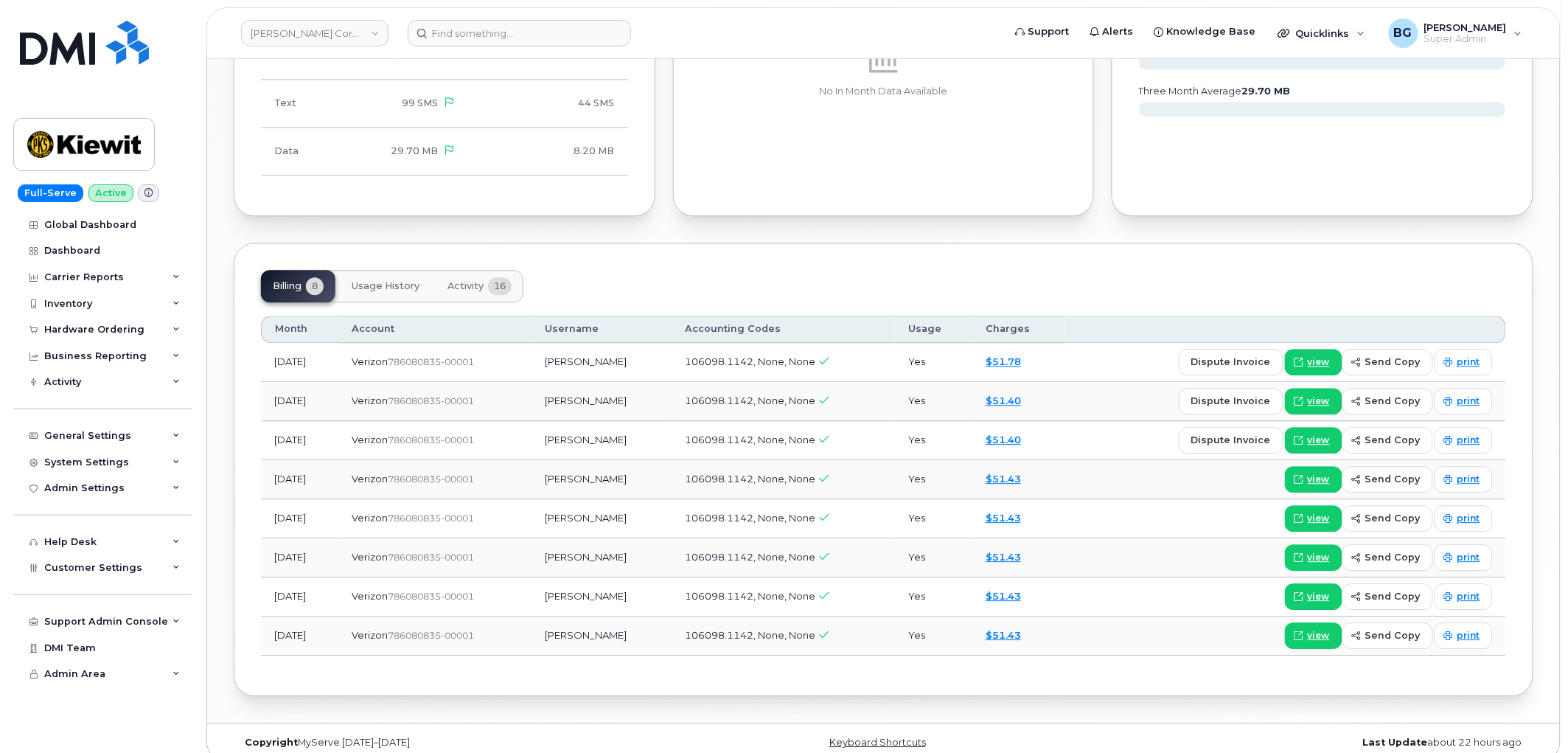
scroll to position [1199, 0]
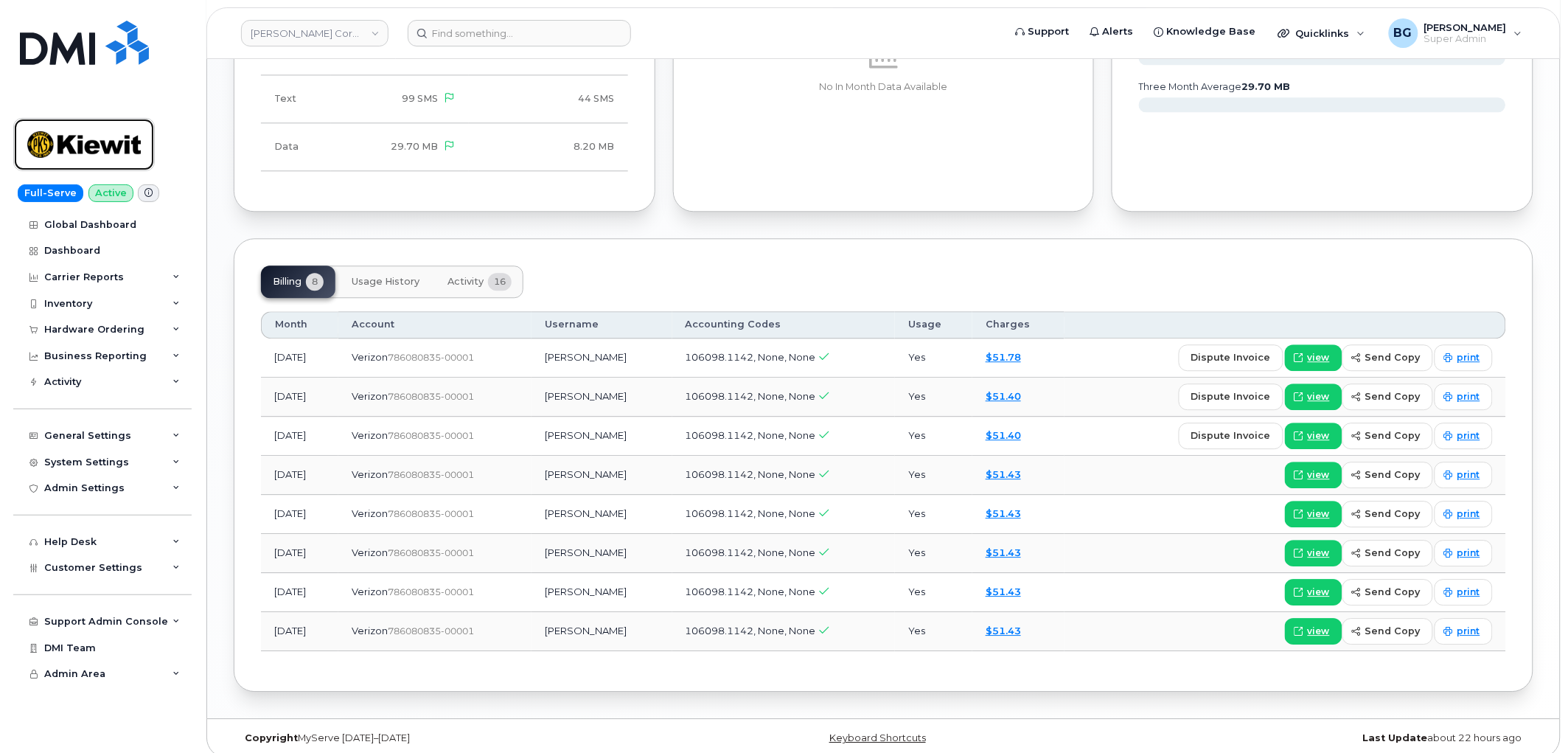
click at [67, 136] on img at bounding box center [84, 144] width 114 height 42
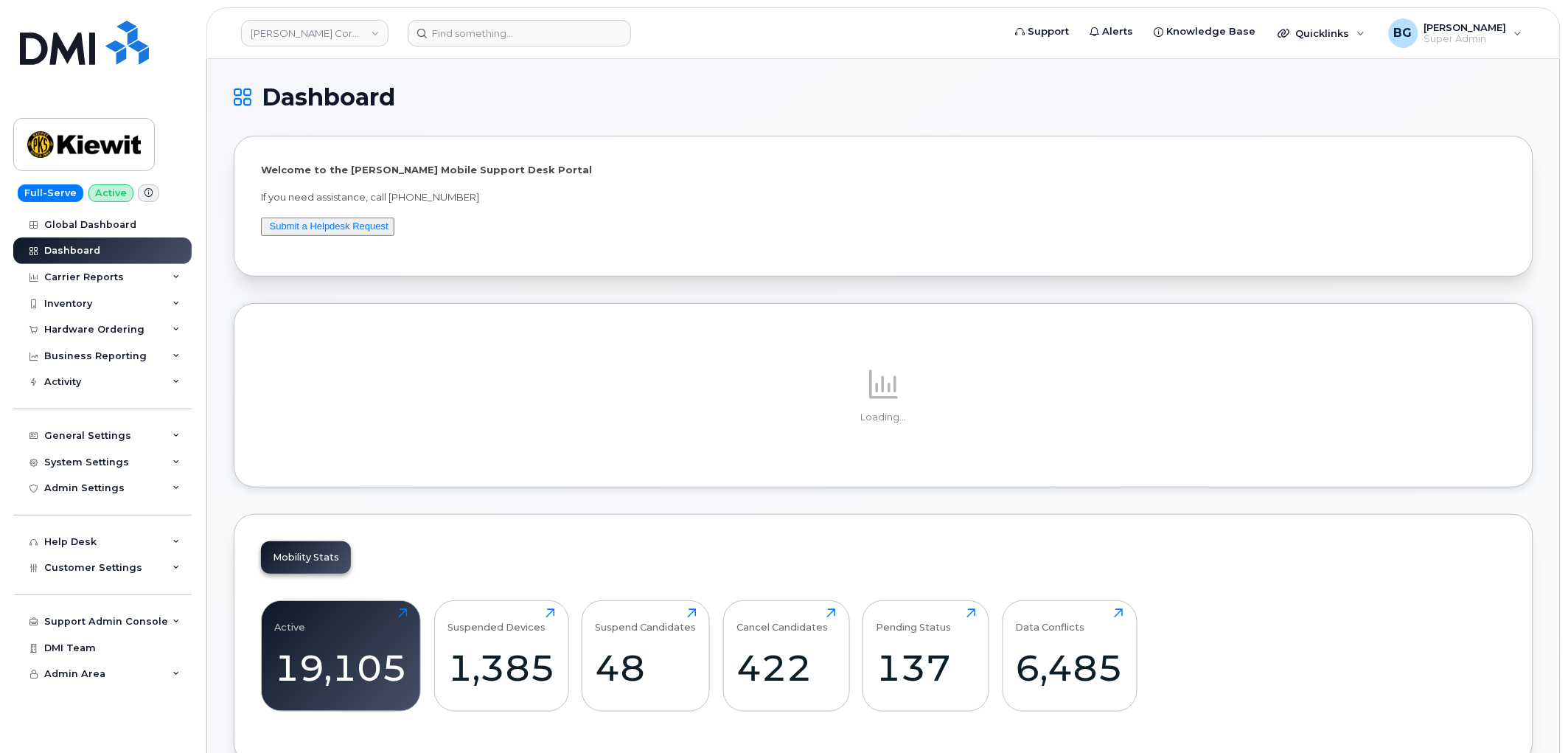
click at [396, 195] on p "If you need assistance, call [PHONE_NUMBER]" at bounding box center [883, 196] width 1245 height 14
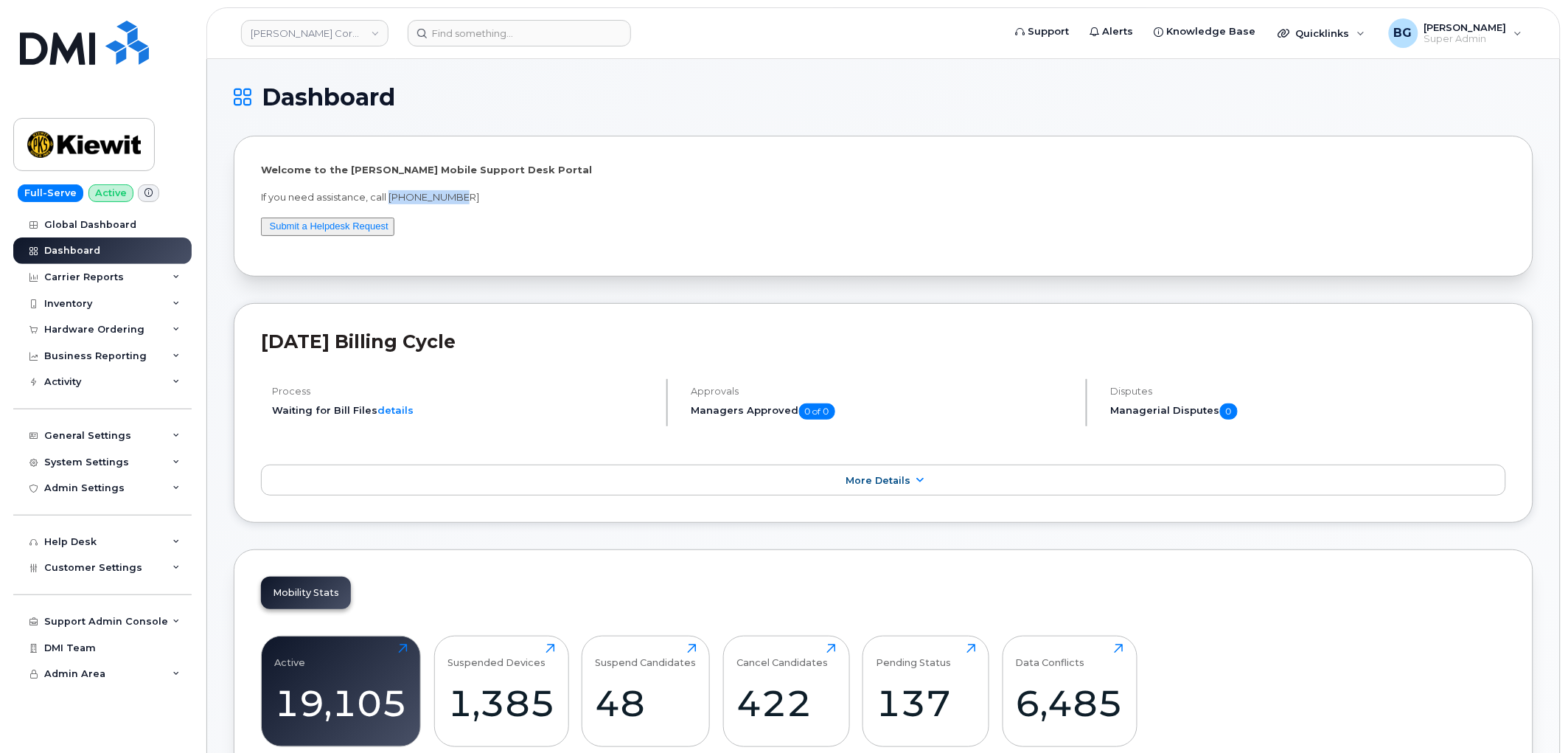
drag, startPoint x: 396, startPoint y: 195, endPoint x: 458, endPoint y: 194, distance: 62.0
click at [458, 194] on p "If you need assistance, call 877-886-7778" at bounding box center [883, 196] width 1245 height 14
copy p "877-886-7778"
drag, startPoint x: 477, startPoint y: 36, endPoint x: 497, endPoint y: 39, distance: 20.2
click at [477, 37] on input at bounding box center [519, 34] width 223 height 27
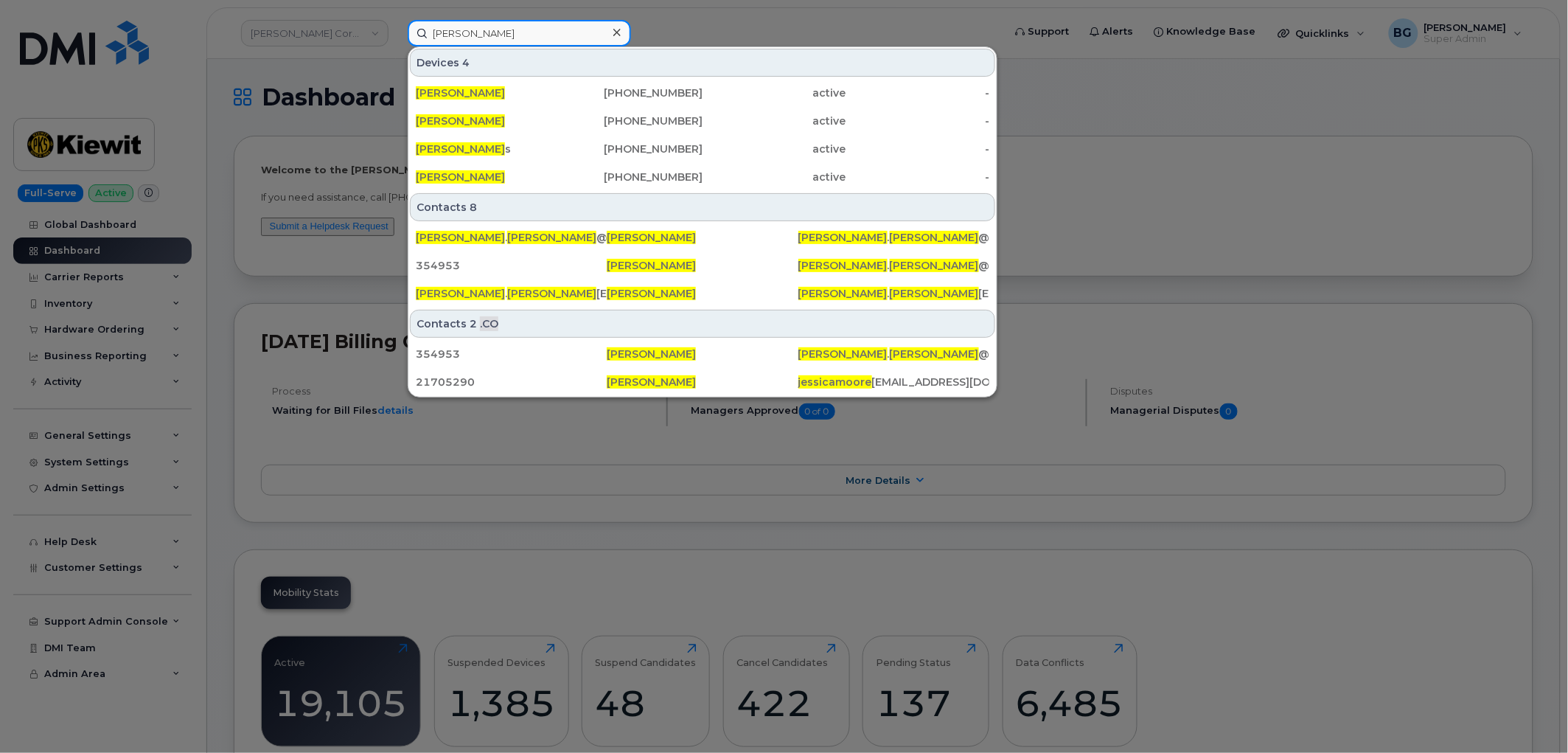
type input "jessica moore"
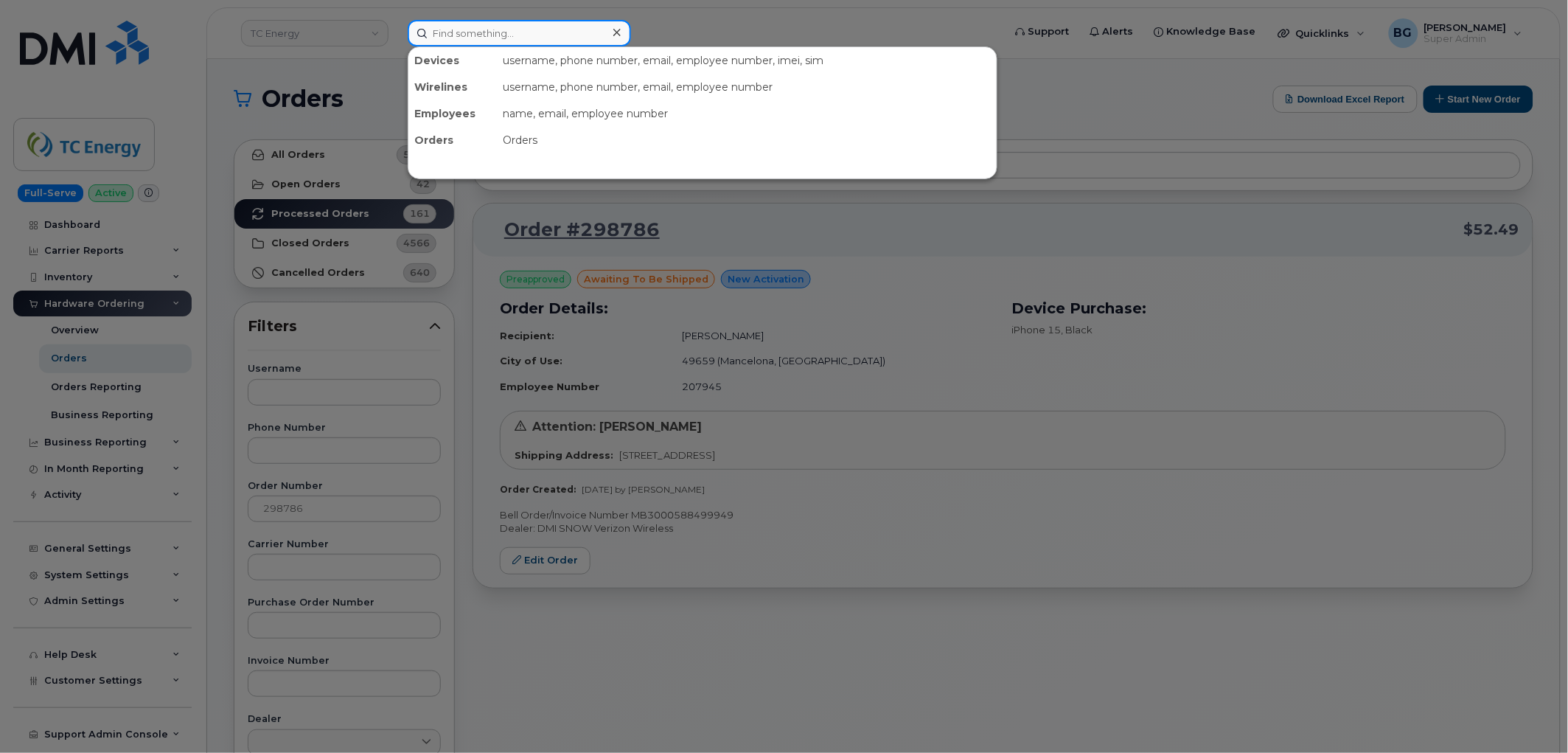
click at [475, 32] on input at bounding box center [519, 34] width 223 height 27
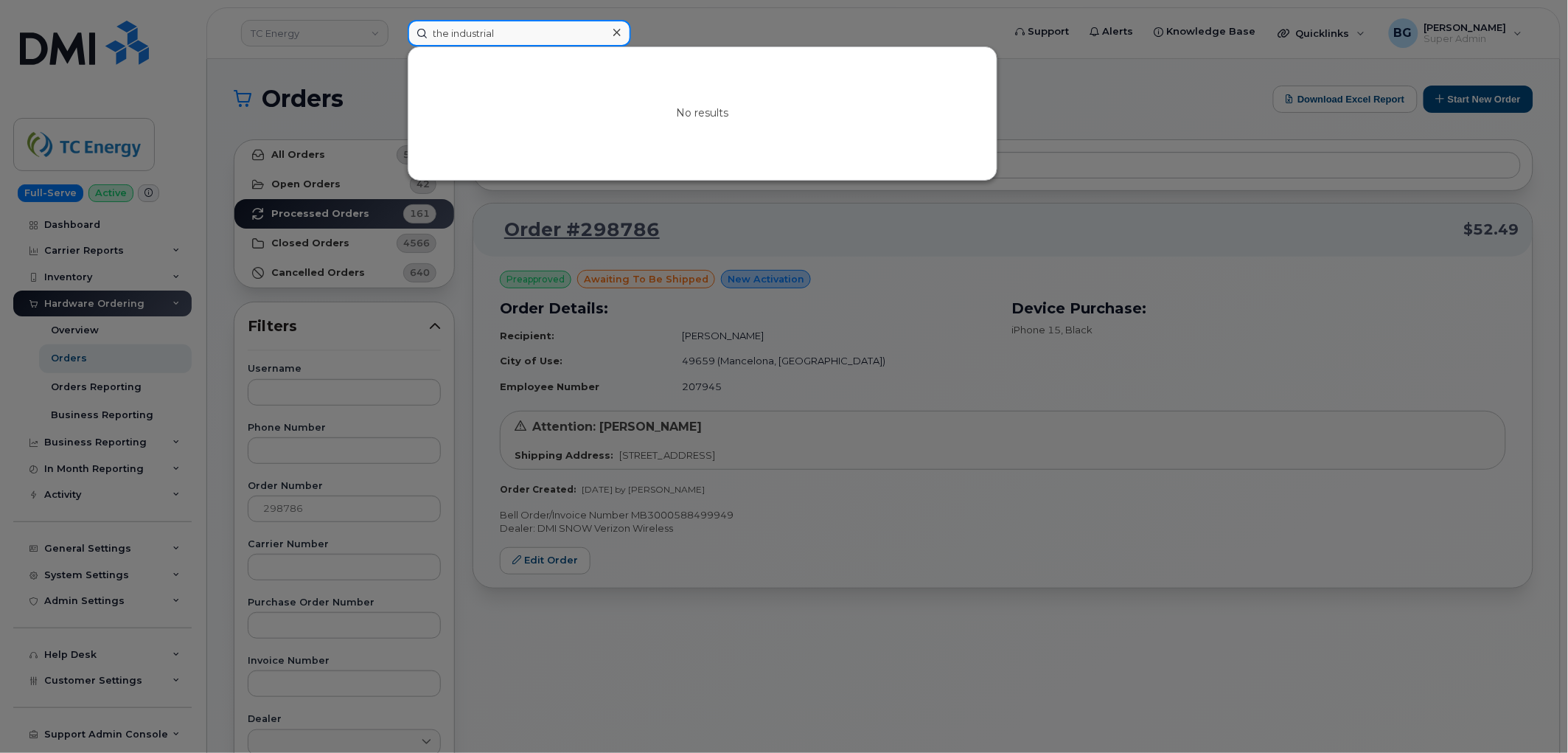
type input "the industrial"
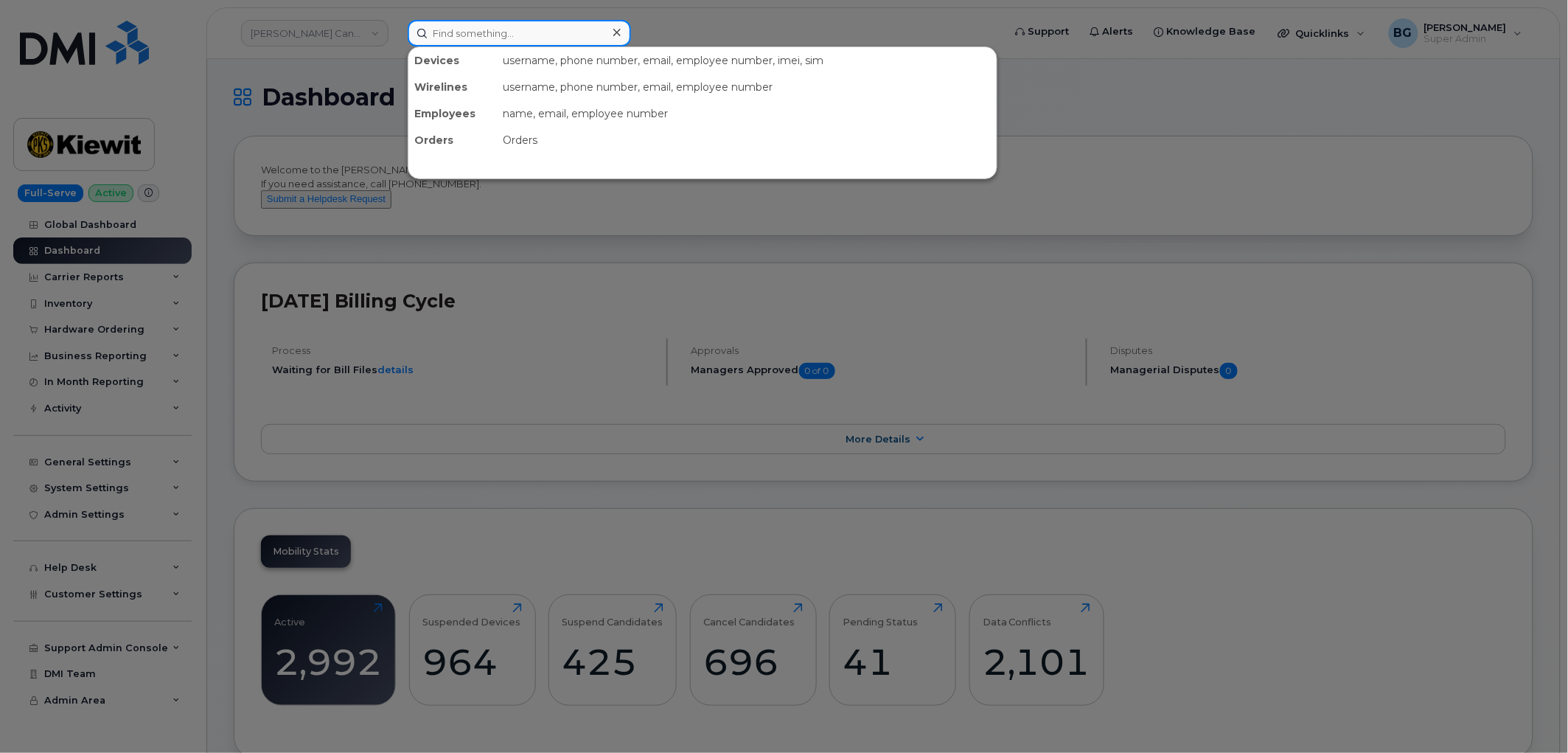
click at [498, 33] on input at bounding box center [519, 34] width 223 height 27
paste input "704.248.1894"
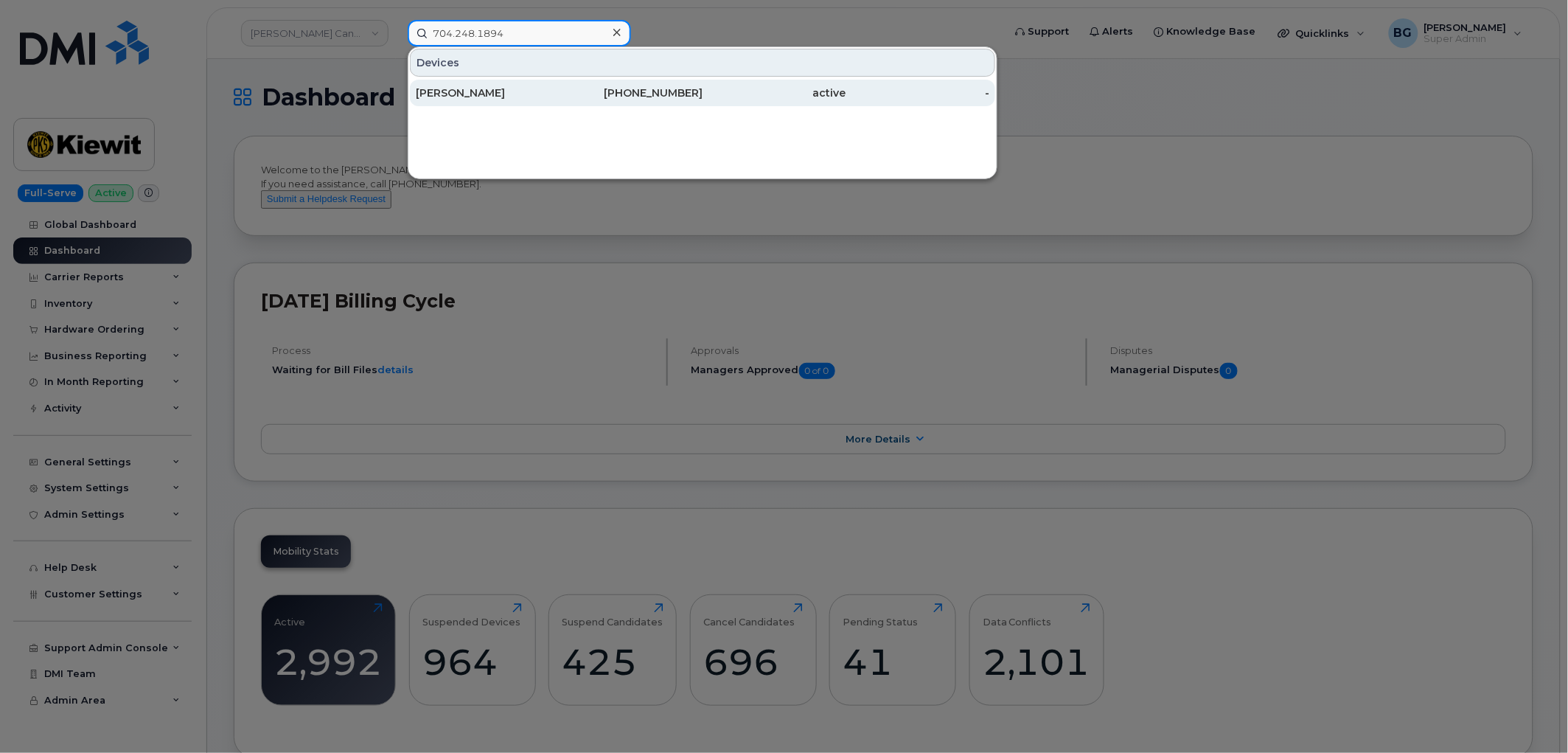
type input "704.248.1894"
click at [470, 91] on div "MANNY AMORES" at bounding box center [487, 92] width 144 height 14
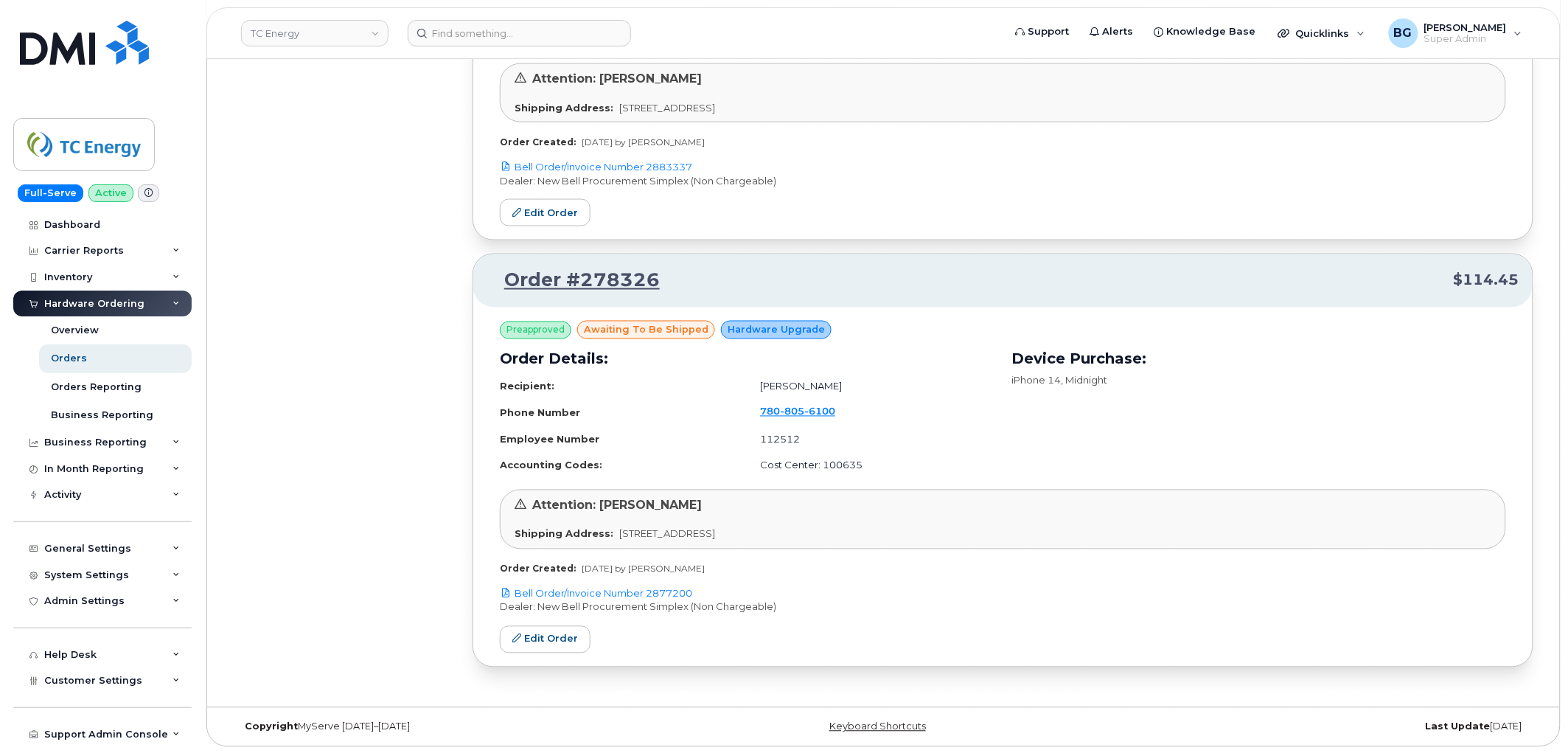
scroll to position [46, 0]
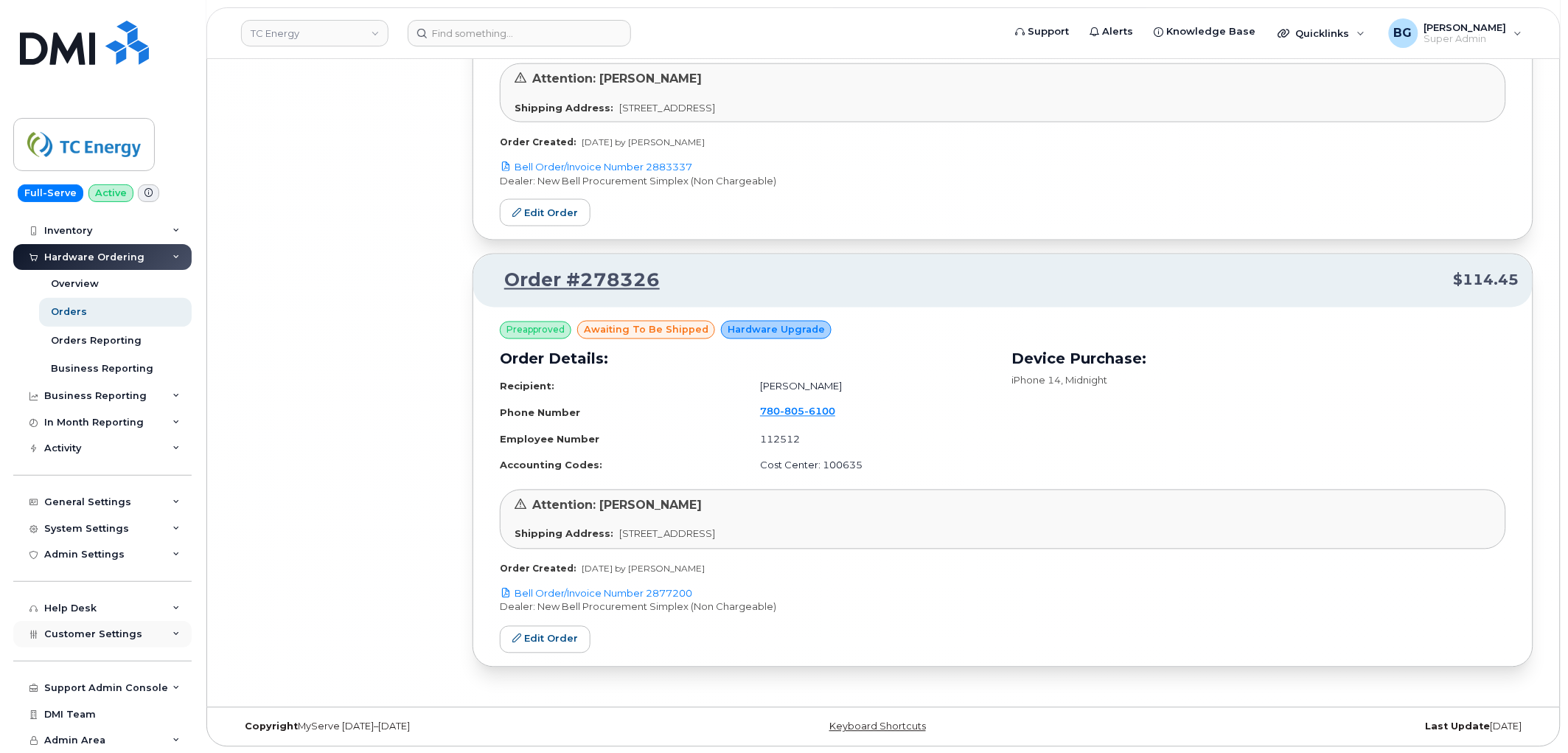
click at [75, 633] on span "Customer Settings" at bounding box center [93, 633] width 98 height 11
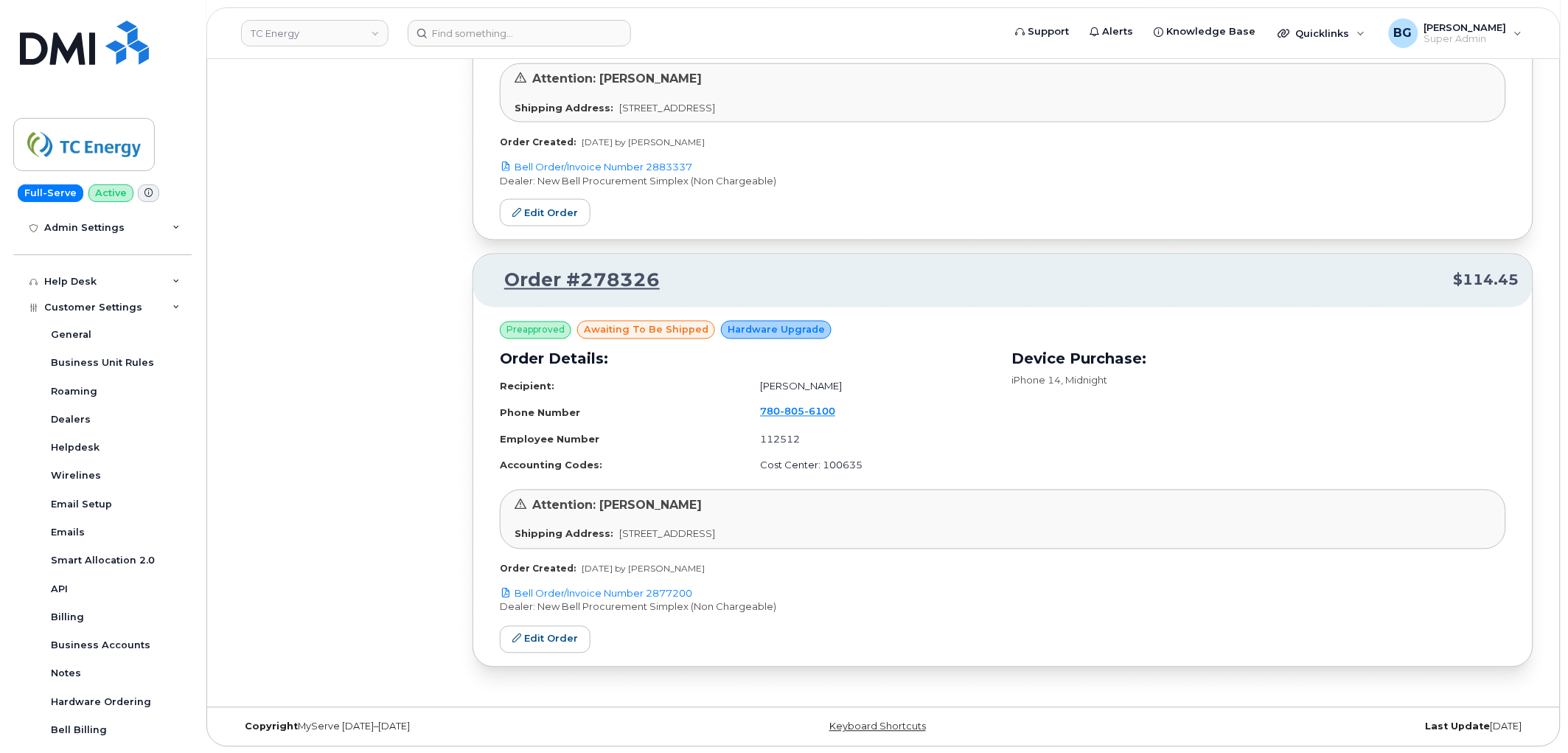
scroll to position [498, 0]
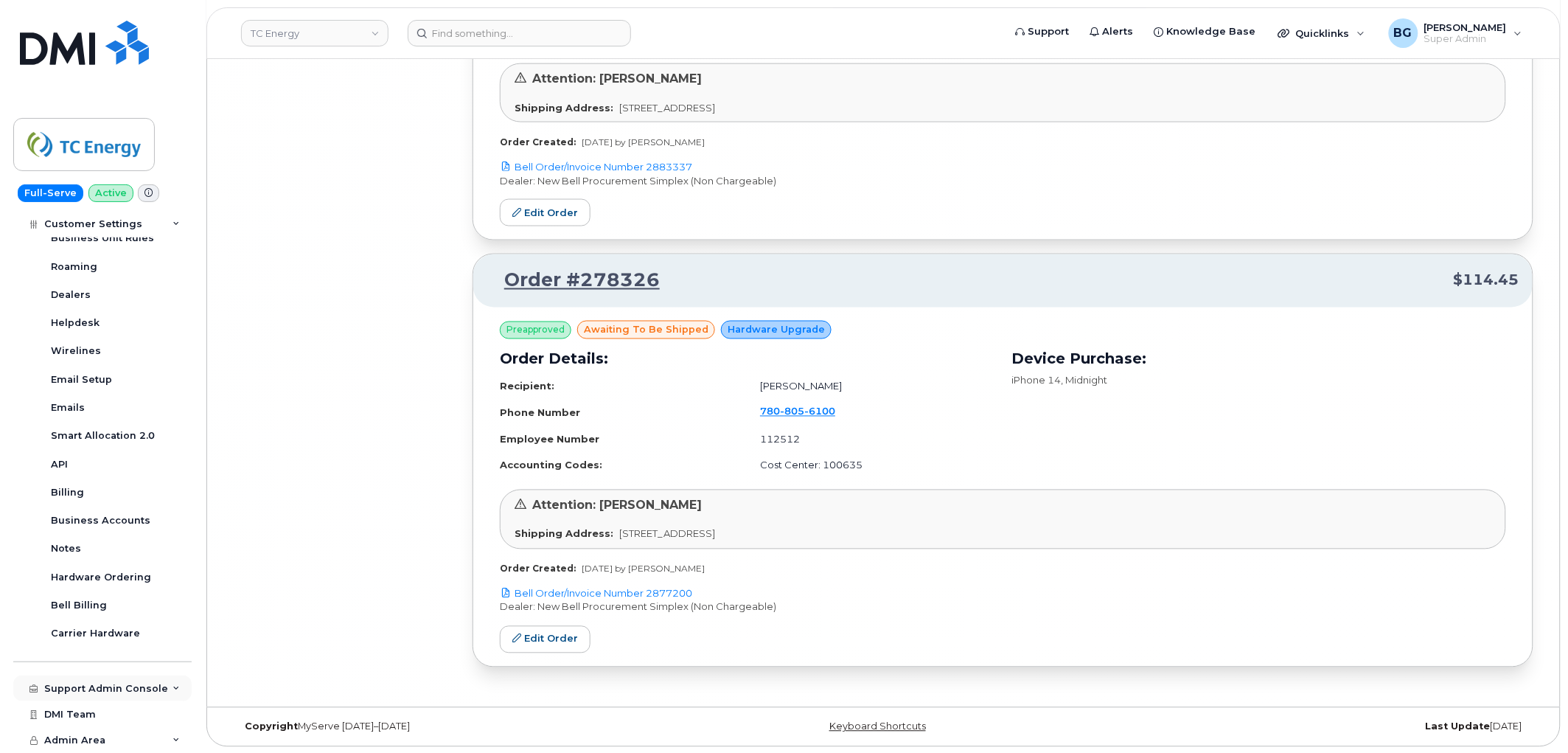
click at [91, 688] on div "Support Admin Console" at bounding box center [106, 688] width 124 height 12
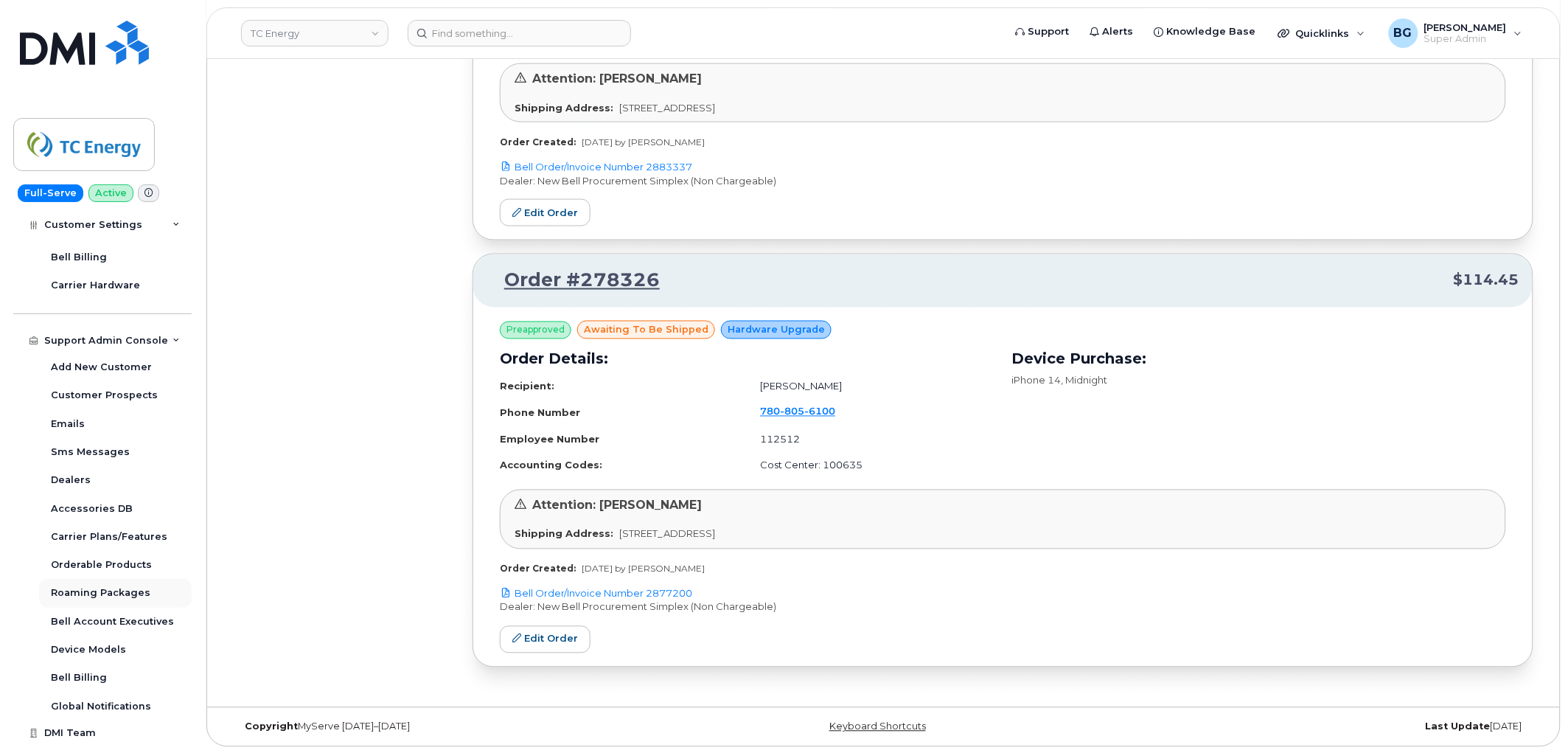
scroll to position [864, 0]
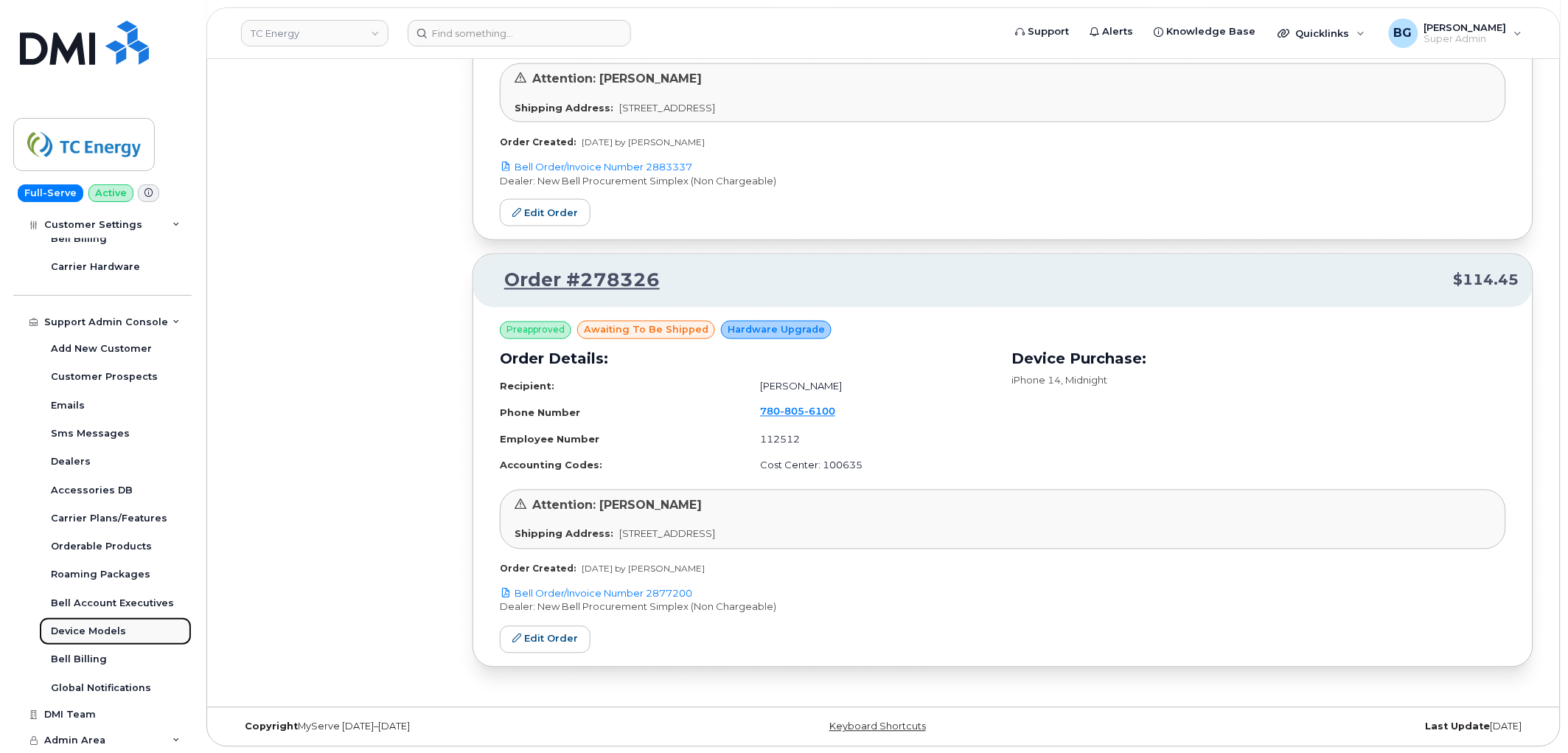
click at [75, 630] on div "Device Models" at bounding box center [89, 631] width 75 height 13
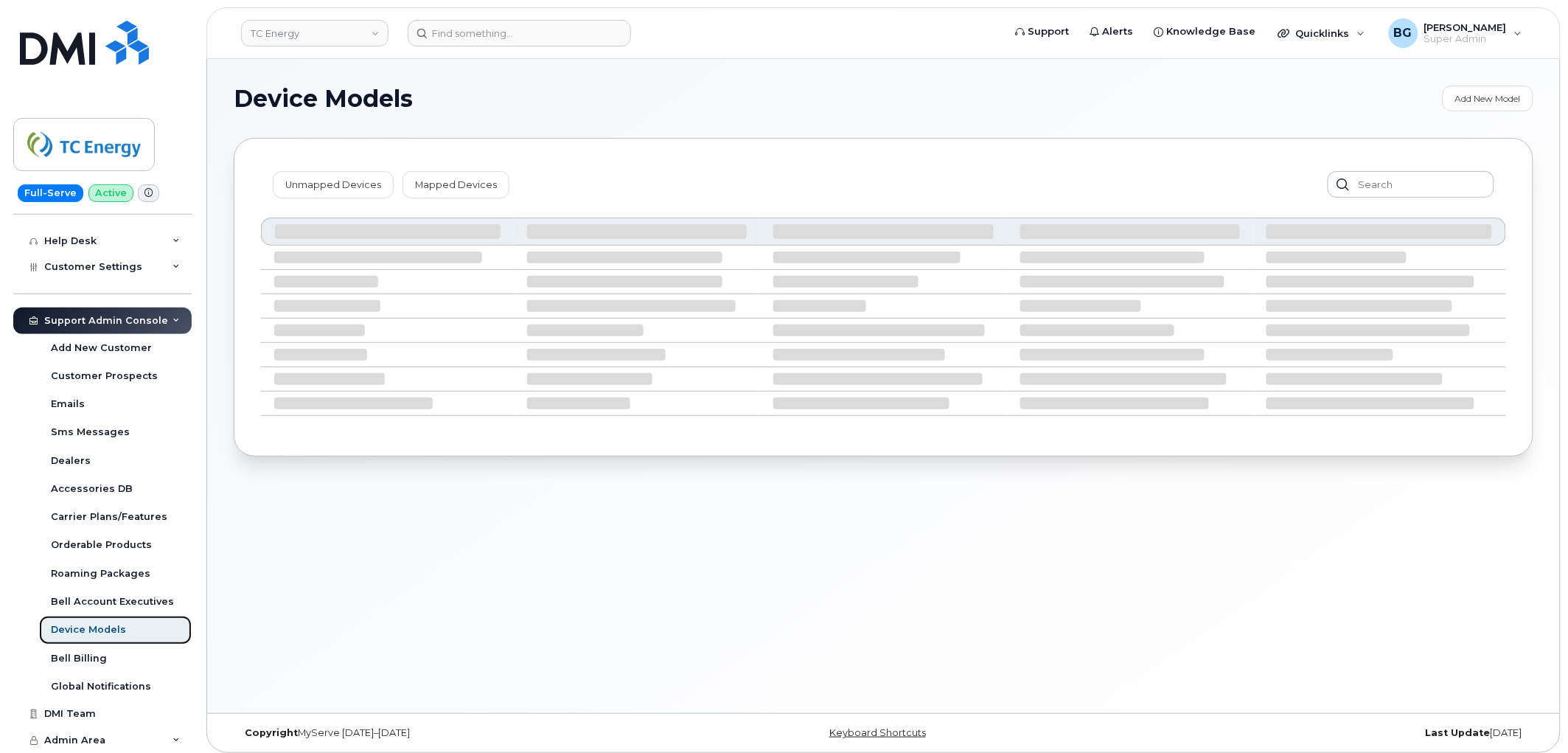
scroll to position [300, 0]
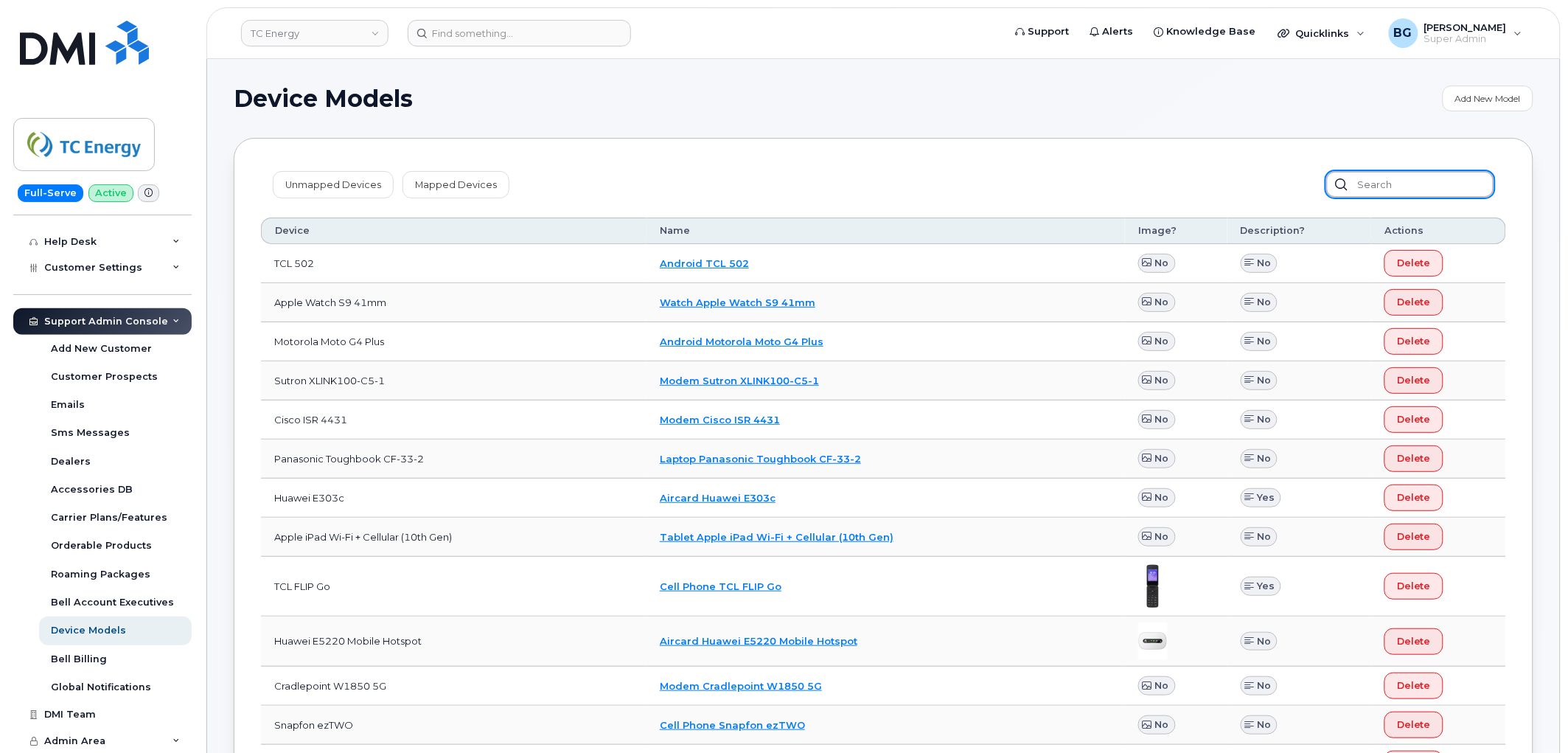
click at [1407, 188] on input "text" at bounding box center [1410, 185] width 169 height 27
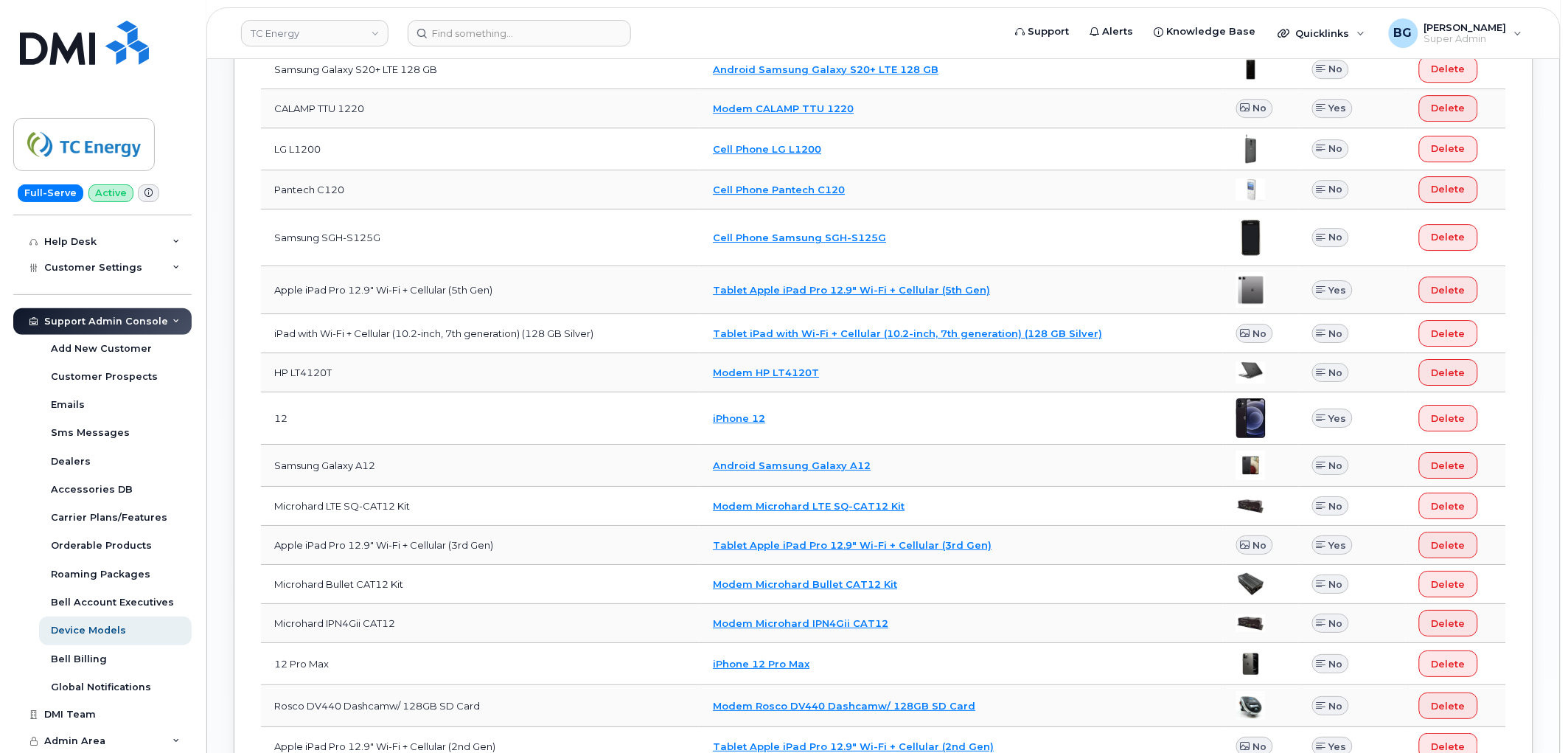
scroll to position [1638, 0]
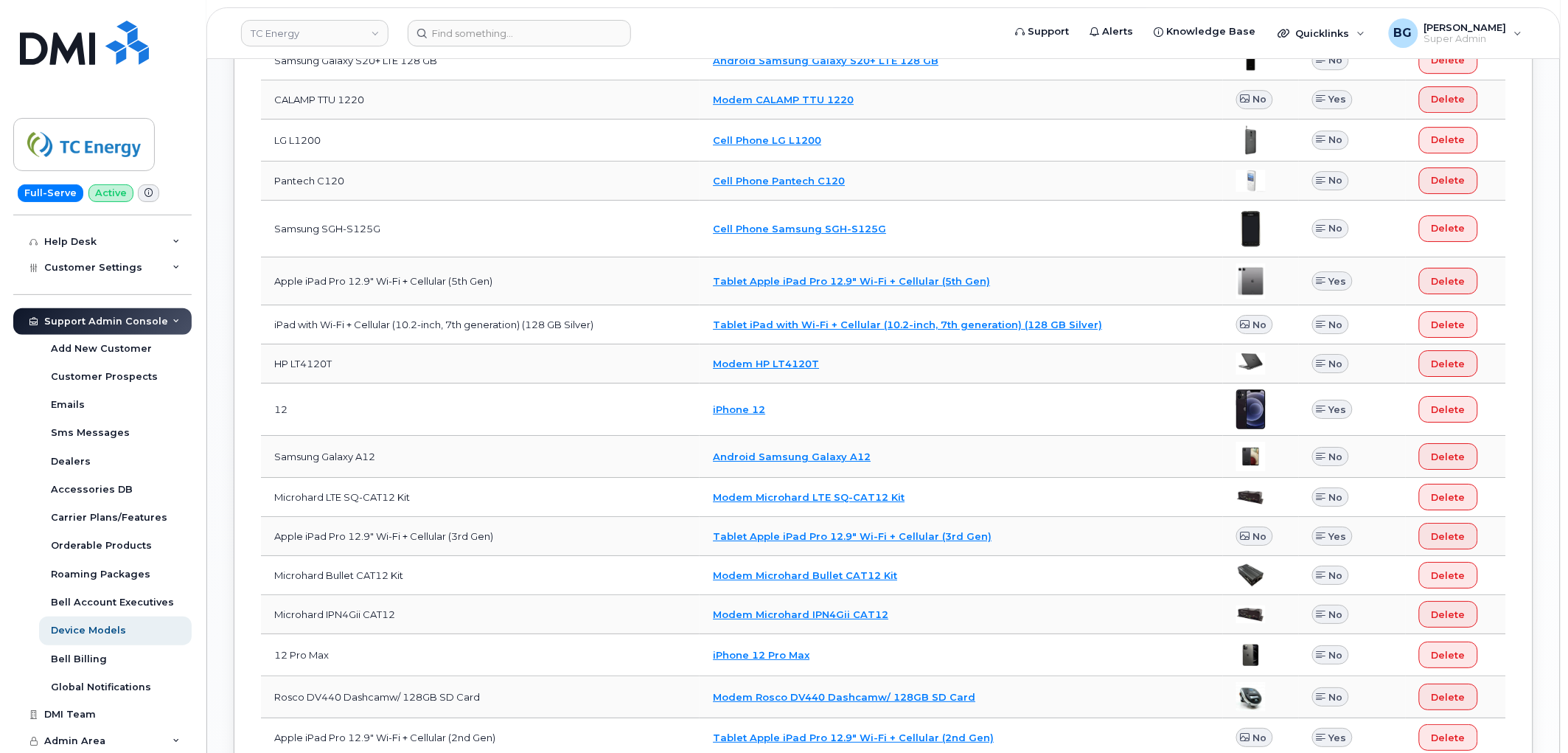
type input "12"
click at [750, 408] on link "iPhone 12" at bounding box center [739, 409] width 52 height 12
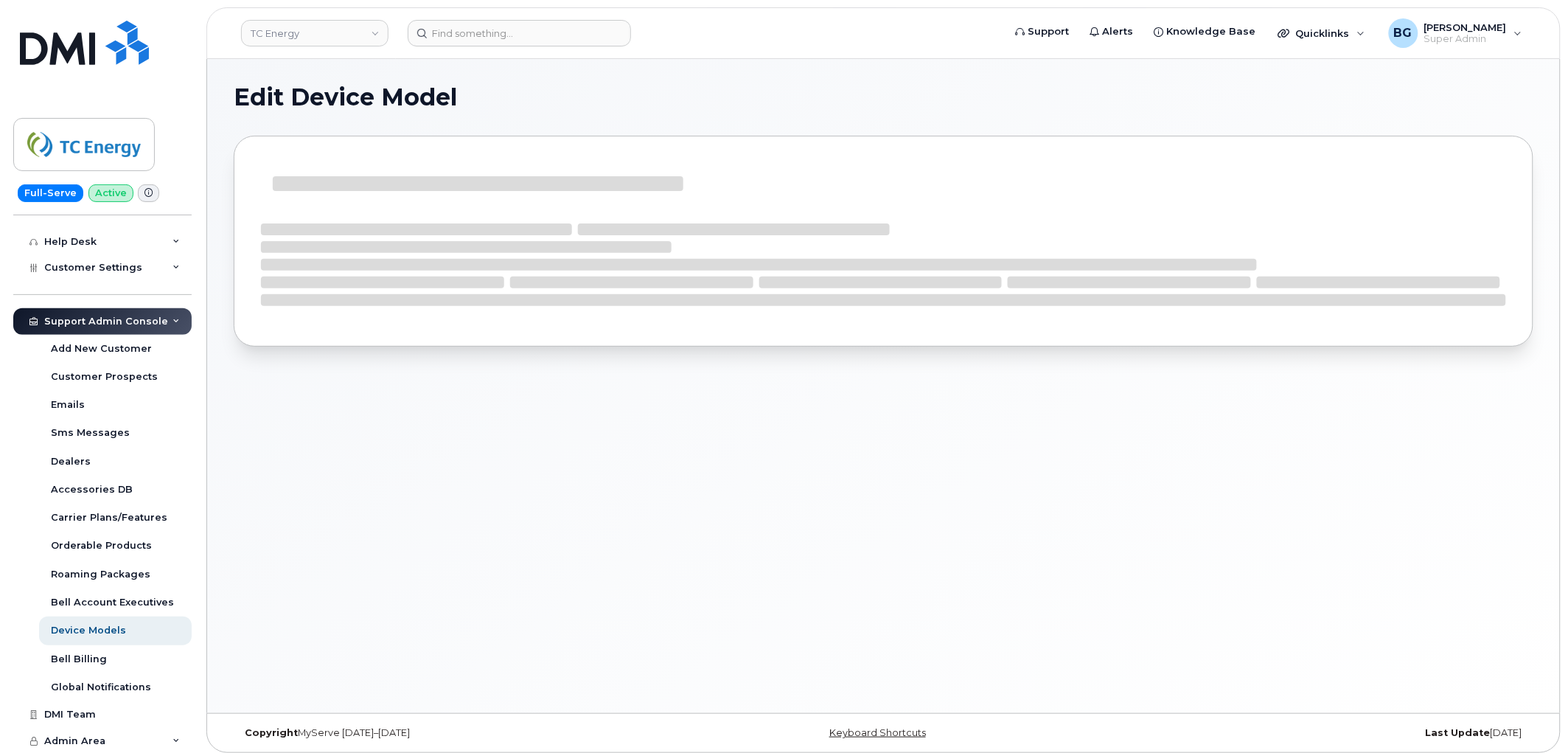
select select "2"
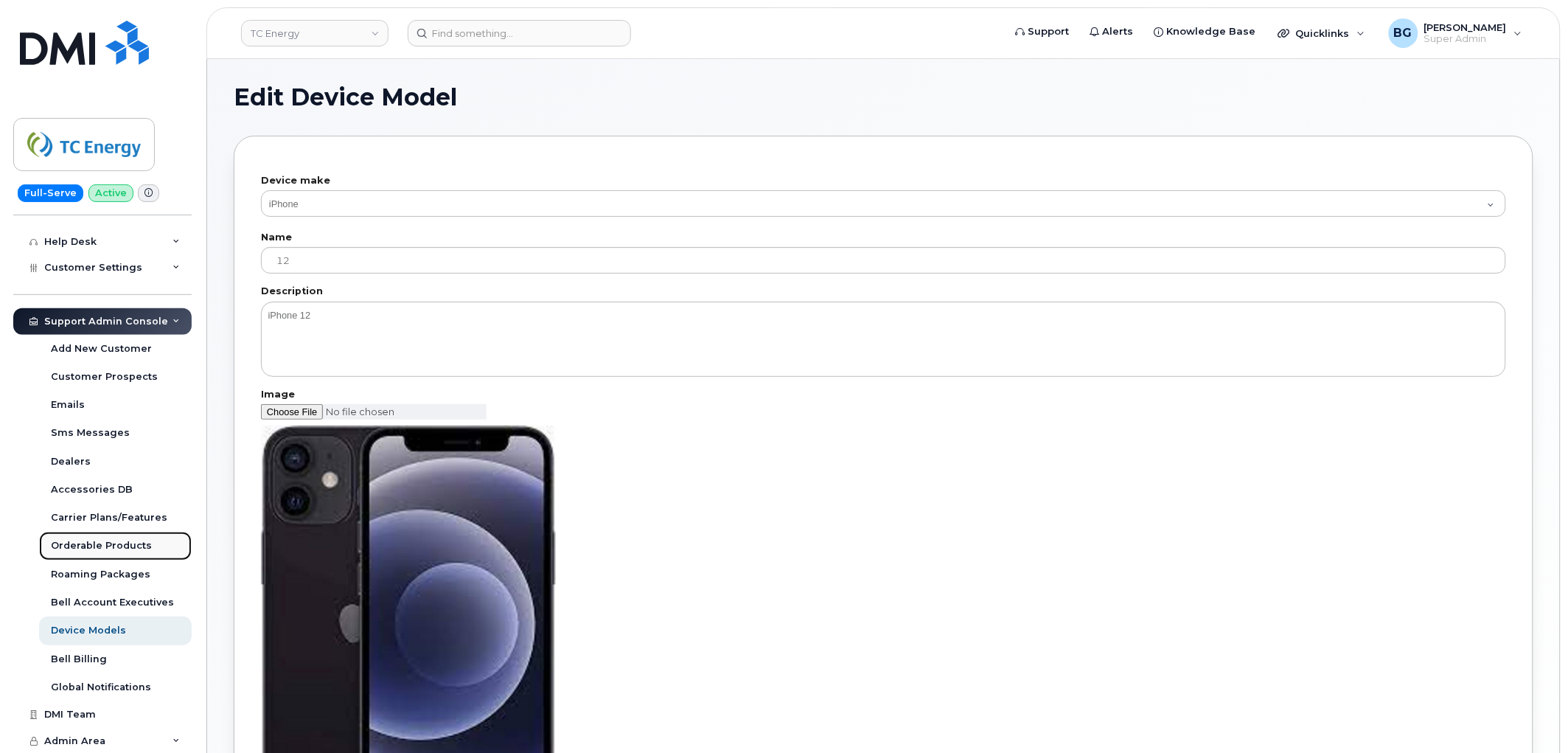
click at [92, 542] on div "Orderable Products" at bounding box center [101, 546] width 101 height 13
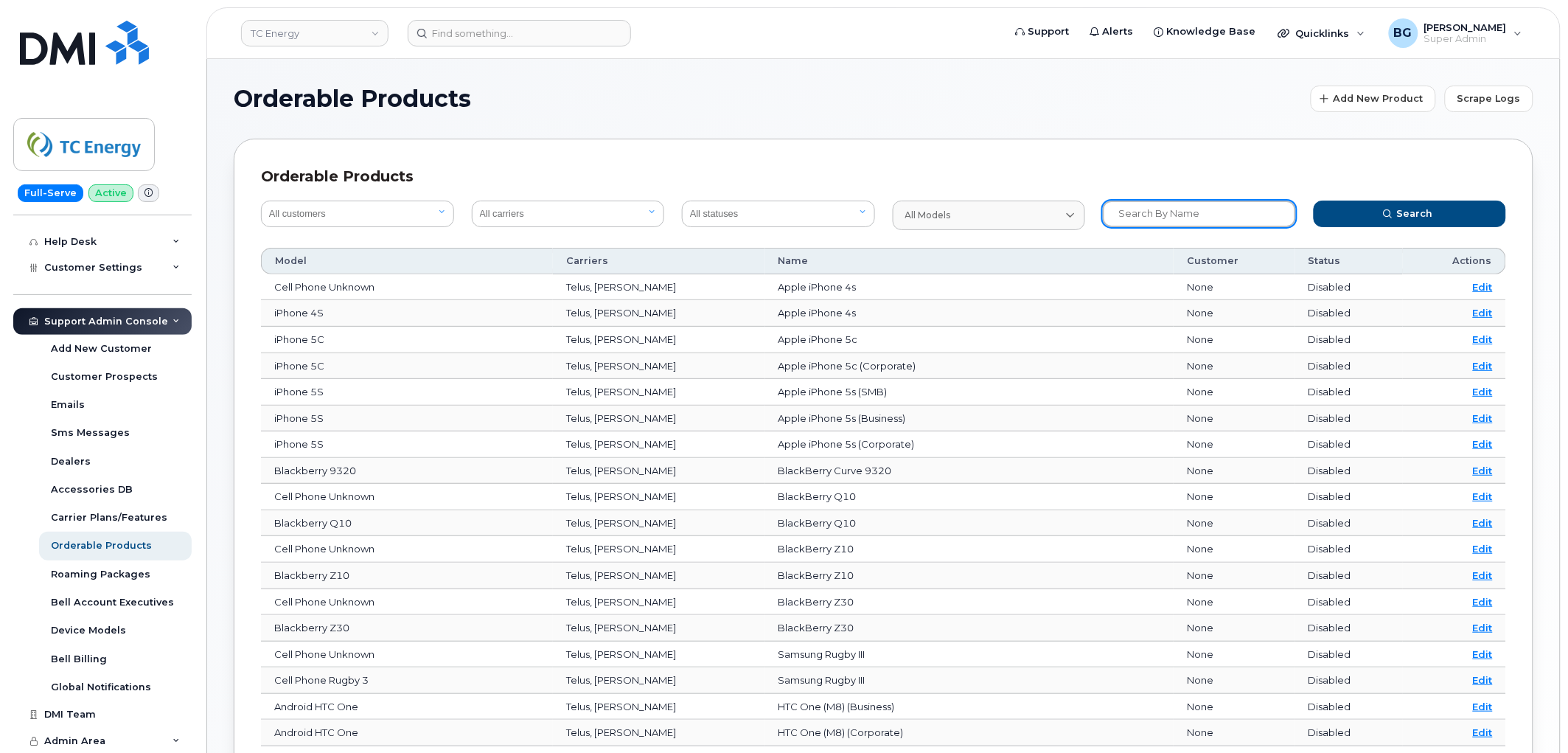
click at [1180, 215] on input "text" at bounding box center [1199, 214] width 194 height 27
type input "1"
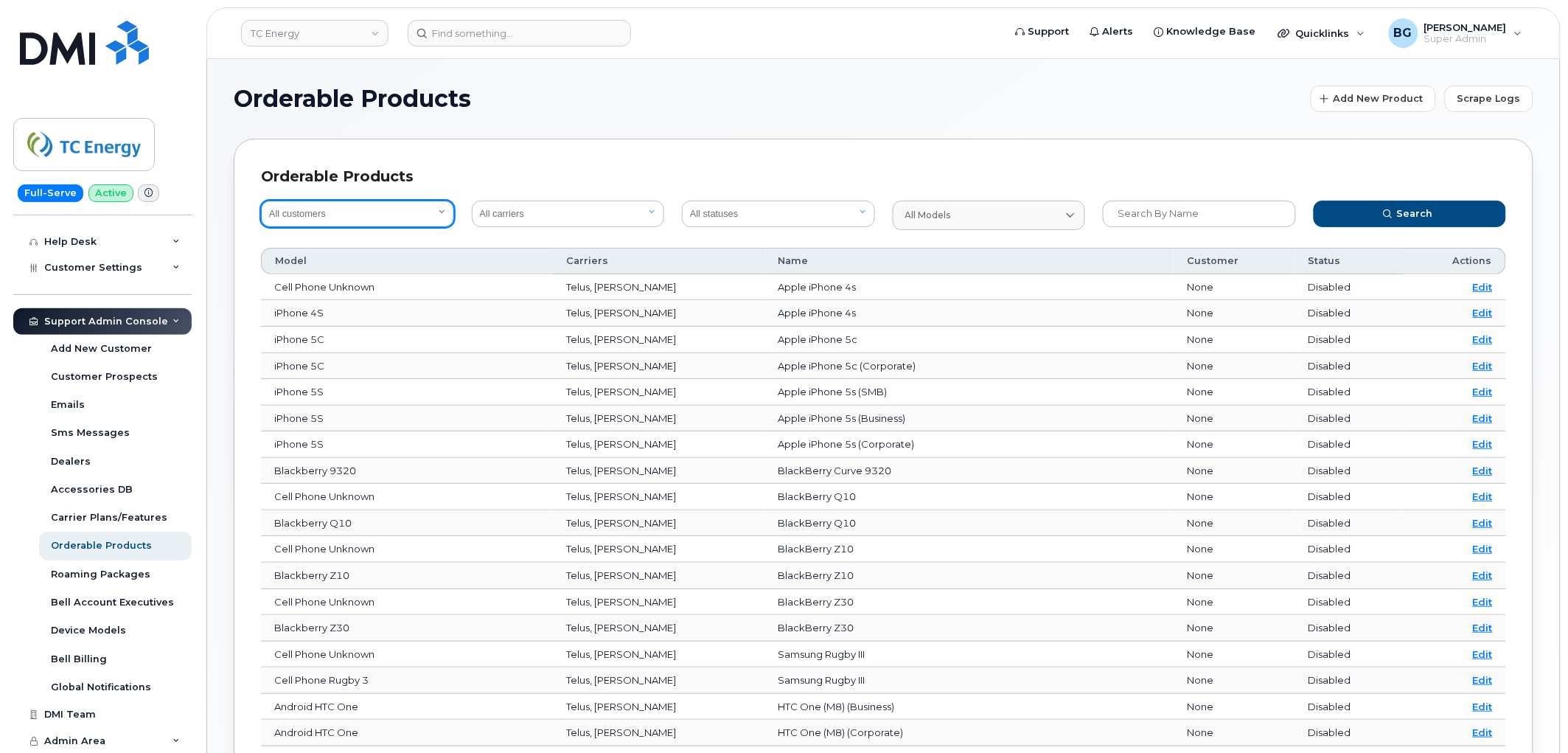
click at [332, 202] on select "All customers Acadia Broadcasting Ltd Aecon Construction Group Inc Alberta Heal…" at bounding box center [357, 214] width 194 height 27
select select "59c73aa1-cd8f-4d80-9c9f-fdec53d7093c"
click at [261, 200] on select "All customers Acadia Broadcasting Ltd Aecon Construction Group Inc Alberta Heal…" at bounding box center [357, 214] width 194 height 27
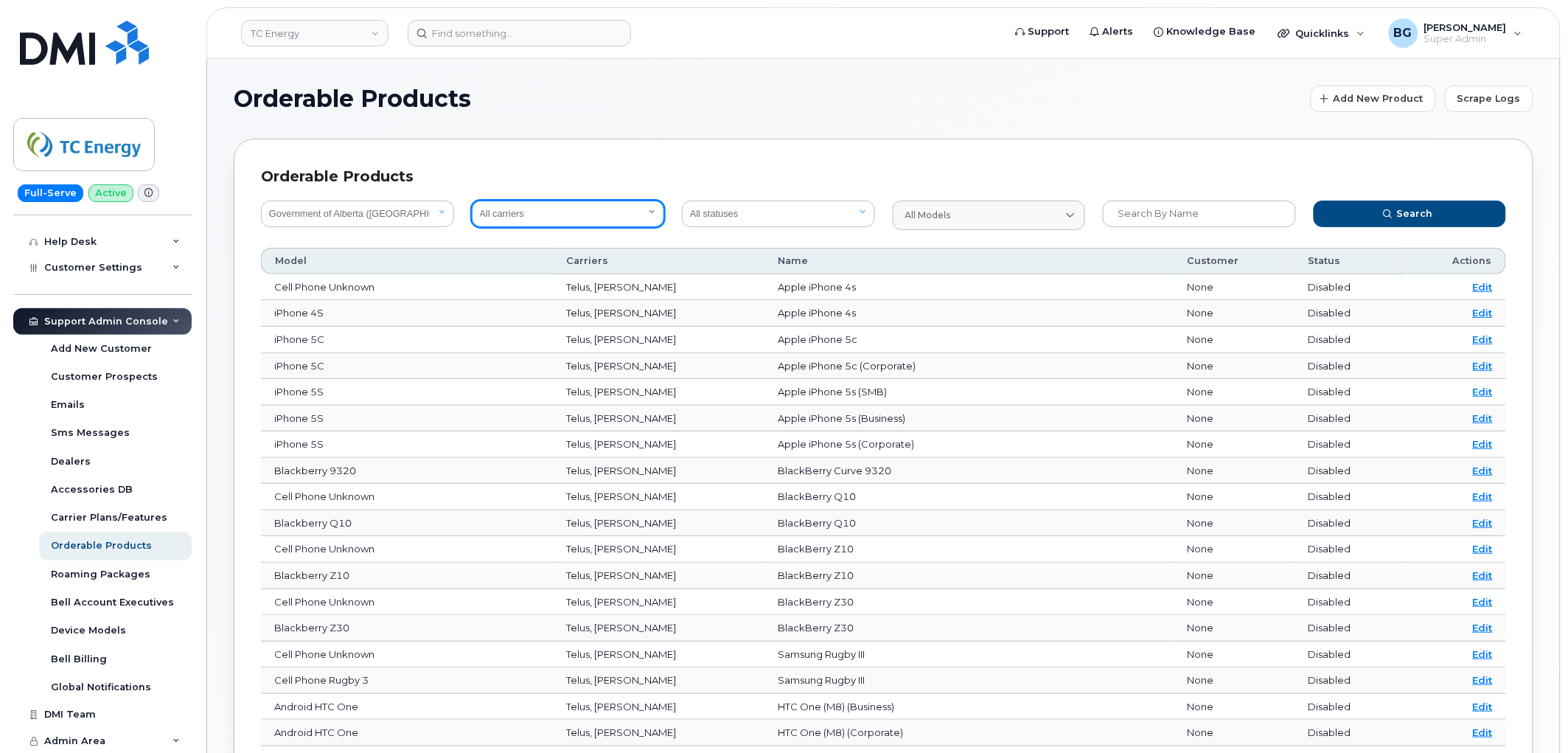
click at [584, 216] on select "All carriers Orange France Telia Verizon Wireless SaskTel Vodafone Italy Rogers…" at bounding box center [568, 214] width 194 height 27
select select "1"
click at [472, 200] on select "All carriers Orange France Telia Verizon Wireless SaskTel Vodafone Italy Rogers…" at bounding box center [568, 214] width 194 height 27
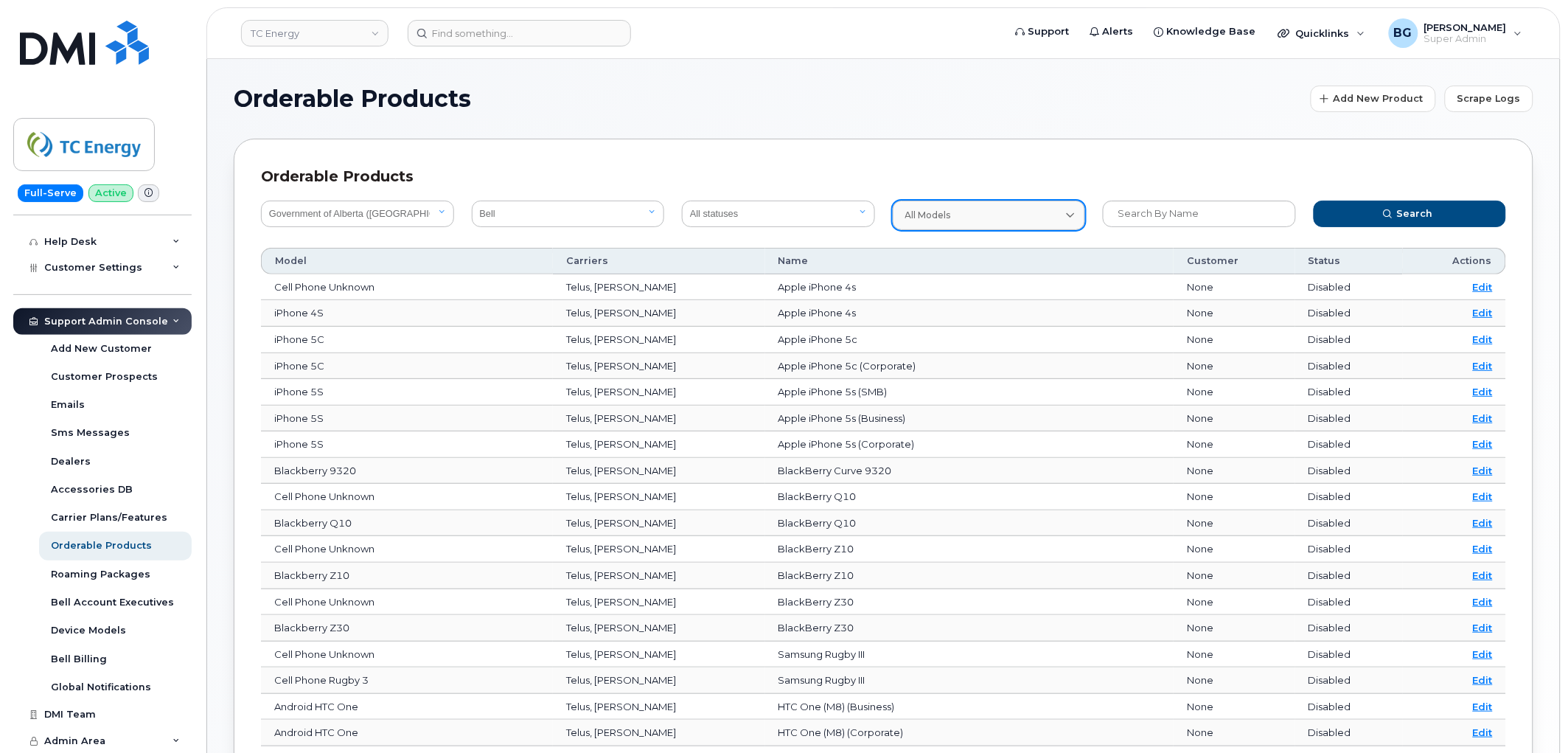
click at [1008, 203] on link "All models" at bounding box center [989, 215] width 194 height 30
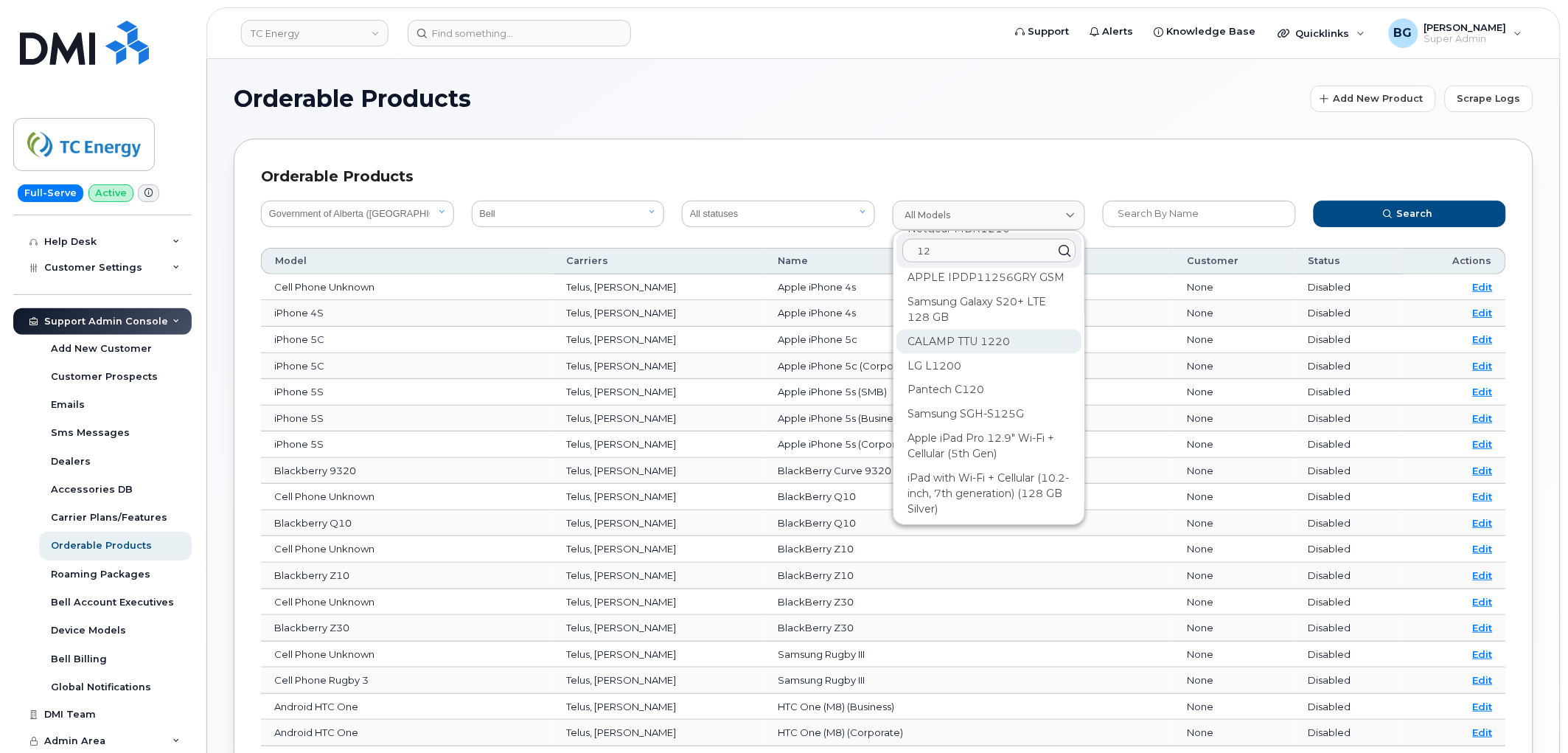
scroll to position [927, 0]
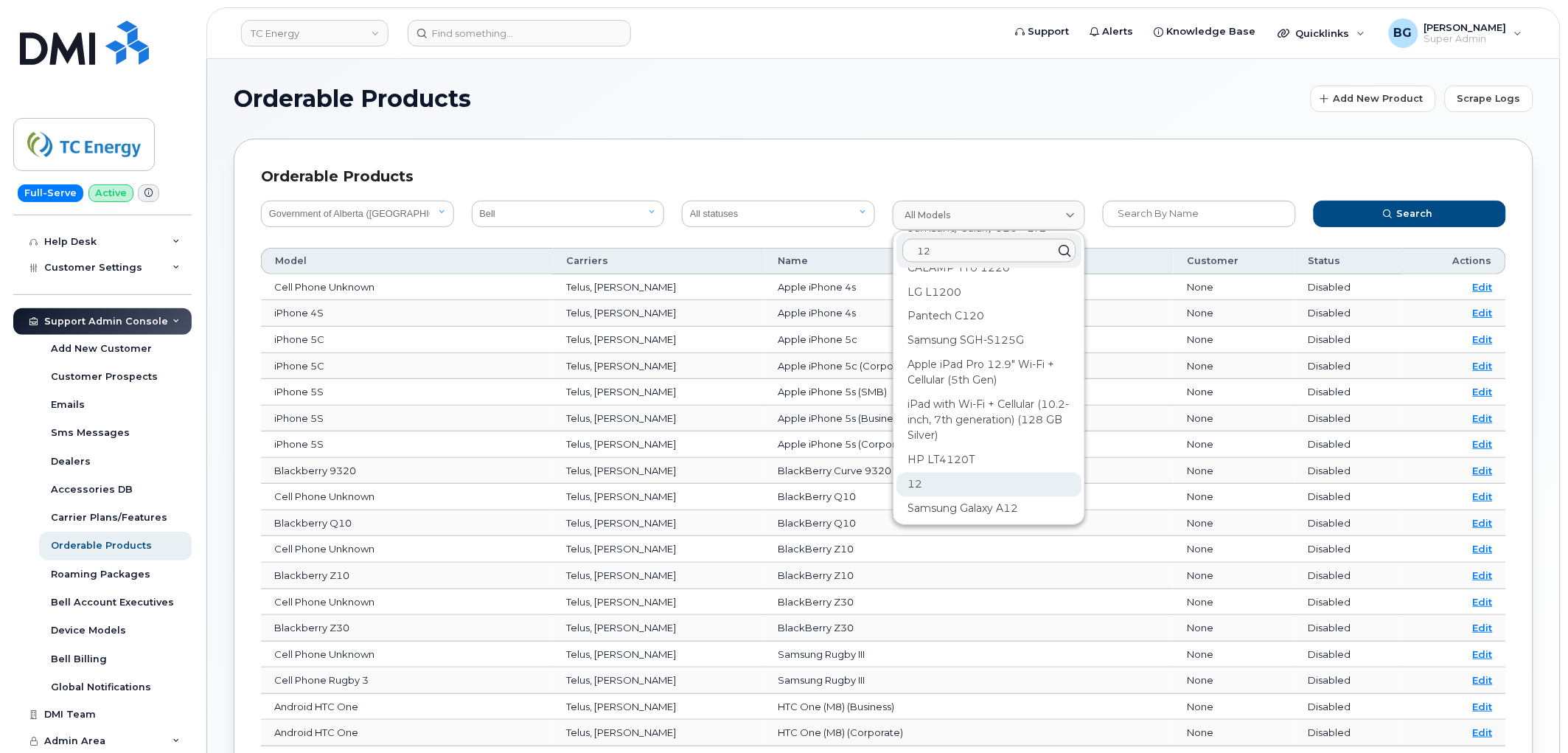
click at [916, 473] on div "12" at bounding box center [989, 484] width 186 height 24
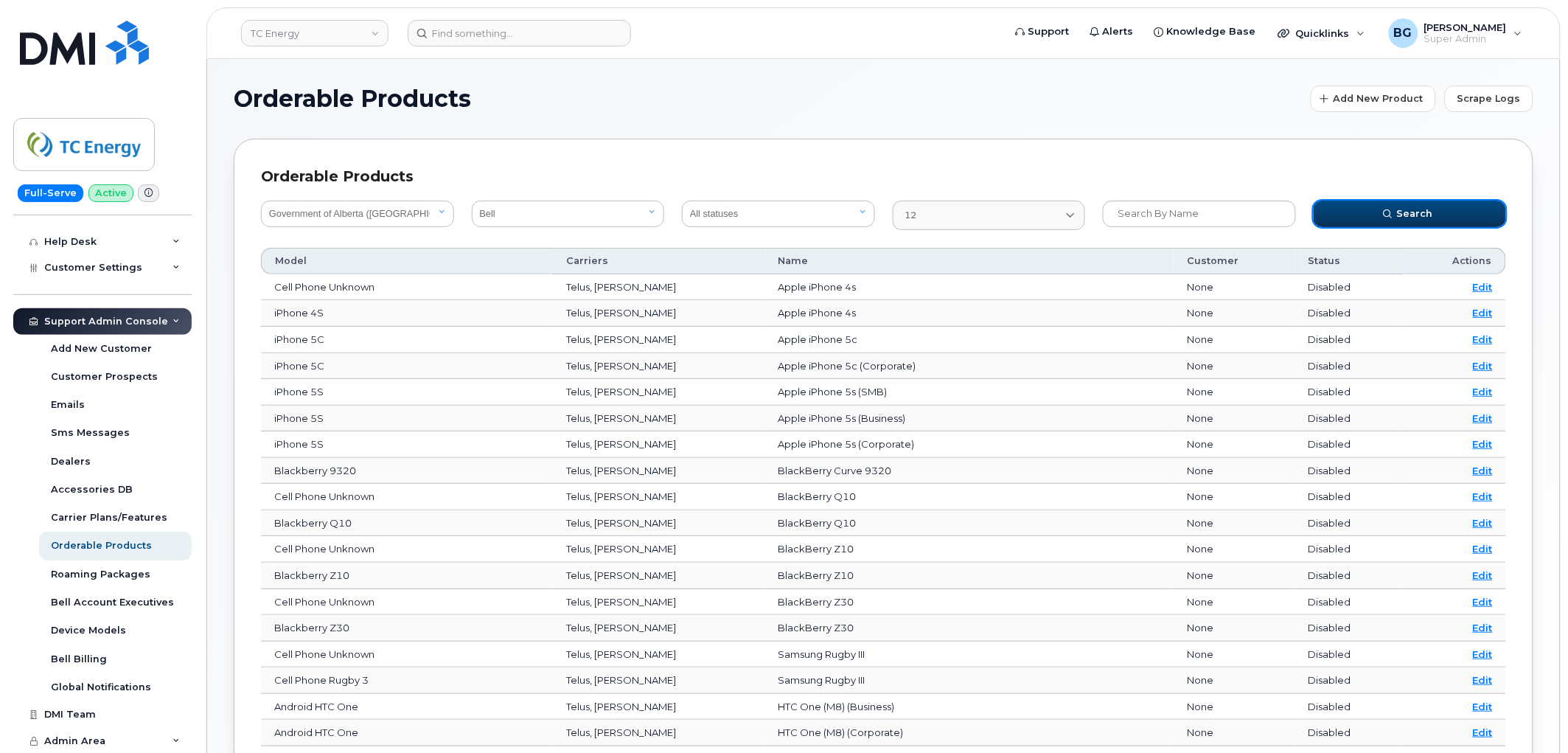
click at [1428, 212] on span "Search" at bounding box center [1416, 213] width 37 height 14
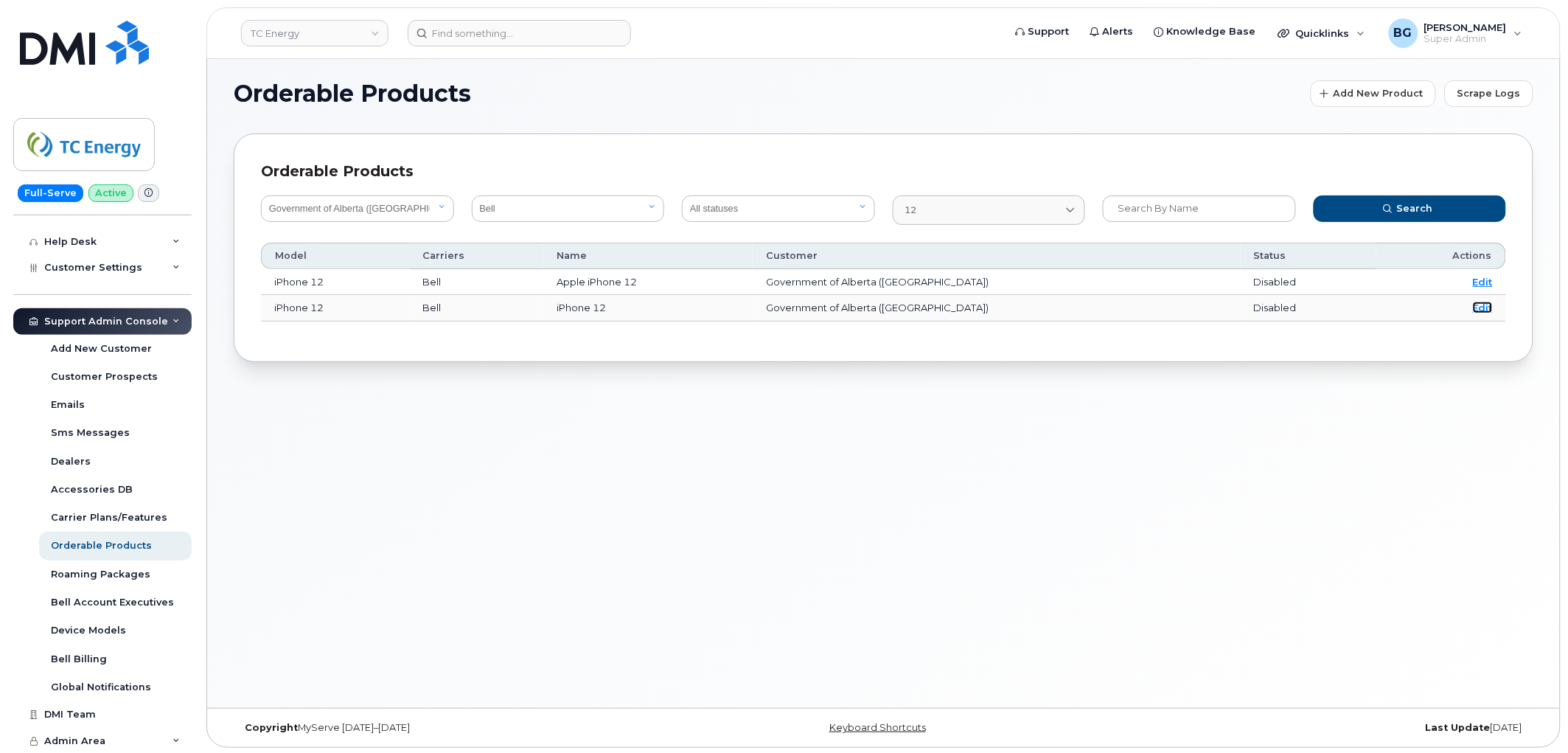
scroll to position [8, 0]
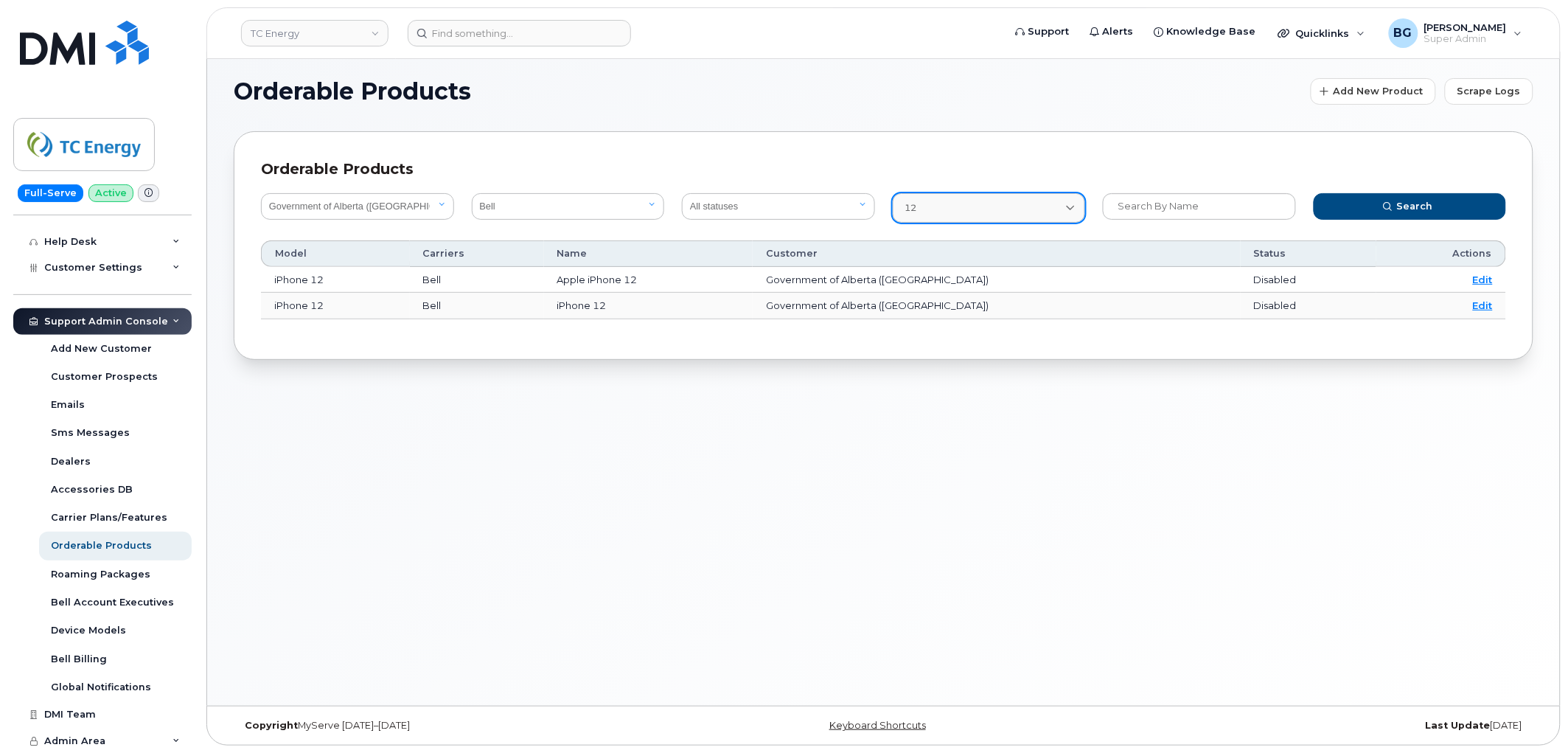
click at [963, 199] on link "12" at bounding box center [989, 208] width 194 height 30
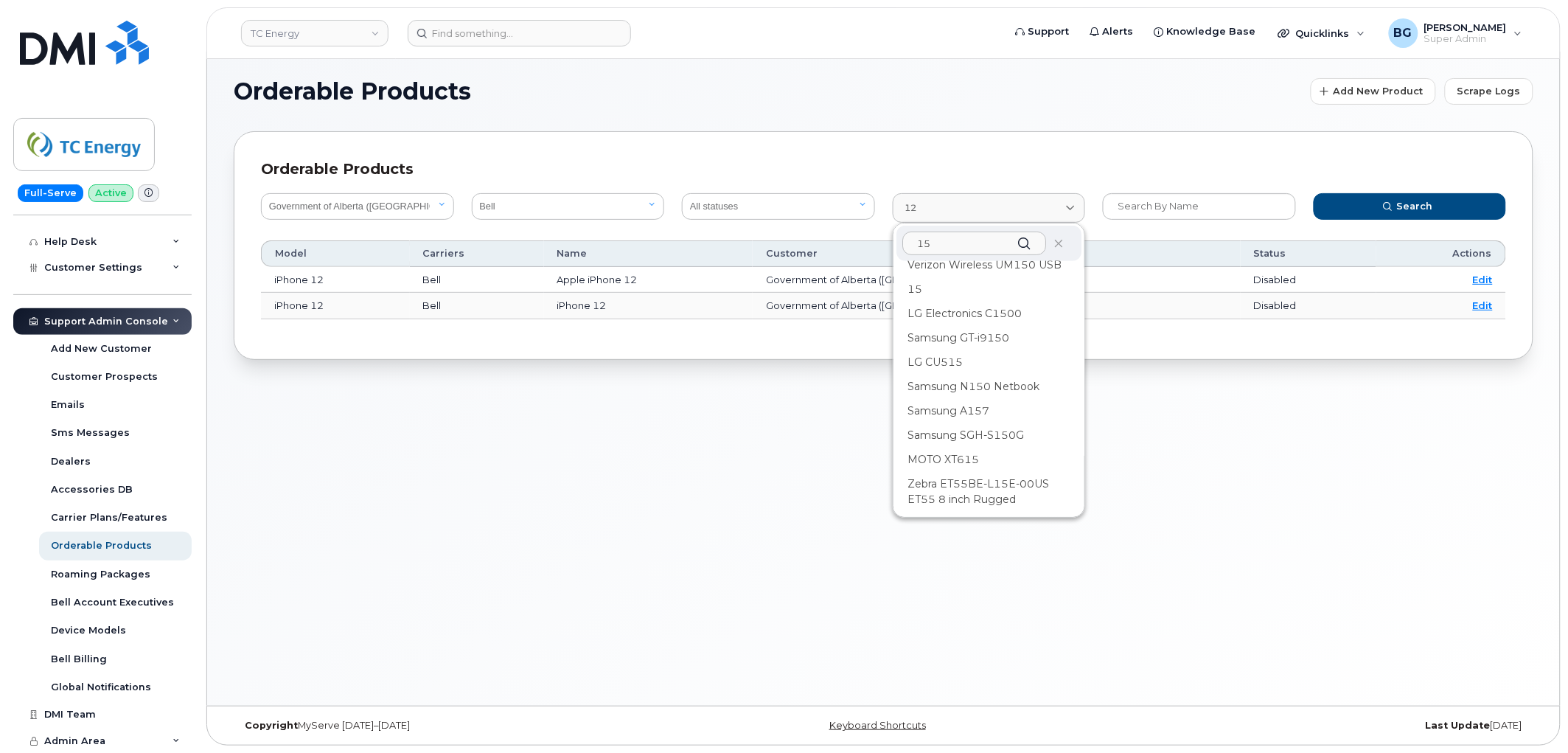
scroll to position [266, 0]
type input "15"
click at [916, 351] on div "15" at bounding box center [989, 352] width 186 height 24
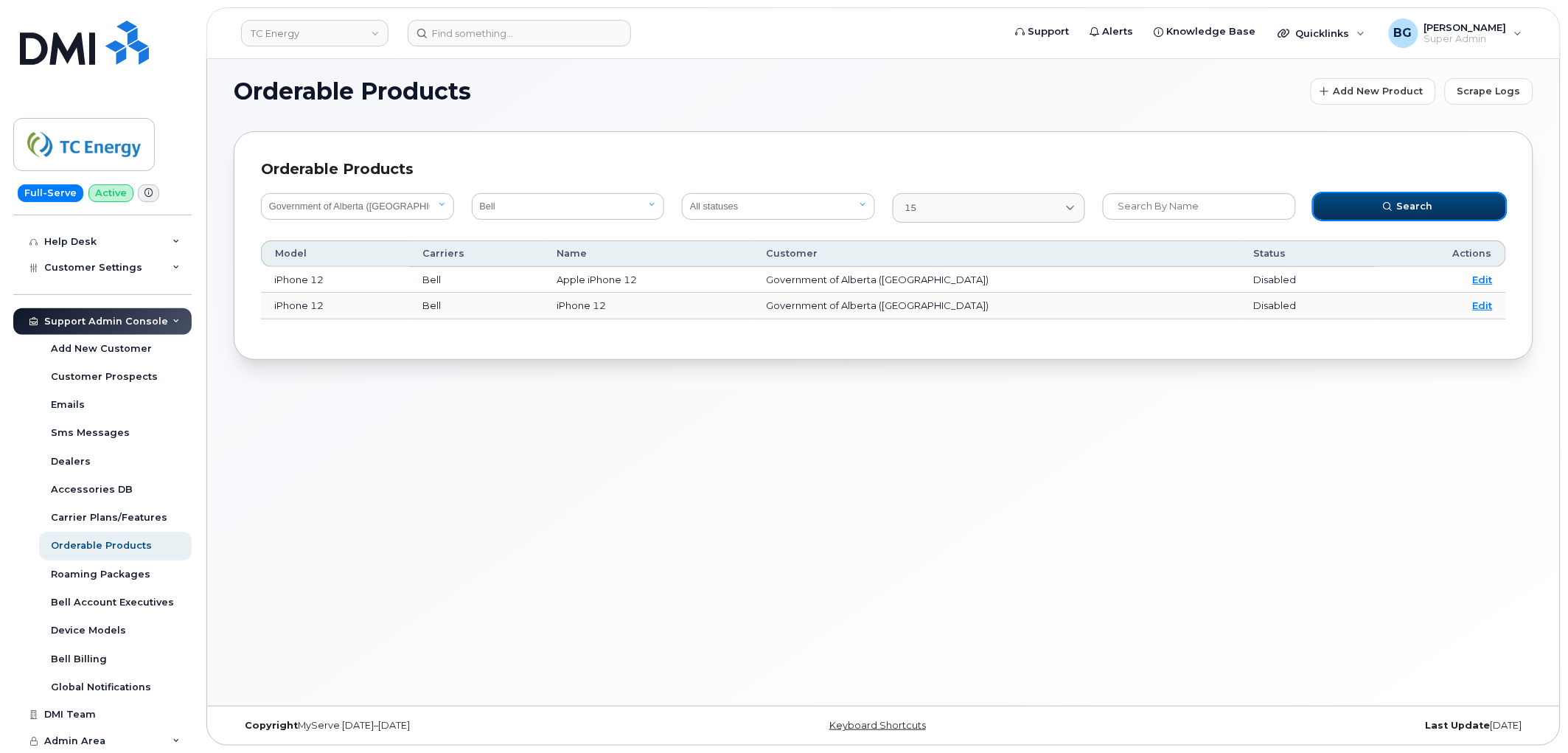
click at [1407, 204] on span "Search" at bounding box center [1416, 206] width 37 height 14
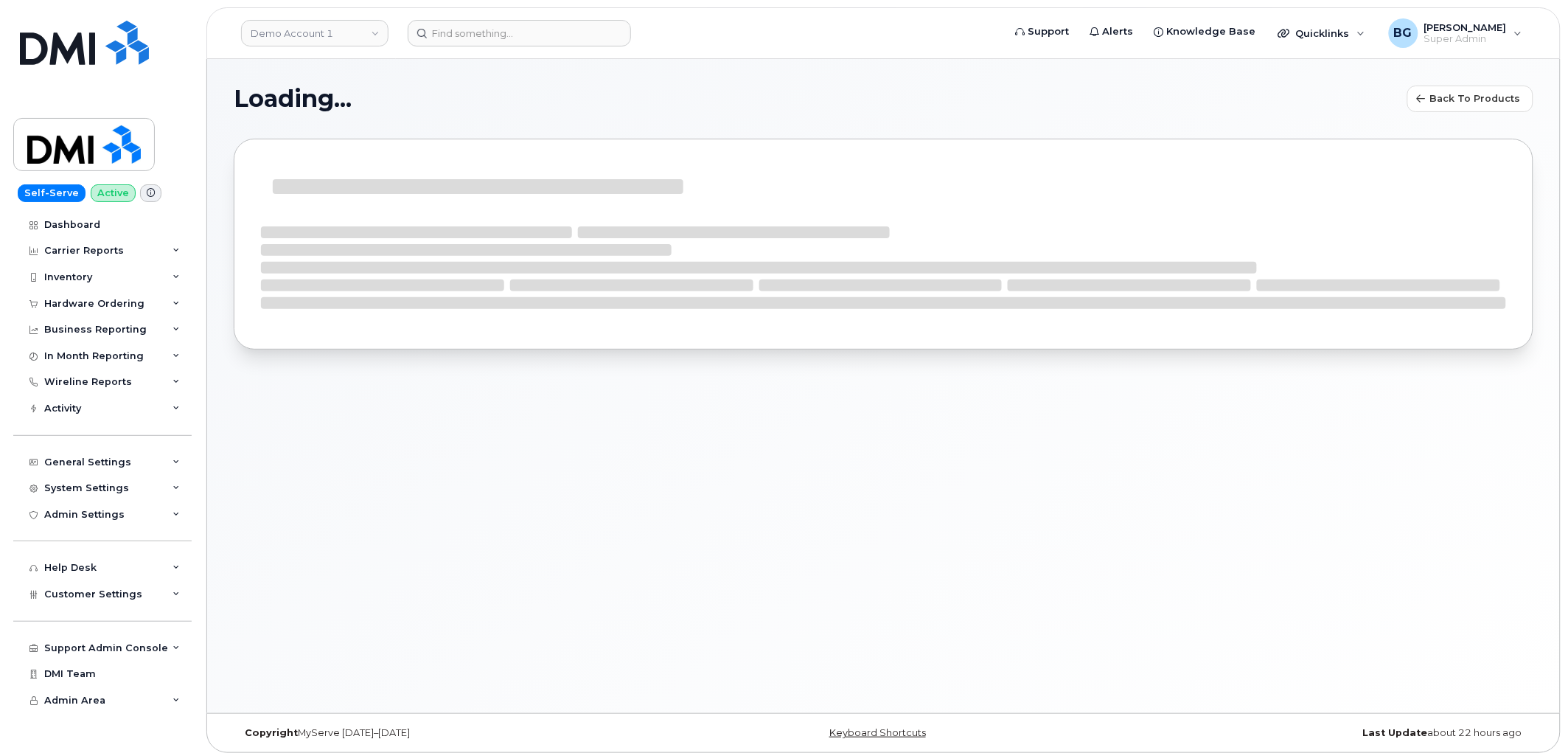
select select "bell"
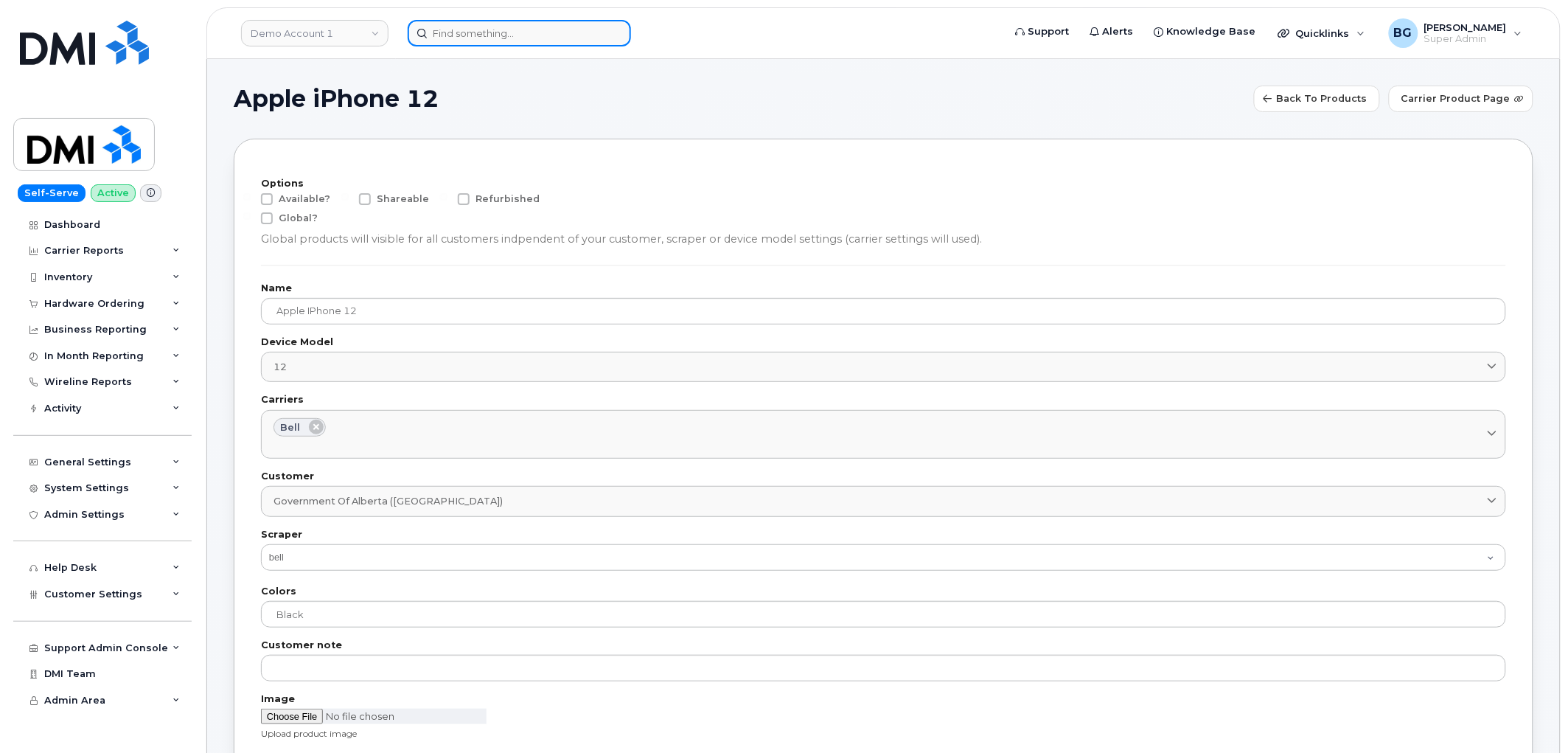
click at [504, 36] on input at bounding box center [519, 34] width 223 height 27
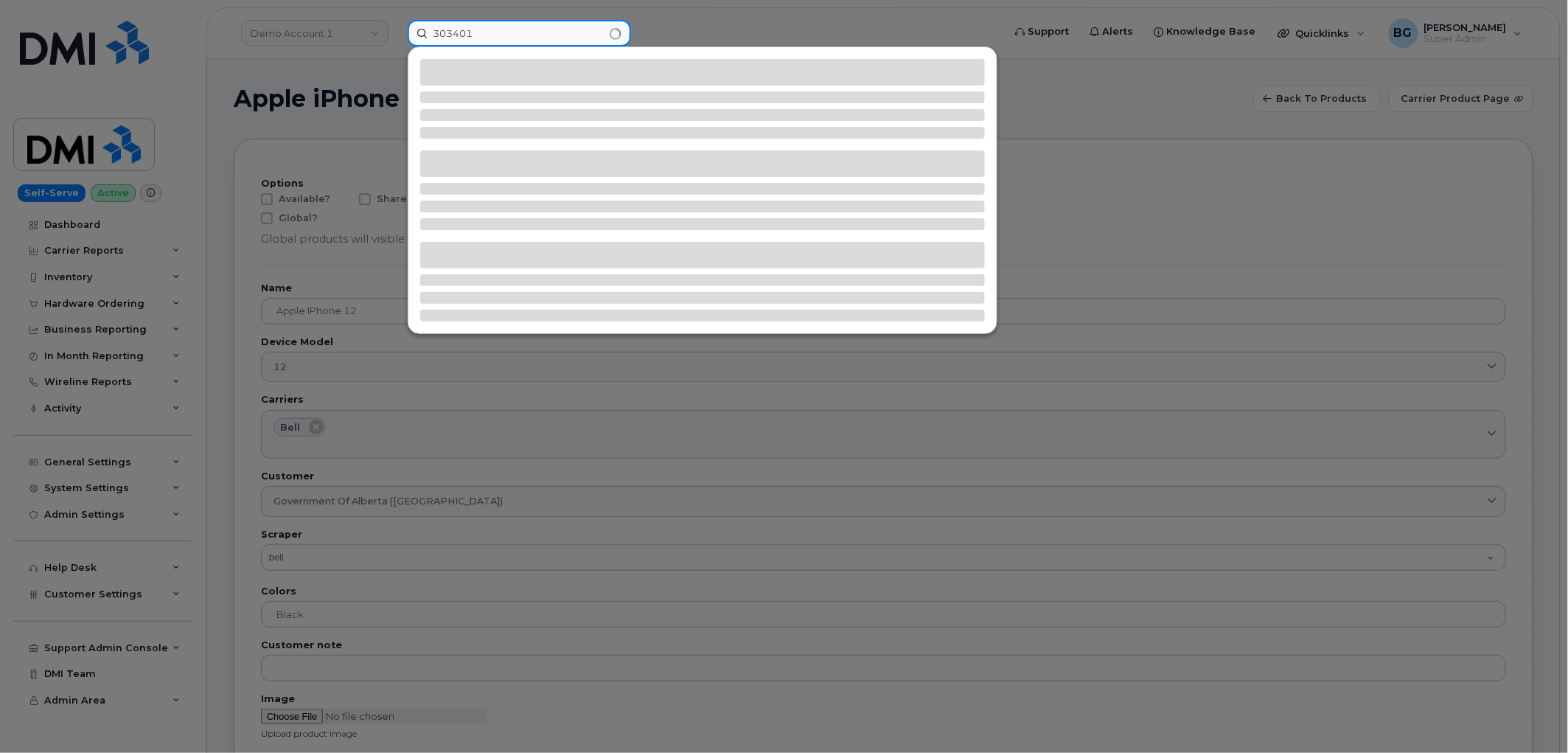
type input "303401"
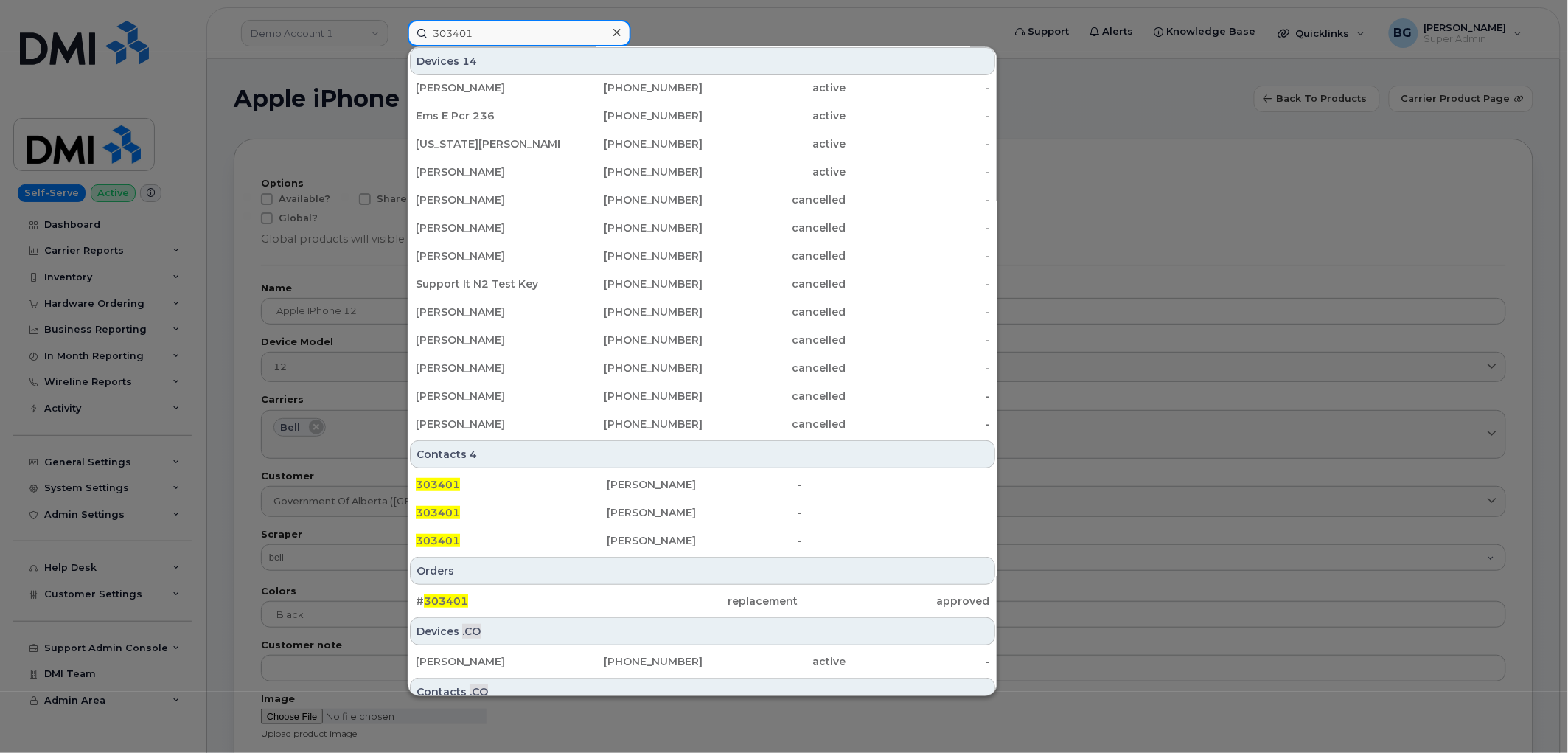
scroll to position [74, 0]
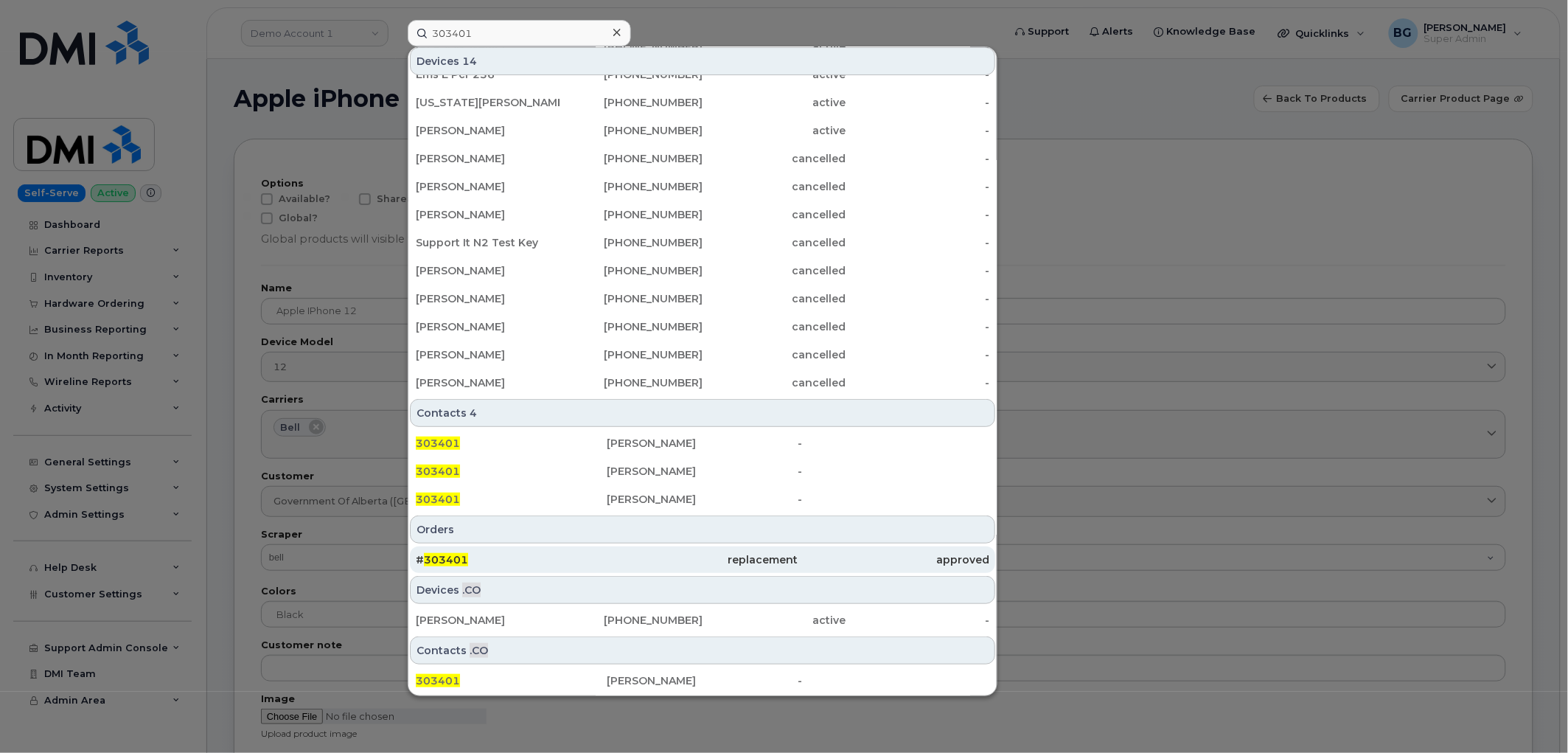
click at [746, 557] on div "replacement" at bounding box center [702, 558] width 191 height 14
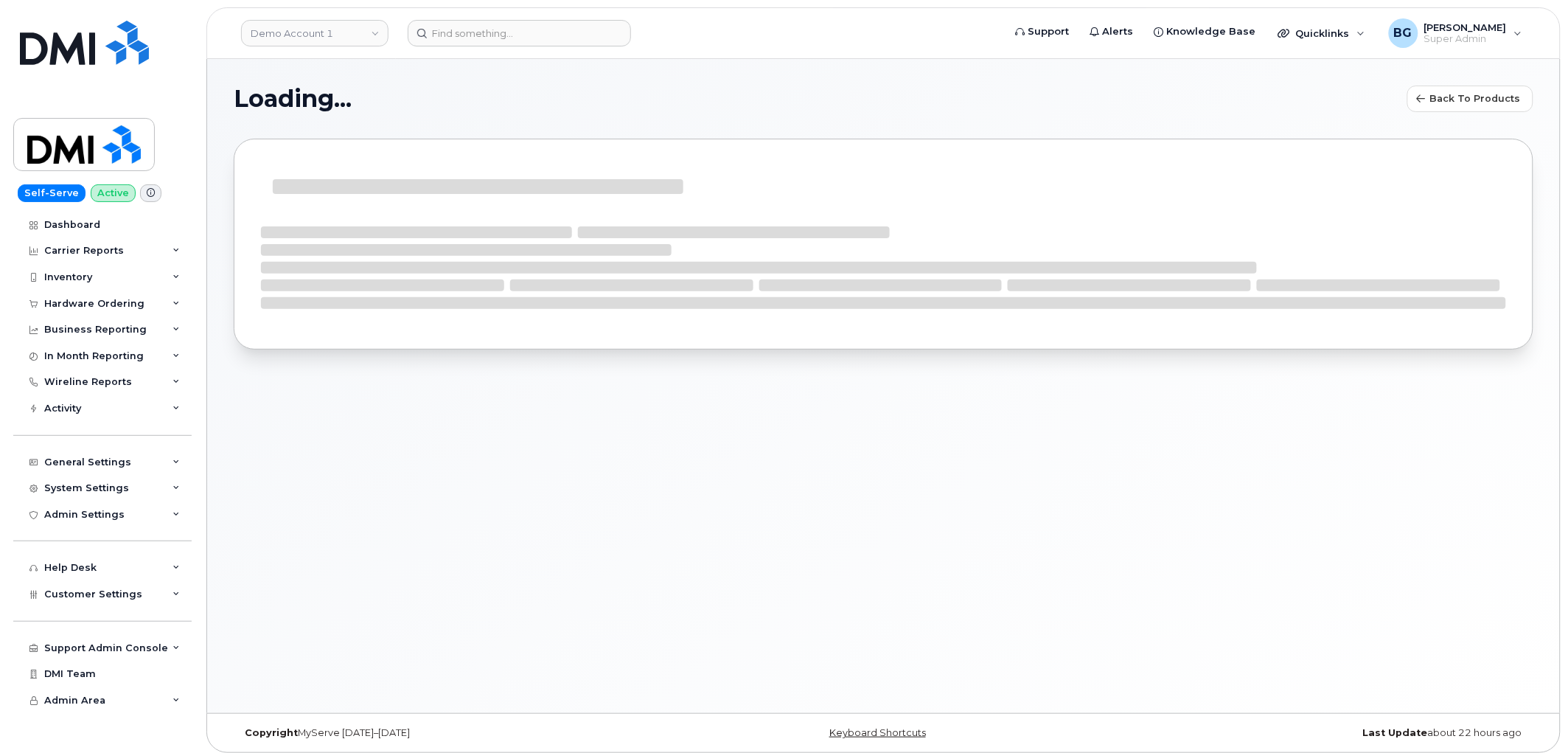
select select "bell"
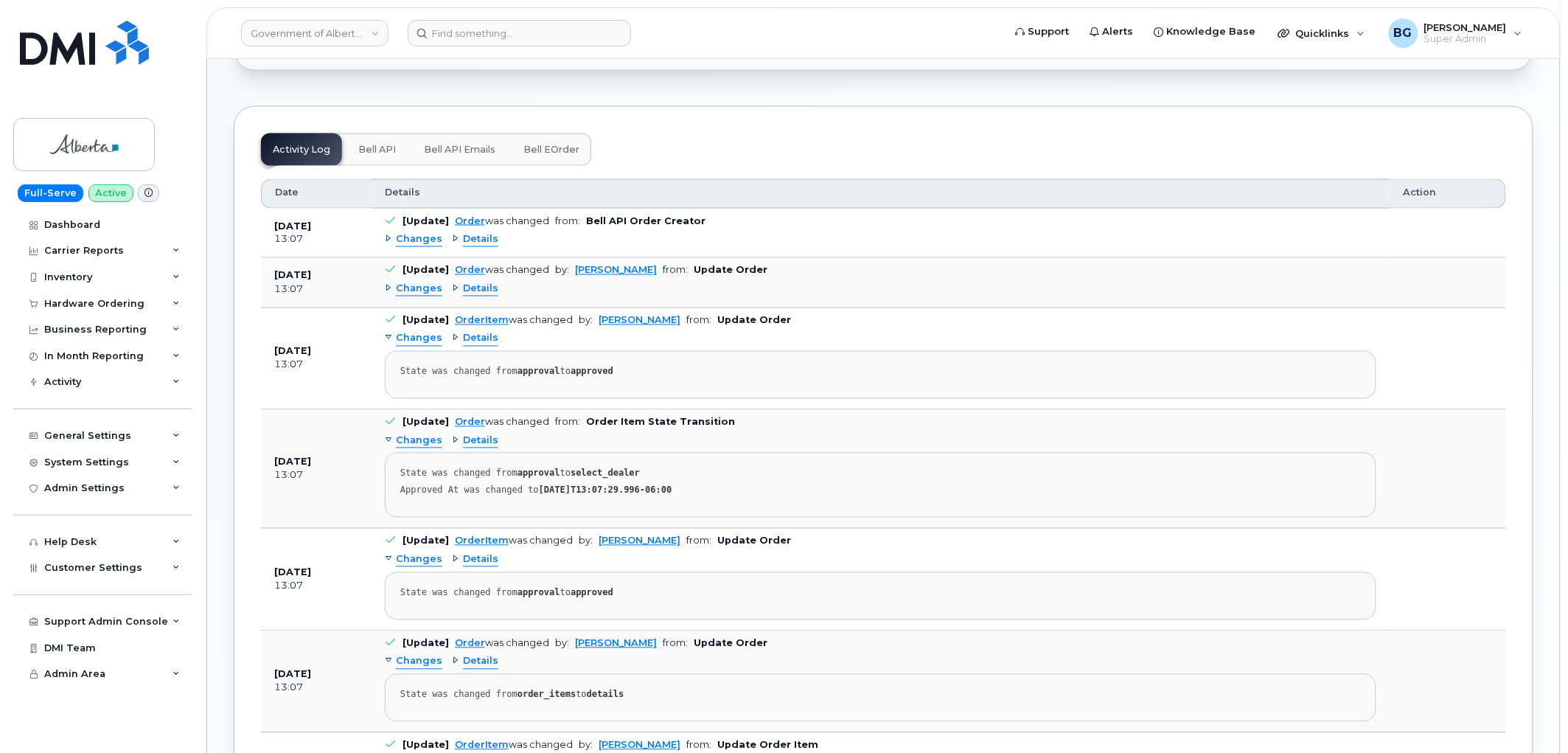
click at [379, 143] on span "Bell API" at bounding box center [377, 149] width 38 height 12
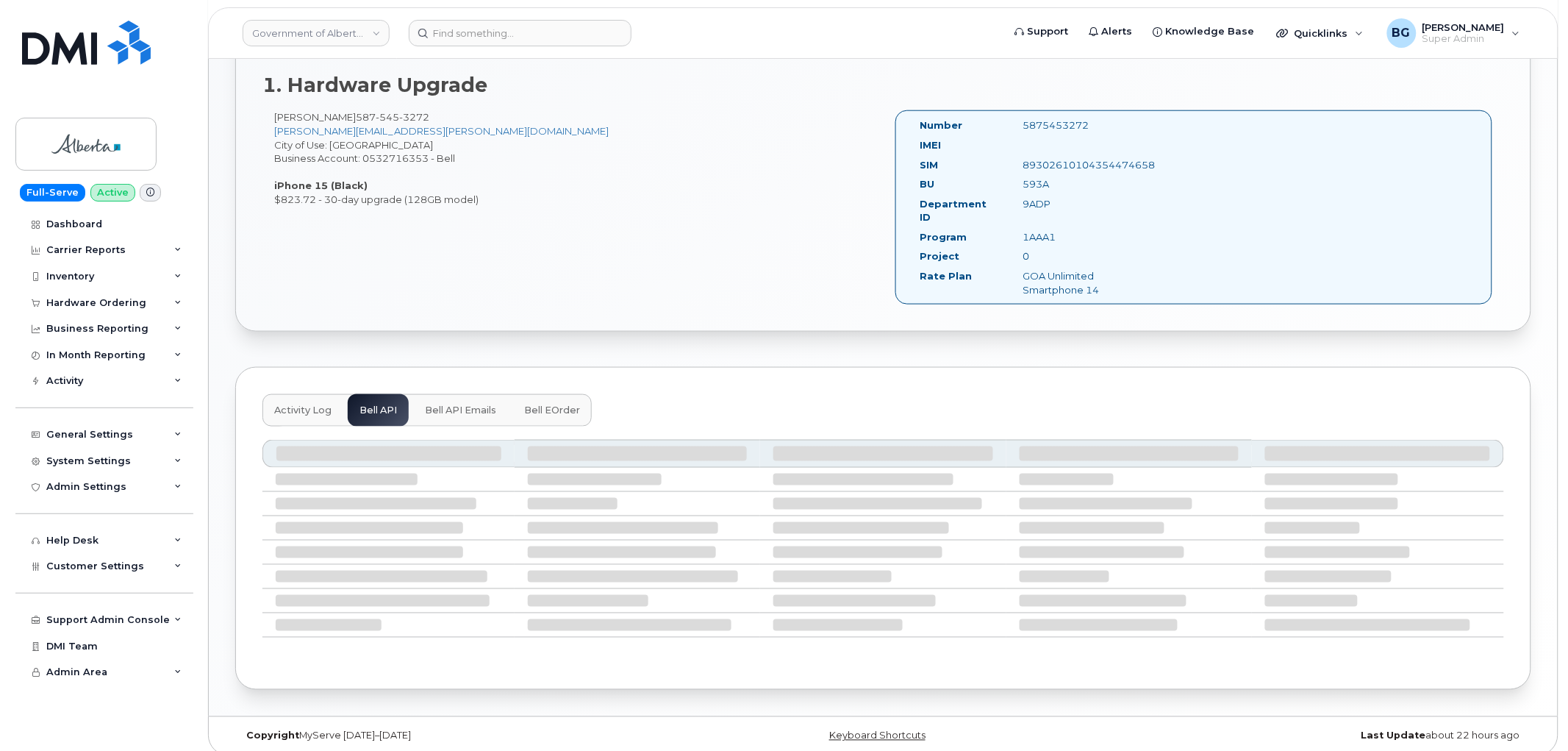
scroll to position [374, 0]
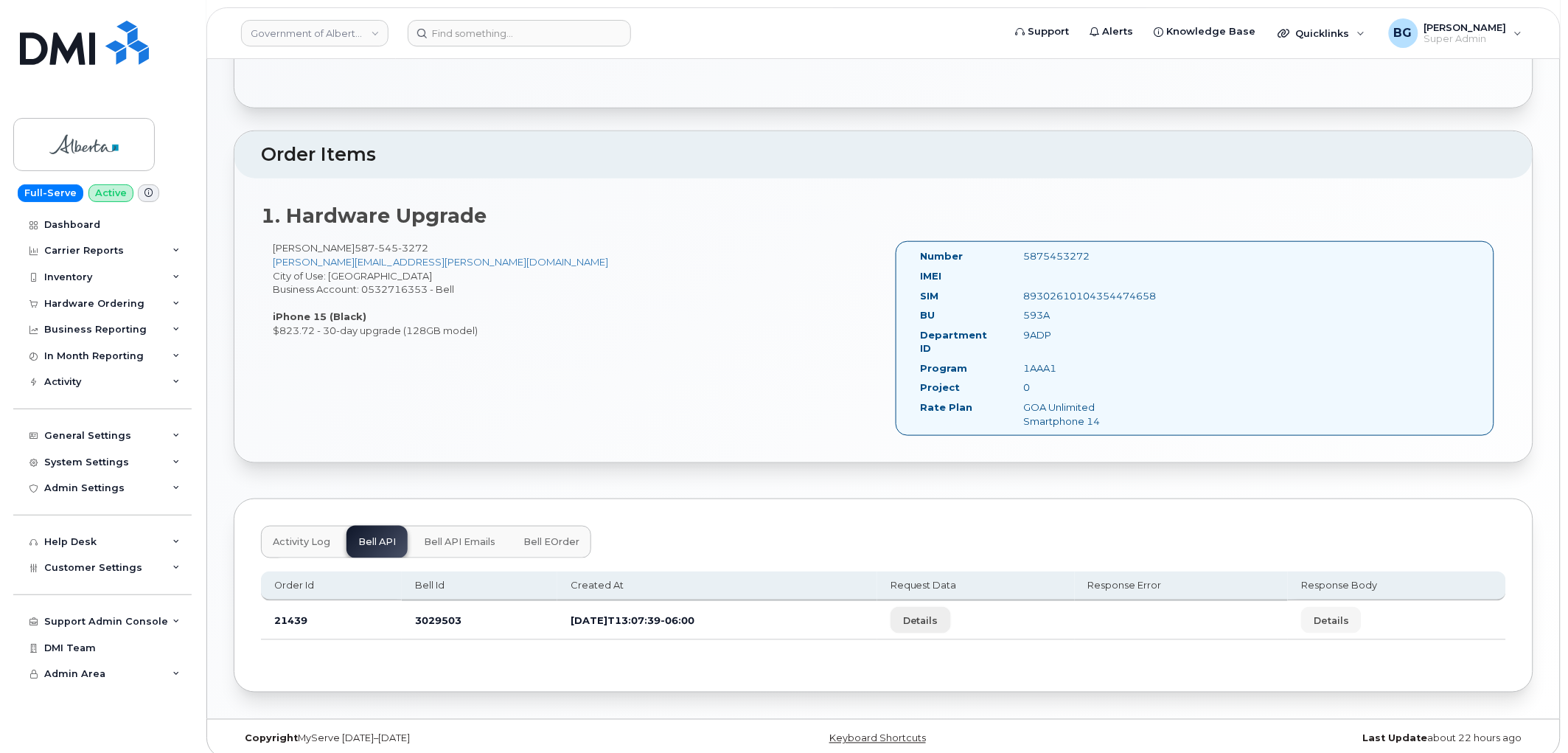
click at [938, 613] on span "Details" at bounding box center [921, 620] width 36 height 14
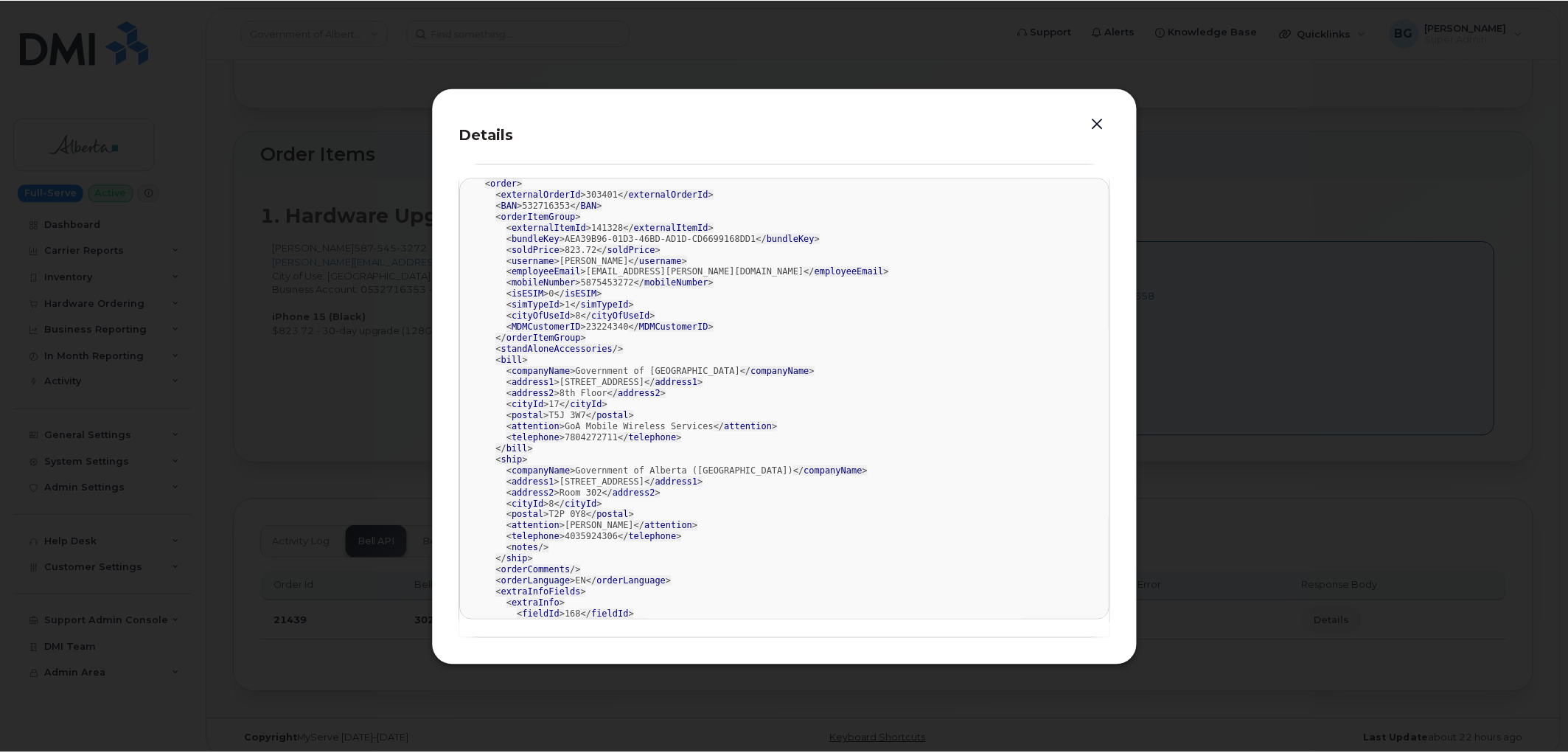
scroll to position [2, 0]
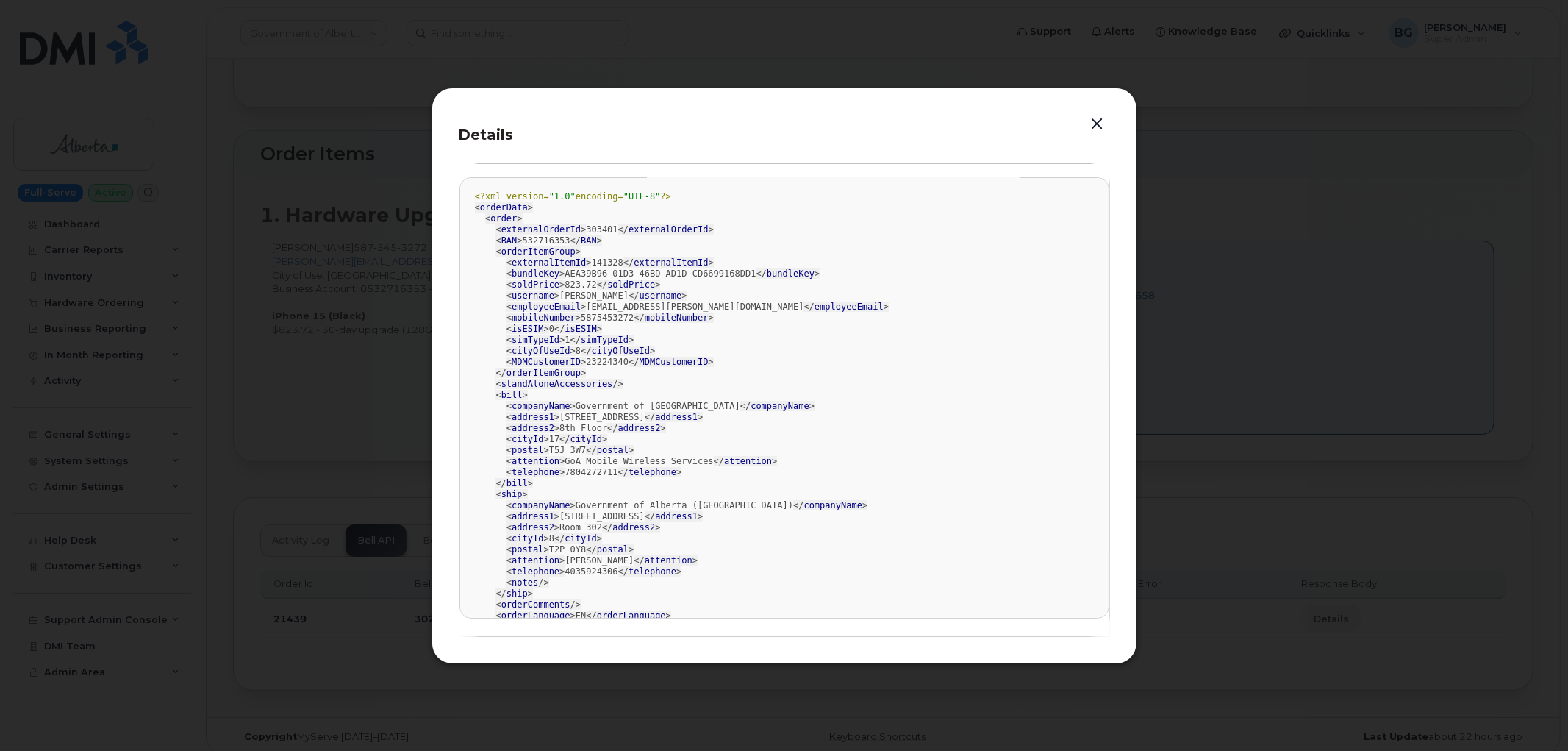
drag, startPoint x: 1098, startPoint y: 127, endPoint x: 1113, endPoint y: 133, distance: 16.2
click at [1098, 127] on button "button" at bounding box center [1097, 124] width 22 height 20
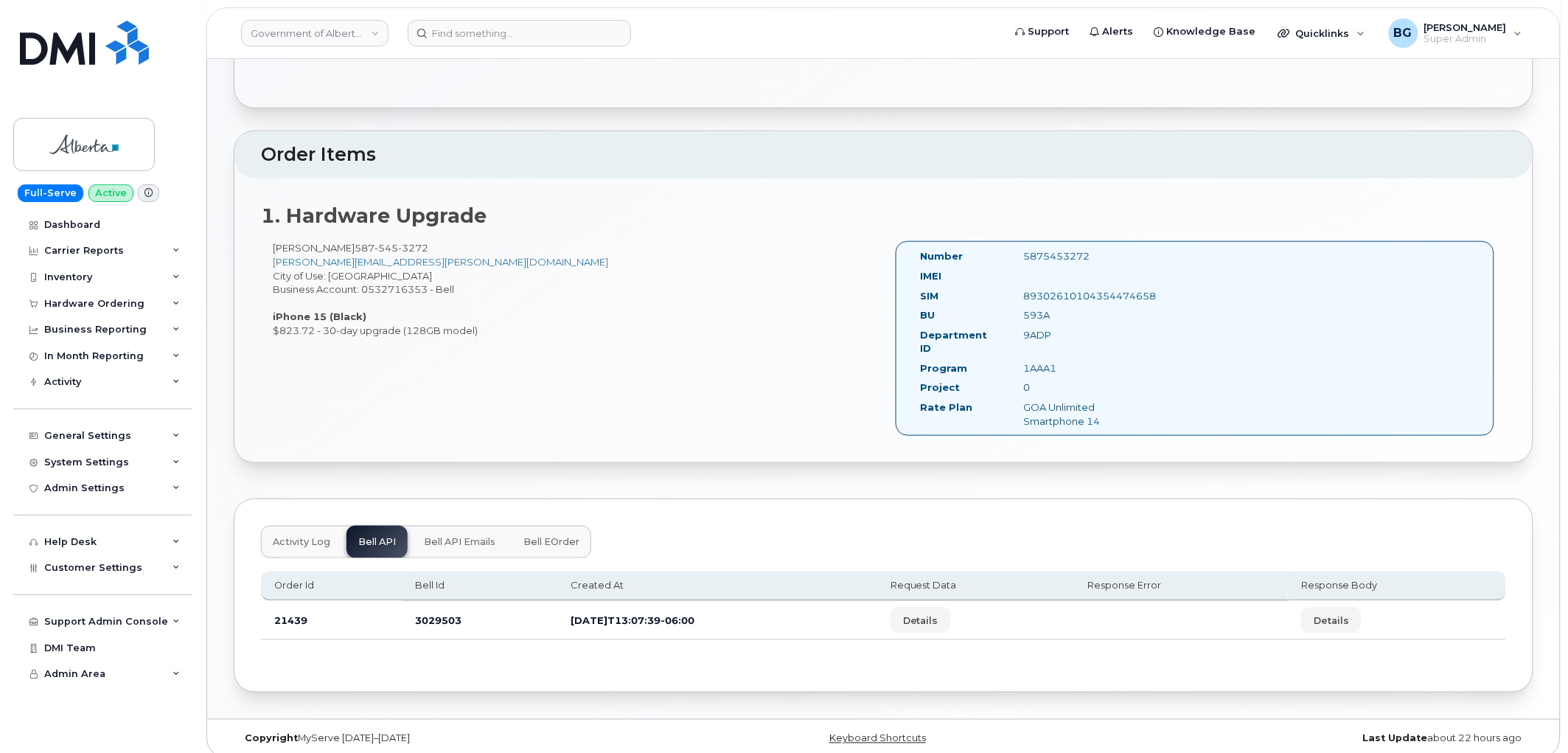
click at [307, 536] on span "Activity Log" at bounding box center [301, 542] width 58 height 12
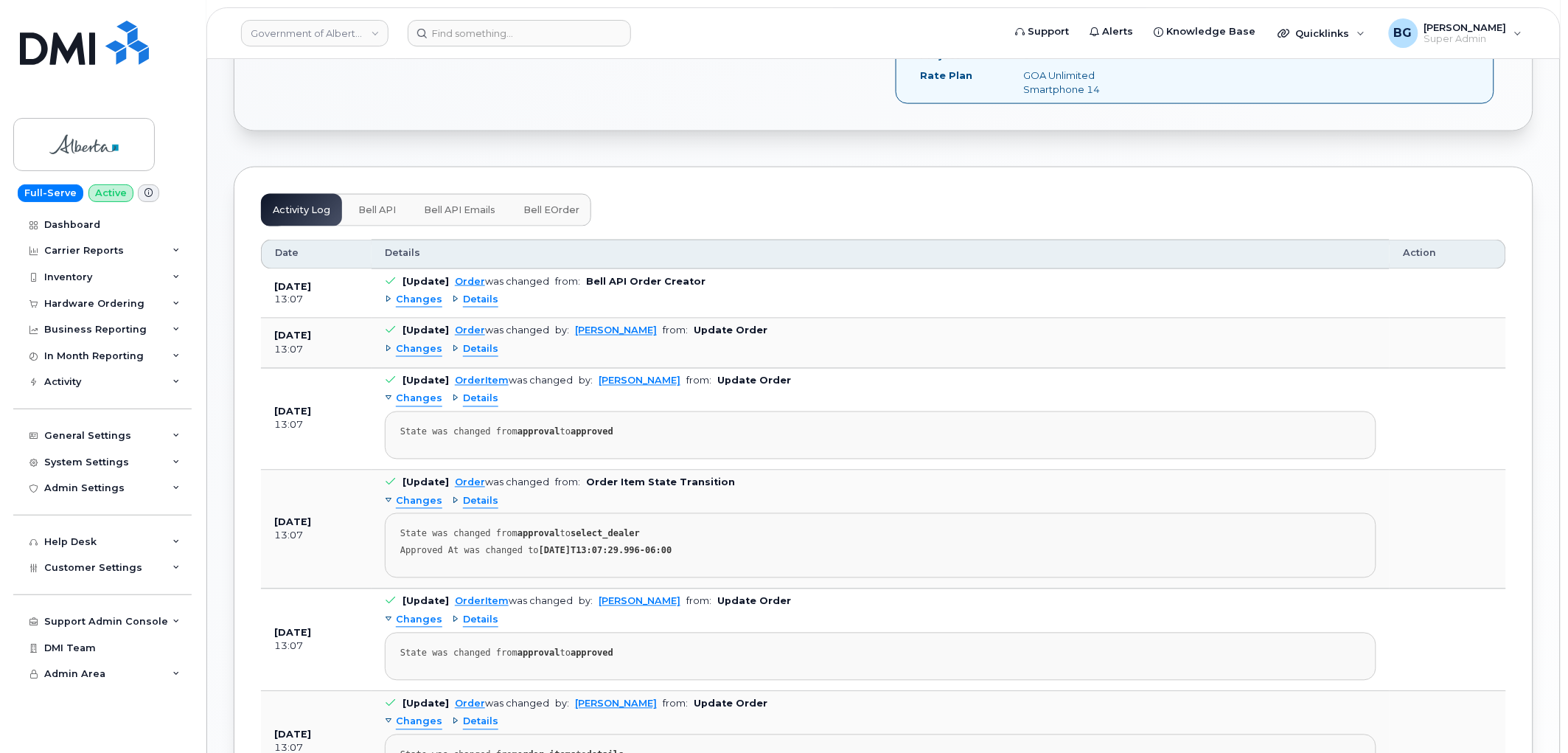
scroll to position [1484, 0]
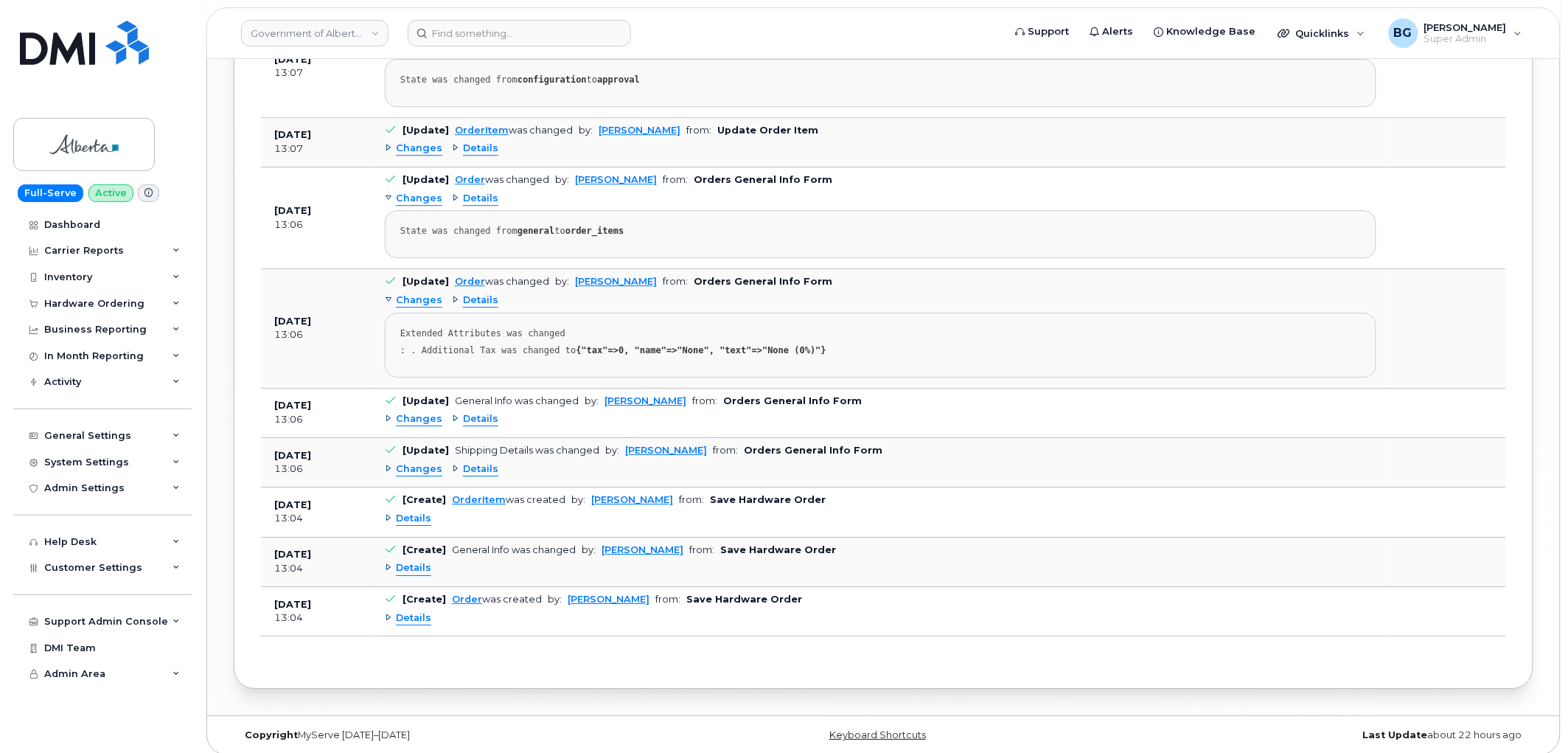
click at [413, 512] on span "Details" at bounding box center [413, 518] width 36 height 14
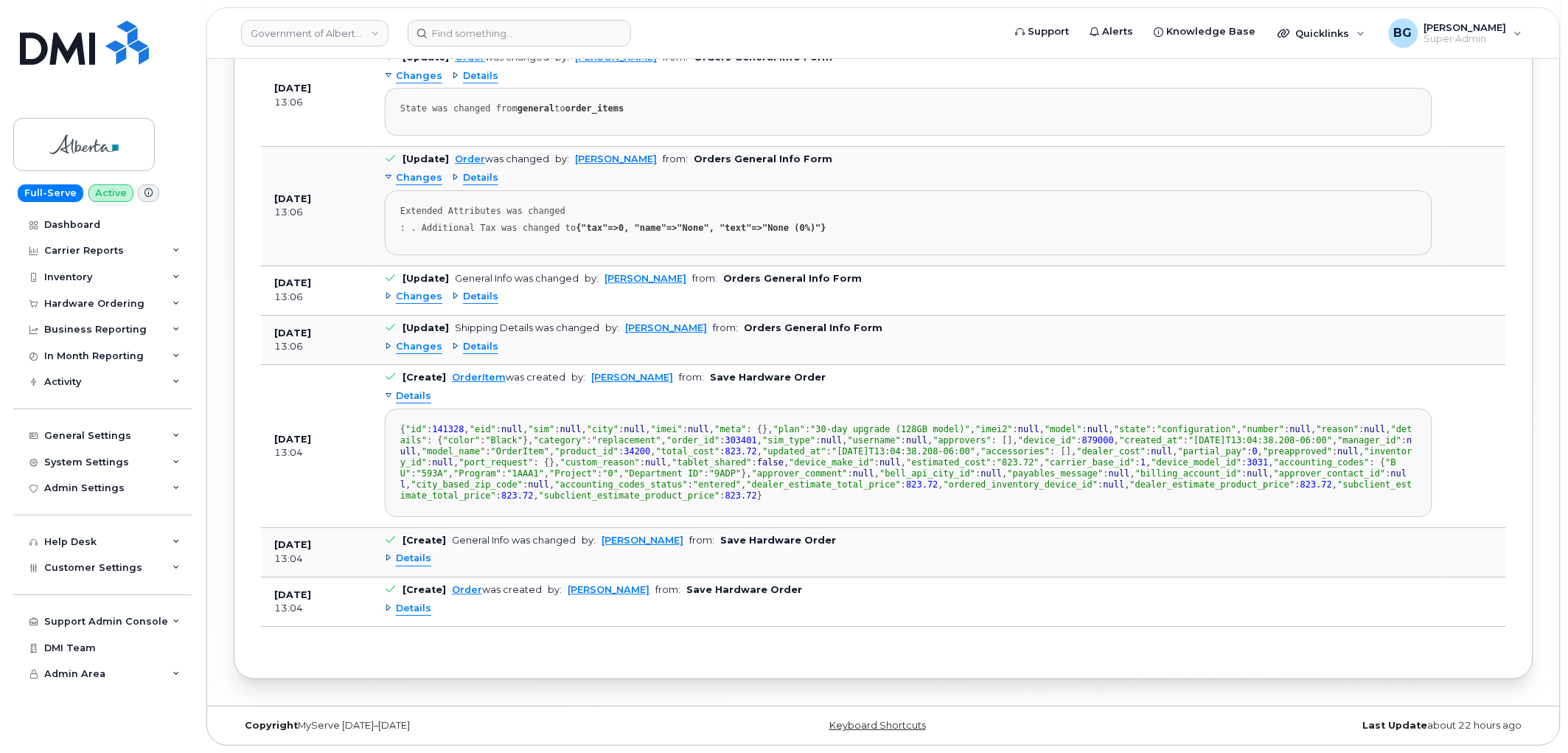
scroll to position [1756, 0]
drag, startPoint x: 406, startPoint y: 543, endPoint x: 510, endPoint y: 546, distance: 104.0
click at [510, 502] on div "{ "id" : 141328 , "eid" : null , "sim" : null , "city" : null , "imei" : null ,…" at bounding box center [909, 462] width 1017 height 77
copy div ""product_id" : 34200 ,"
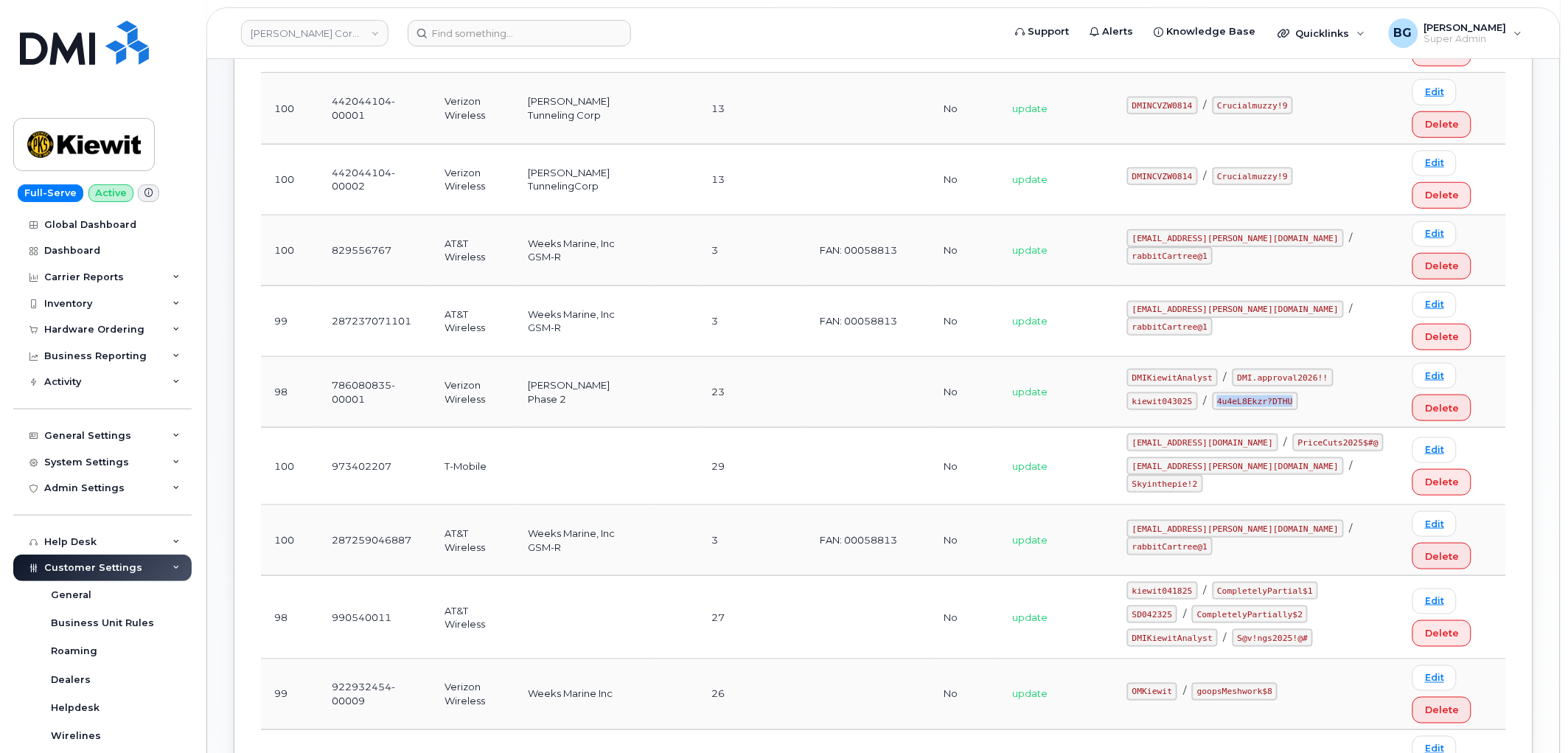
scroll to position [356, 0]
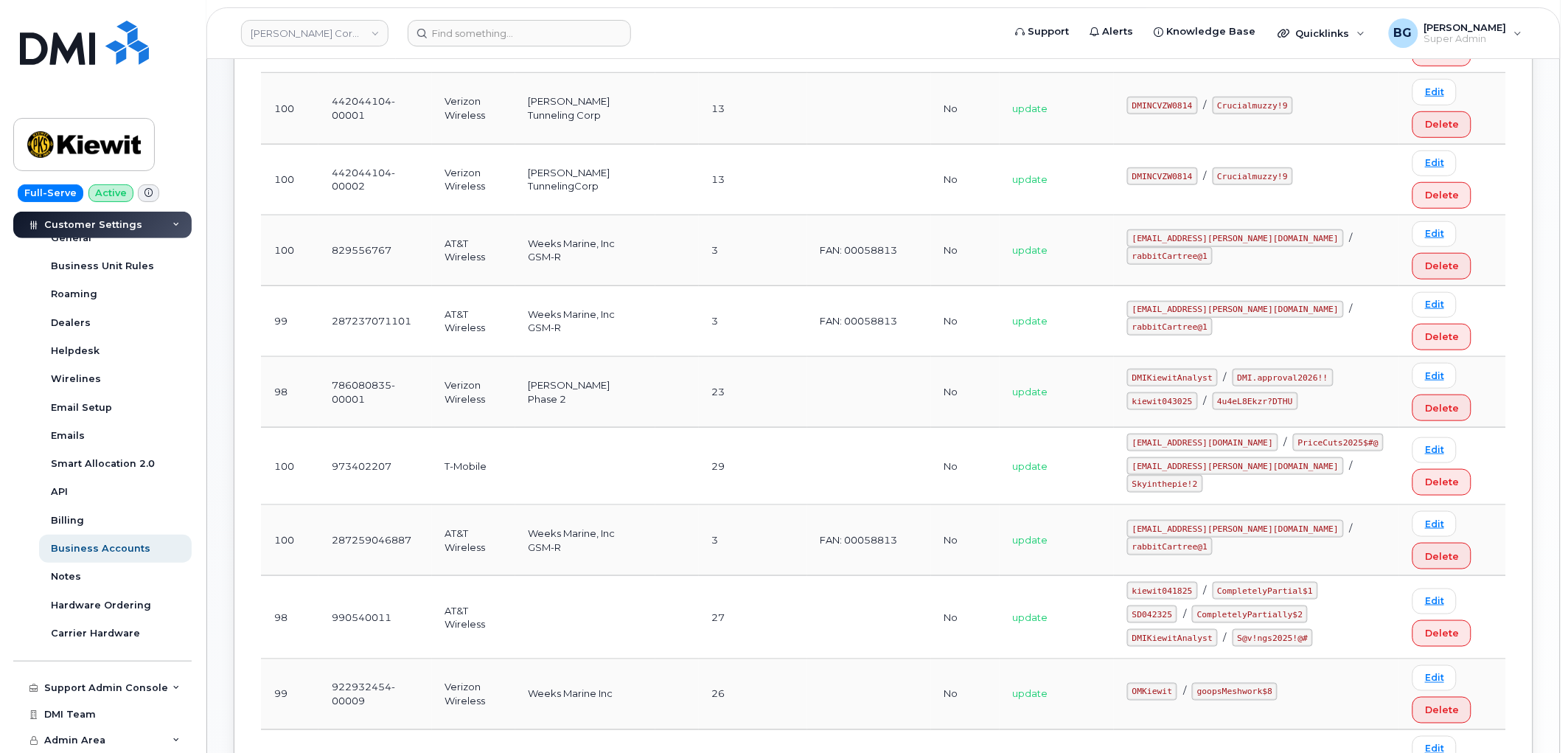
click at [338, 385] on td "786080835-00001" at bounding box center [376, 391] width 114 height 70
drag, startPoint x: 338, startPoint y: 385, endPoint x: 356, endPoint y: 401, distance: 24.1
click at [356, 401] on td "786080835-00001" at bounding box center [376, 391] width 114 height 70
copy td "786080835-00001"
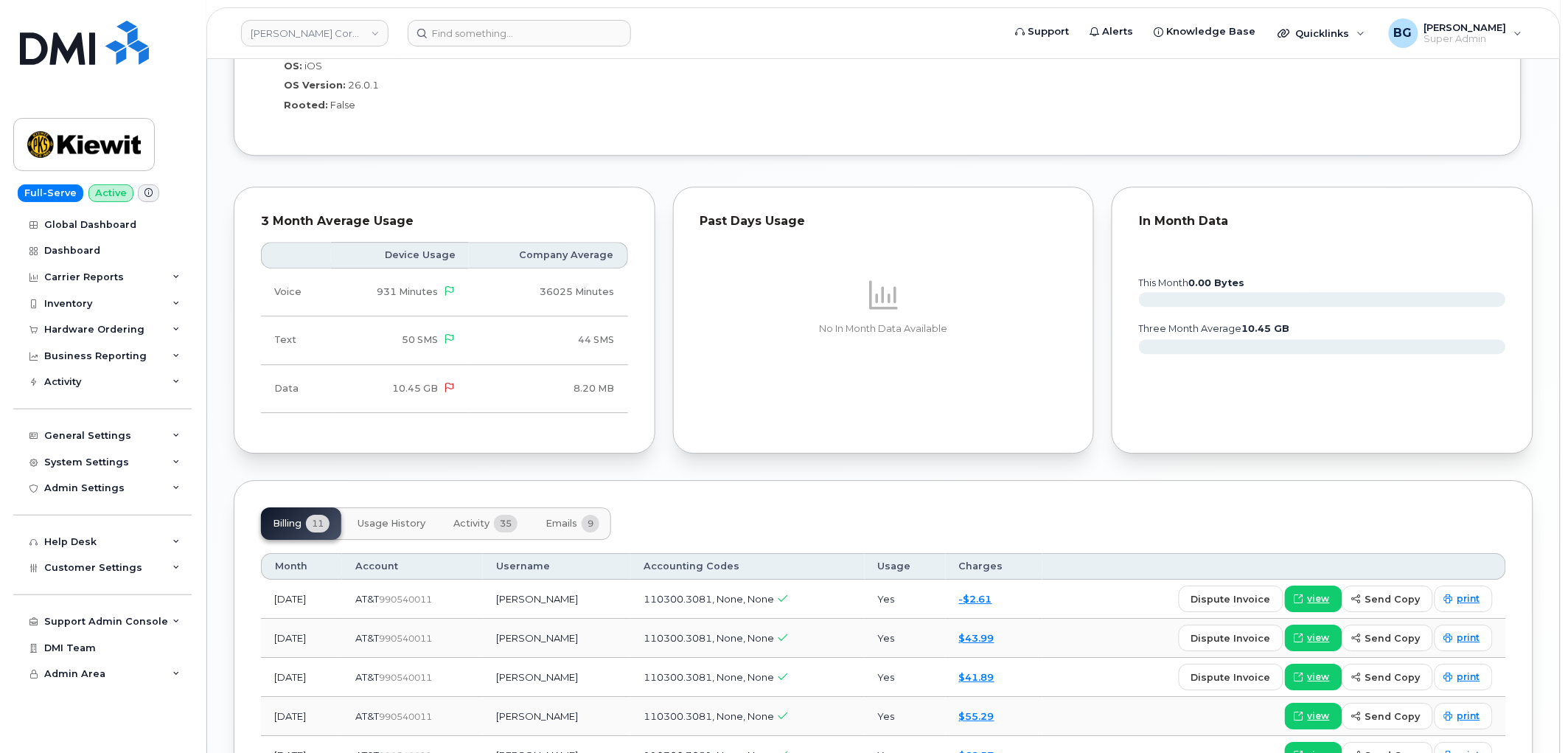
scroll to position [1474, 0]
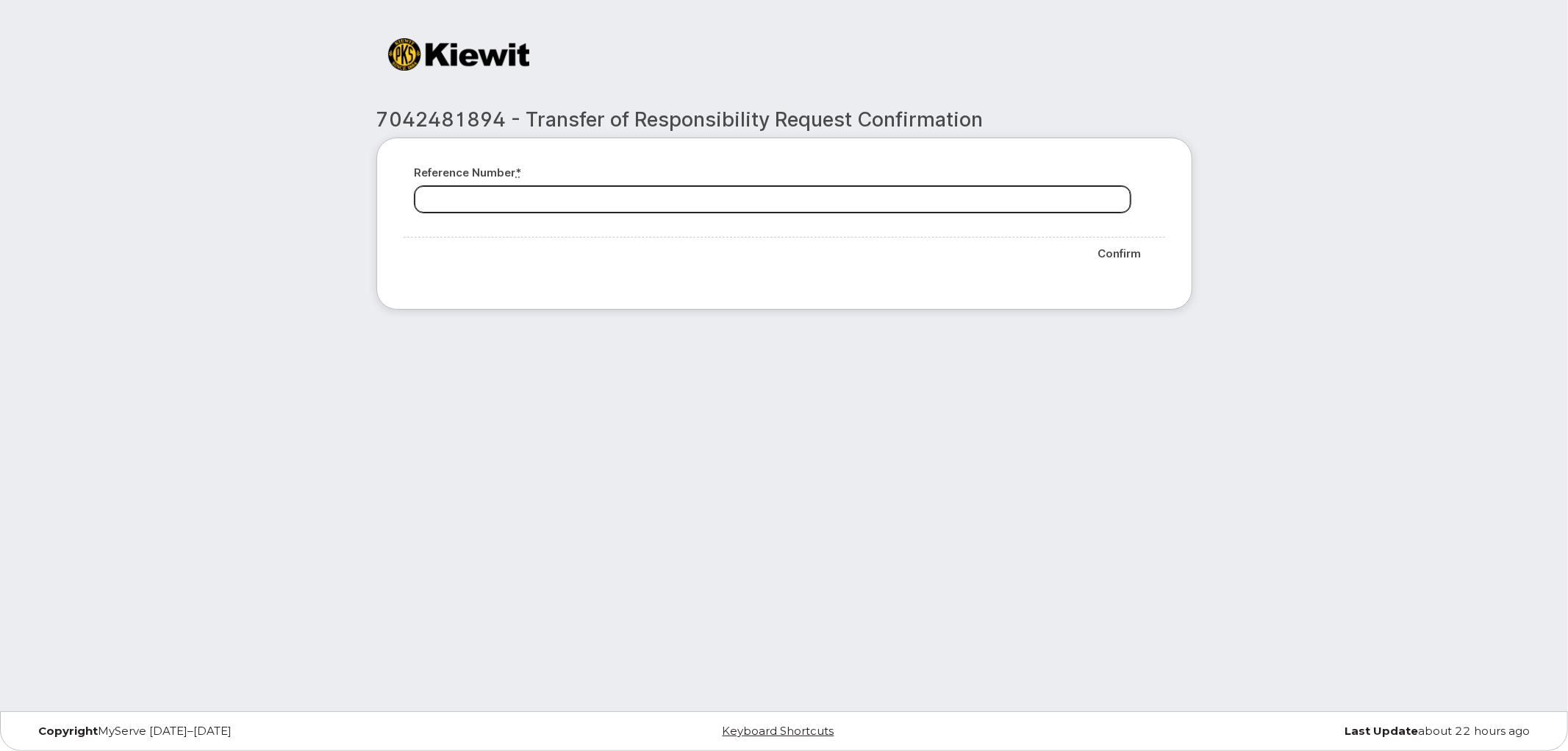
click at [607, 203] on input "Reference number *" at bounding box center [773, 200] width 716 height 27
paste input "10-353043617803745"
type input "10-353043617803745"
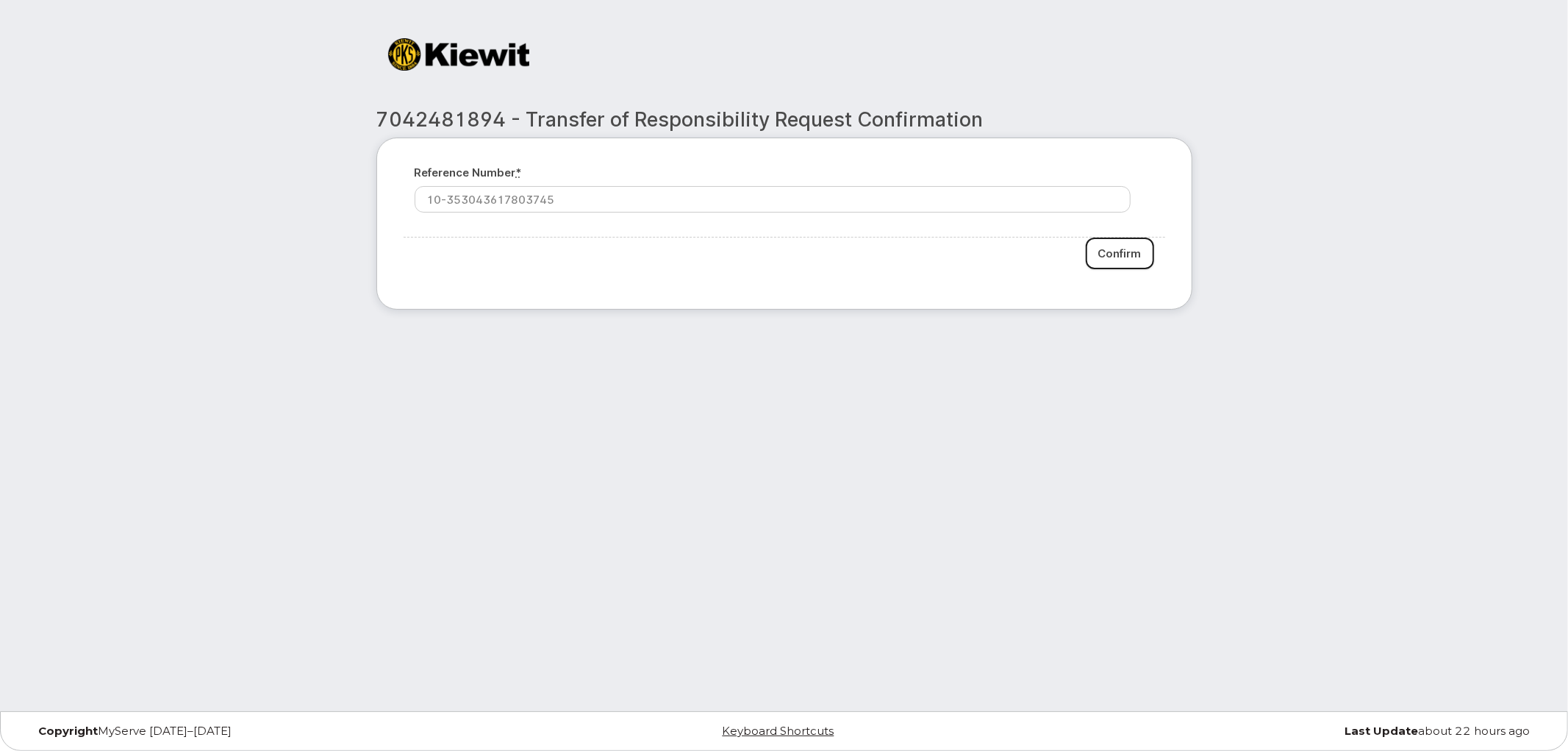
click at [1107, 252] on input "Confirm" at bounding box center [1120, 253] width 68 height 32
type input "Please wait..."
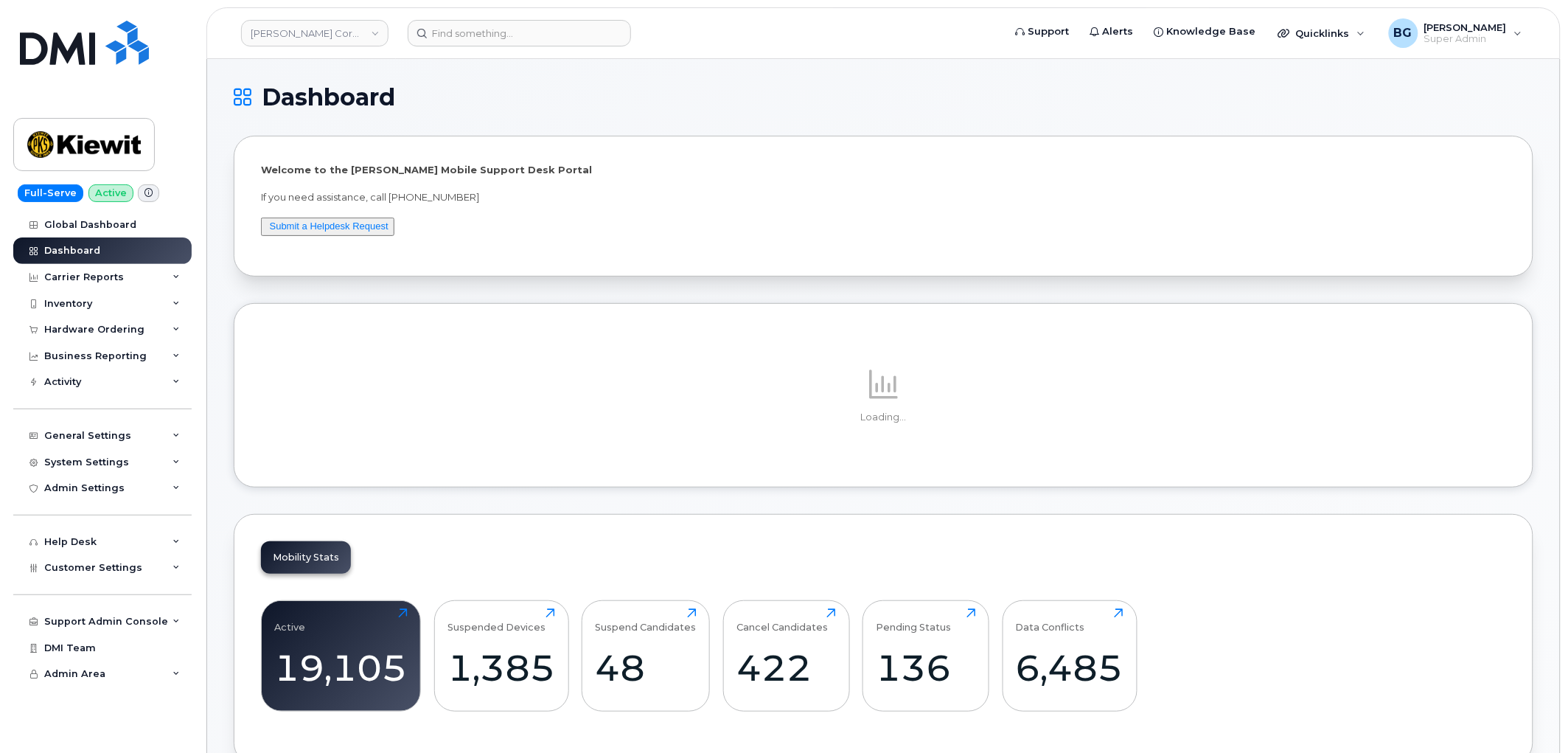
click at [401, 197] on p "If you need assistance, call [PHONE_NUMBER]" at bounding box center [883, 196] width 1245 height 14
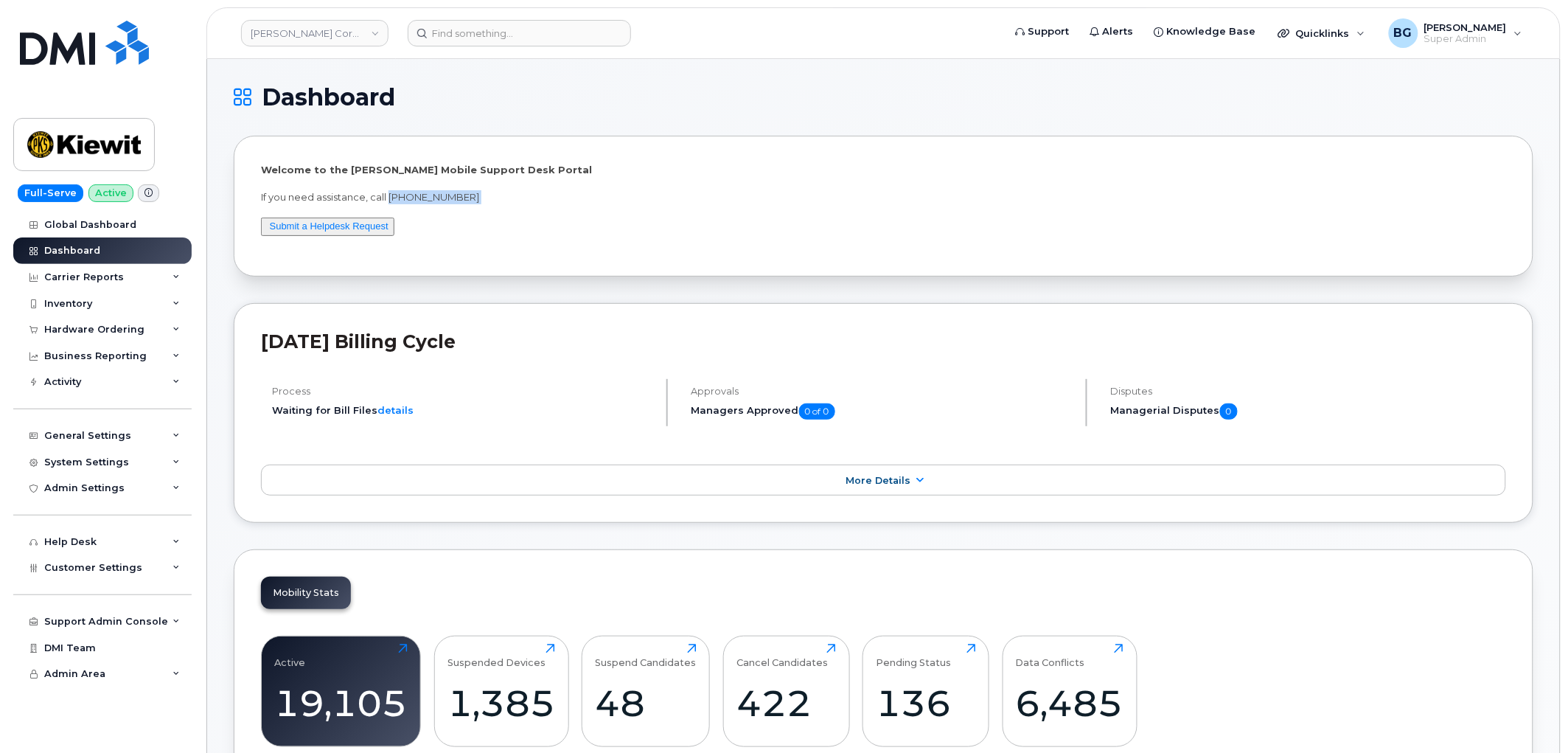
drag, startPoint x: 401, startPoint y: 197, endPoint x: 474, endPoint y: 207, distance: 73.7
click at [467, 196] on p "If you need assistance, call [PHONE_NUMBER]" at bounding box center [883, 196] width 1245 height 14
copy p "[PHONE_NUMBER]"
